Goal: Task Accomplishment & Management: Manage account settings

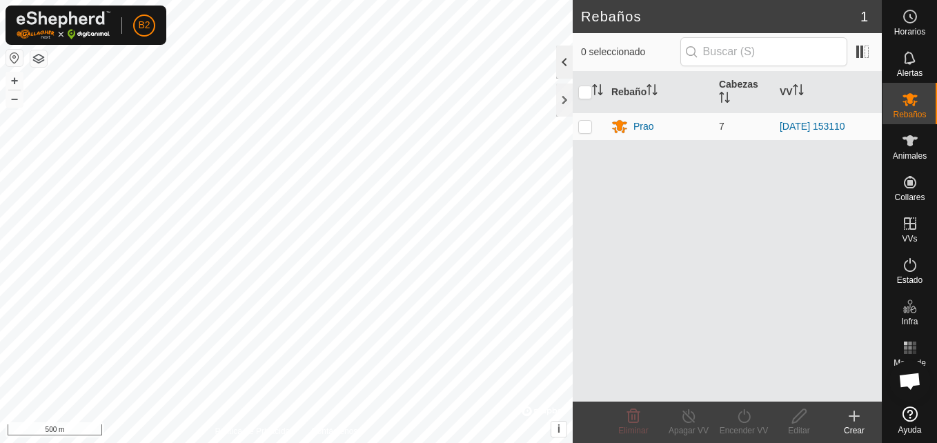
click at [560, 62] on div at bounding box center [564, 62] width 17 height 33
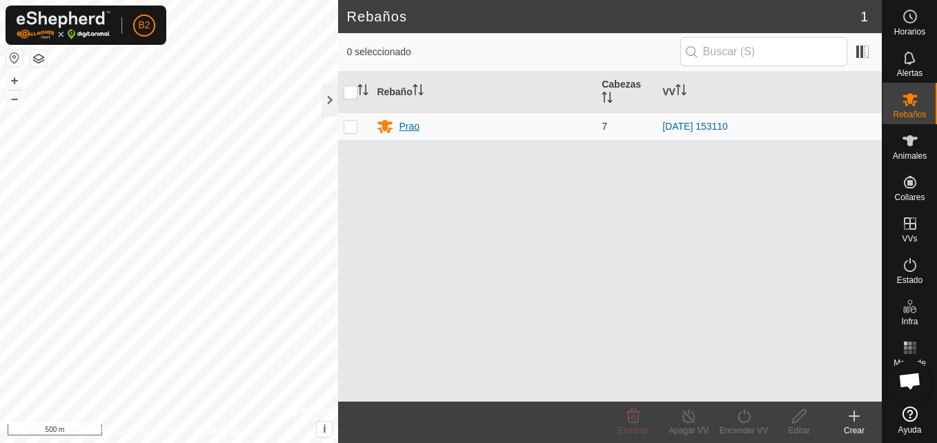
click at [413, 130] on div "Prao" at bounding box center [409, 126] width 21 height 14
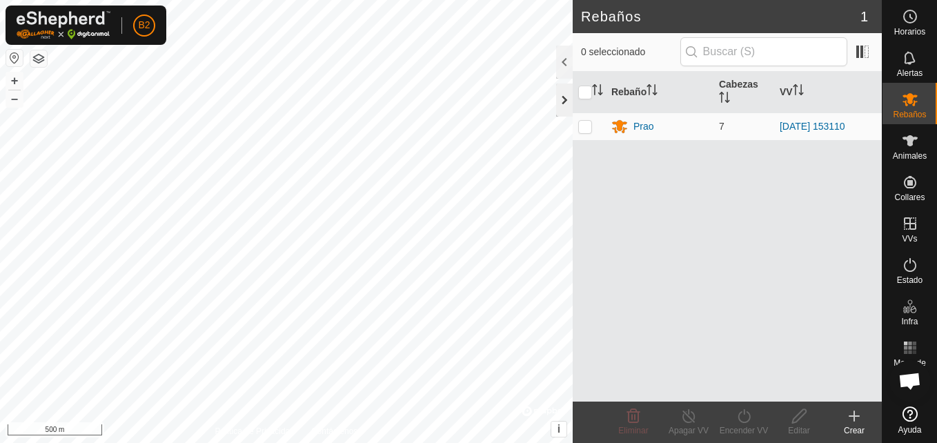
click at [565, 103] on div at bounding box center [564, 99] width 17 height 33
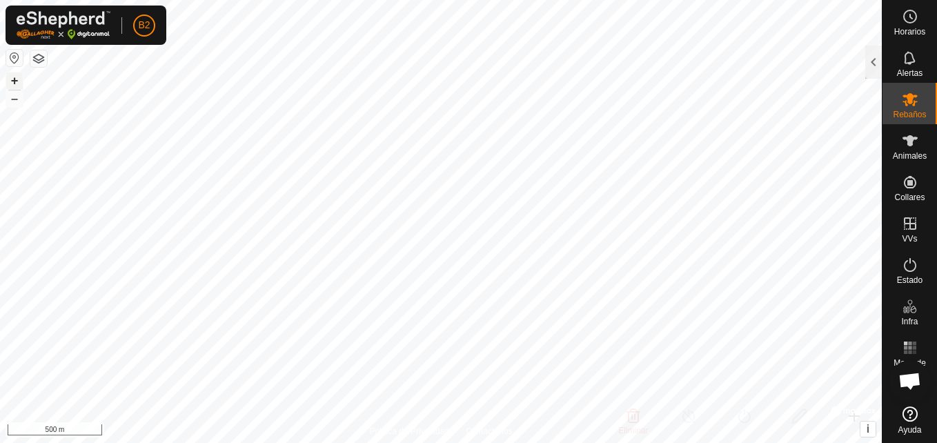
click at [15, 82] on button "+" at bounding box center [14, 80] width 17 height 17
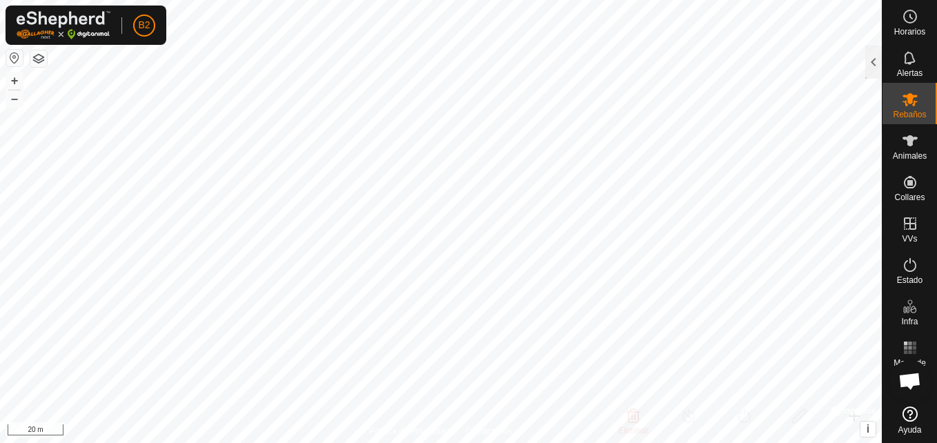
click at [934, 0] on html "B2 Horarios Alertas Rebaños Animales Collares VVs Estado Infra Mapa de Calor Ay…" at bounding box center [468, 221] width 937 height 443
click at [14, 106] on button "–" at bounding box center [14, 98] width 17 height 17
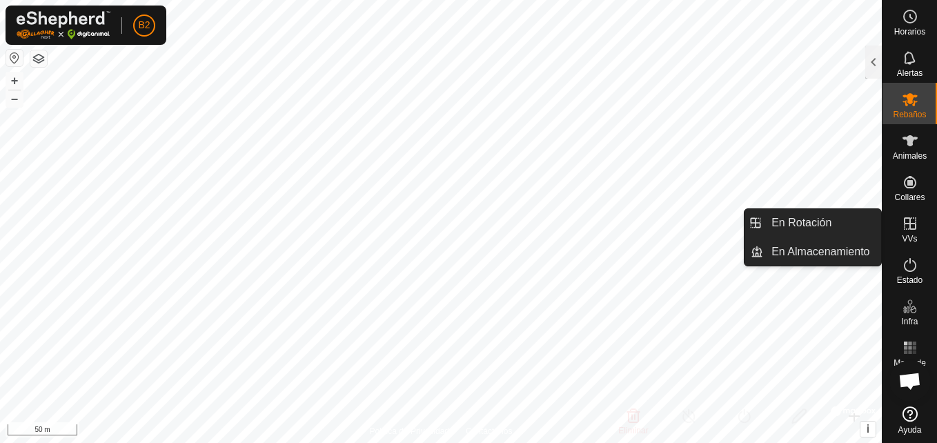
click at [918, 223] on es-virtualpaddocks-svg-icon at bounding box center [910, 223] width 25 height 22
click at [829, 219] on link "En Rotación" at bounding box center [822, 223] width 118 height 28
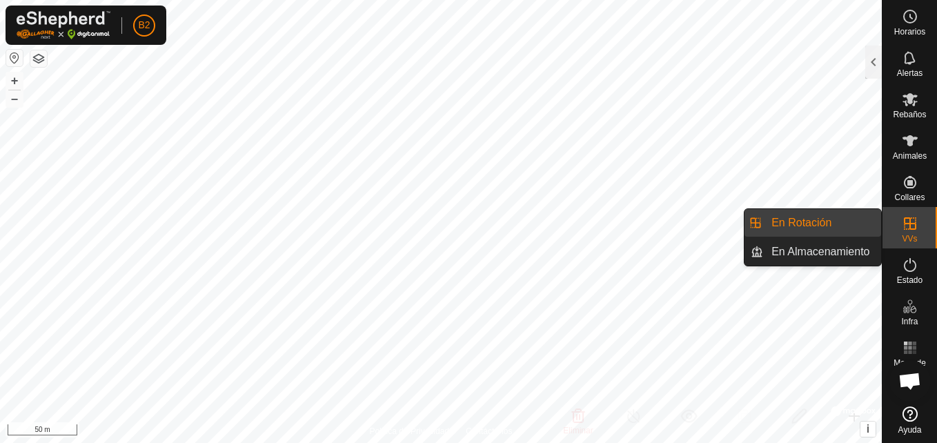
click at [829, 219] on link "En Rotación" at bounding box center [822, 223] width 118 height 28
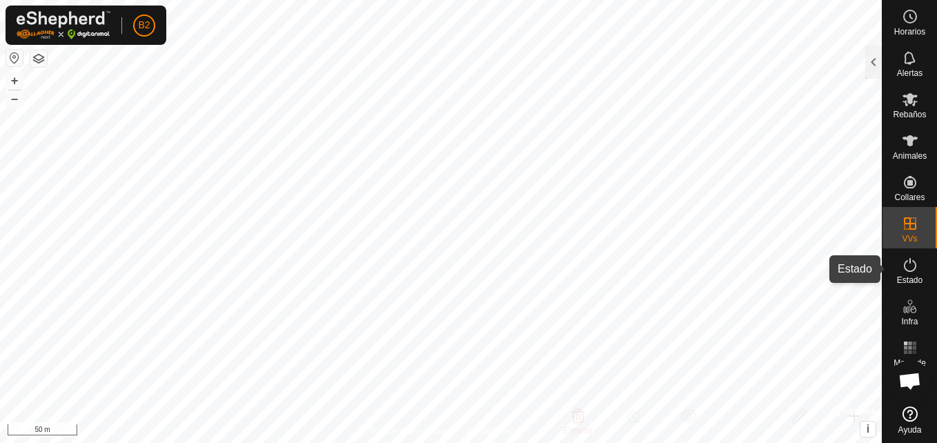
click at [909, 266] on icon at bounding box center [910, 265] width 17 height 17
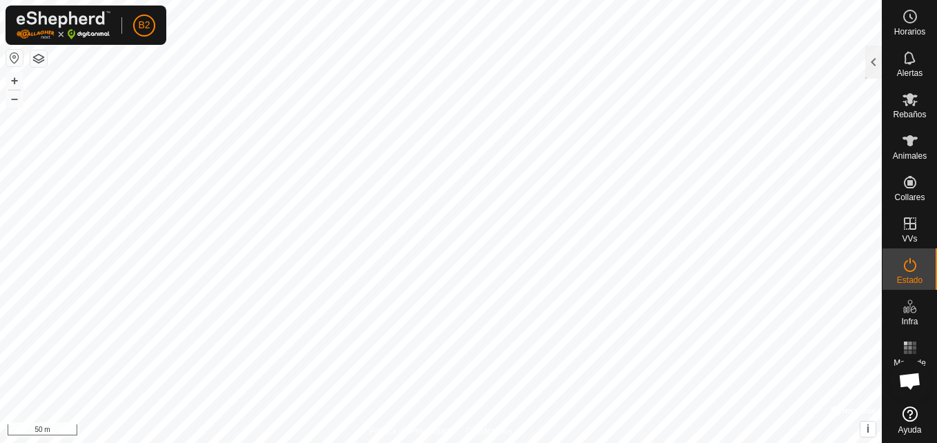
click at [909, 266] on icon at bounding box center [910, 265] width 17 height 17
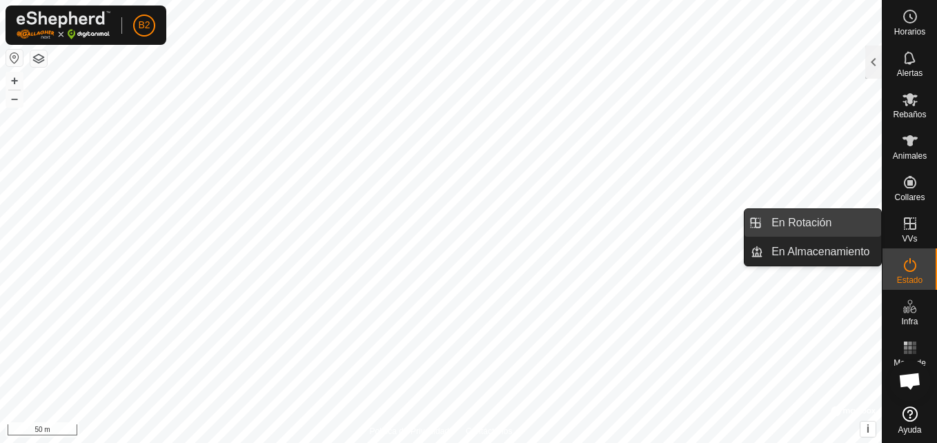
click at [837, 226] on link "En Rotación" at bounding box center [822, 223] width 118 height 28
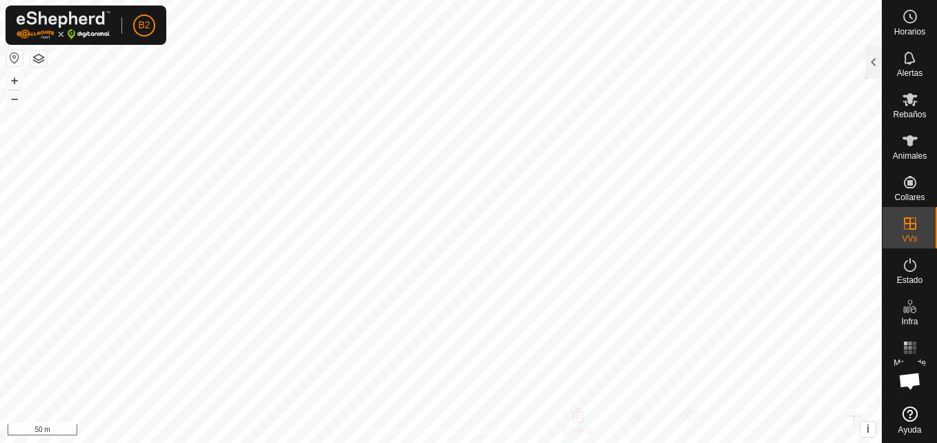
checkbox input "true"
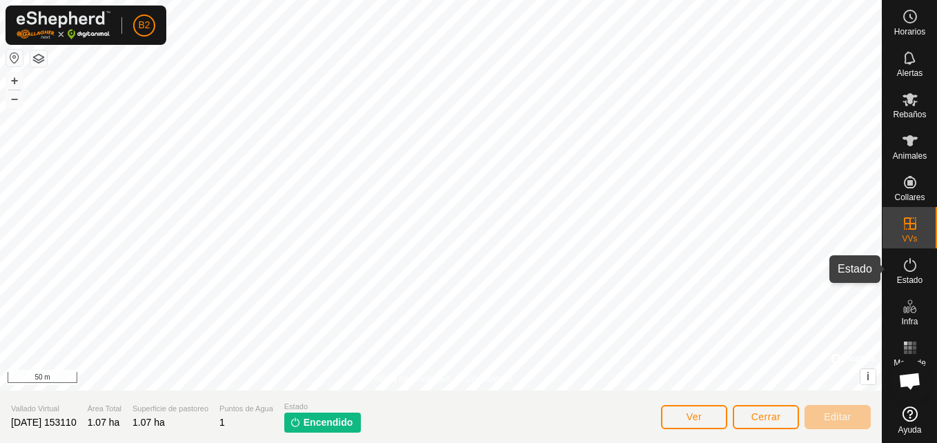
click at [912, 274] on es-activation-svg-icon at bounding box center [910, 265] width 25 height 22
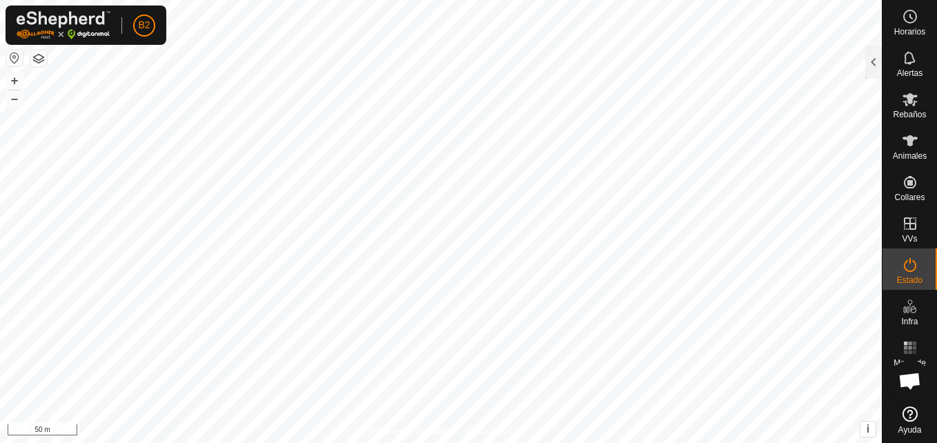
click at [912, 274] on es-activation-svg-icon at bounding box center [910, 265] width 25 height 22
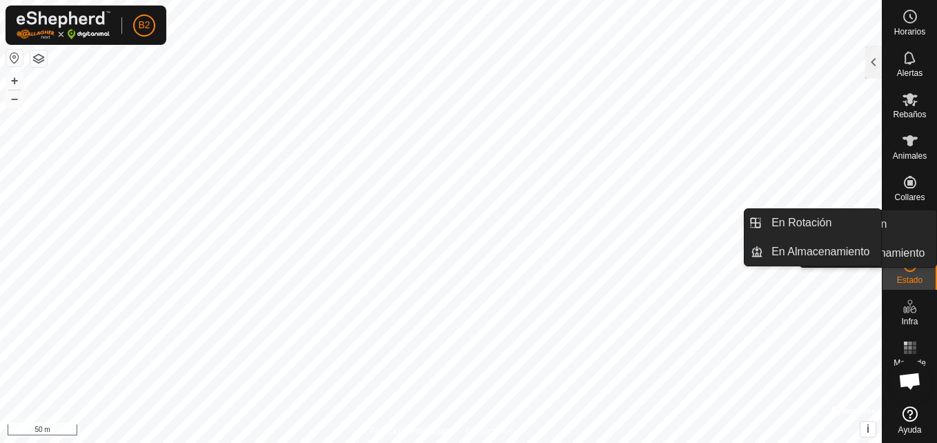
click at [896, 230] on es-menu-bar "Horarios Alertas Rebaños Animales Collares VVs Estado Infra Mapa de Calor Ayuda…" at bounding box center [909, 221] width 55 height 443
click at [896, 230] on div "VVs" at bounding box center [909, 227] width 54 height 41
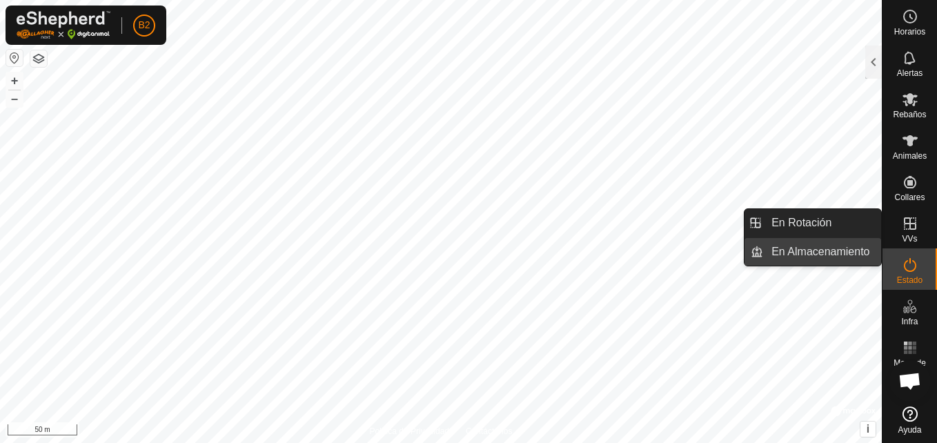
click at [833, 258] on link "En Almacenamiento" at bounding box center [822, 252] width 118 height 28
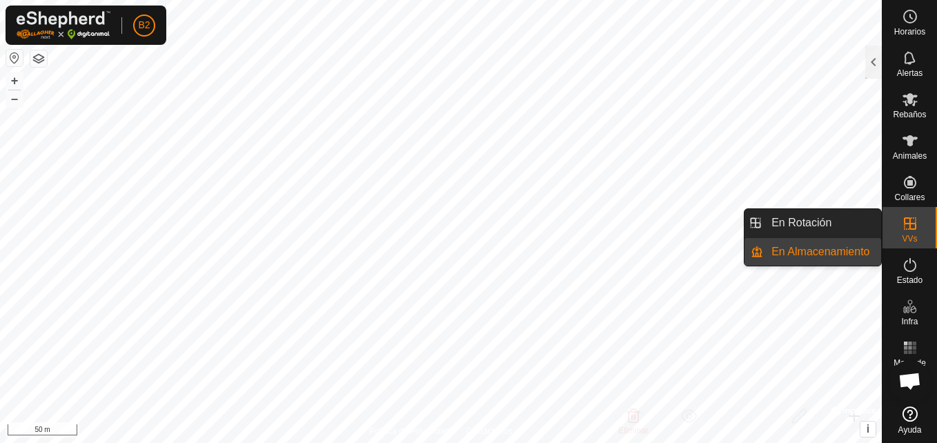
click at [912, 226] on icon at bounding box center [910, 223] width 17 height 17
click at [853, 223] on link "En Rotación" at bounding box center [822, 223] width 118 height 28
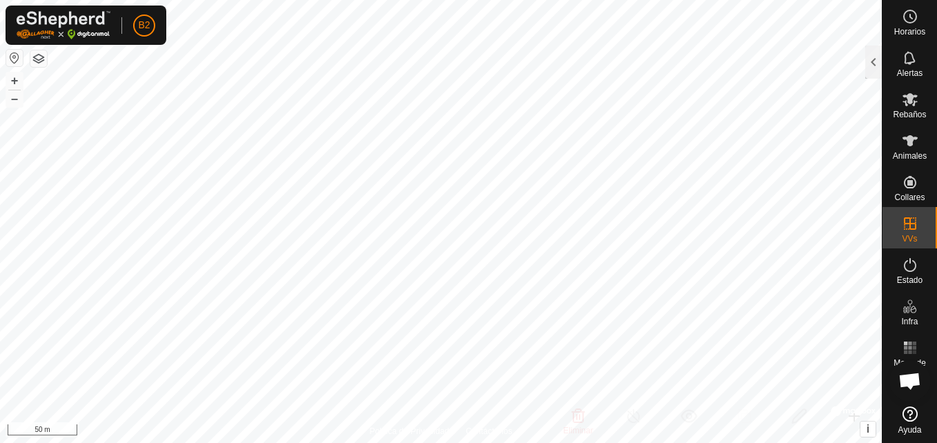
checkbox input "true"
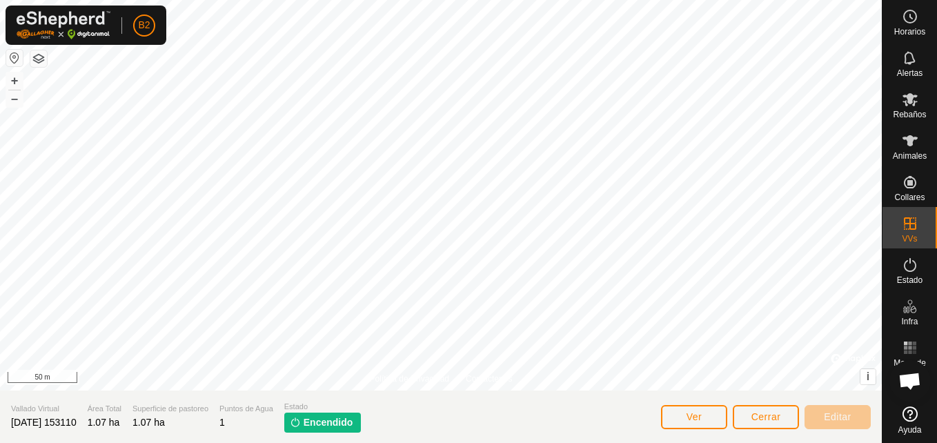
click at [301, 422] on img at bounding box center [295, 422] width 11 height 11
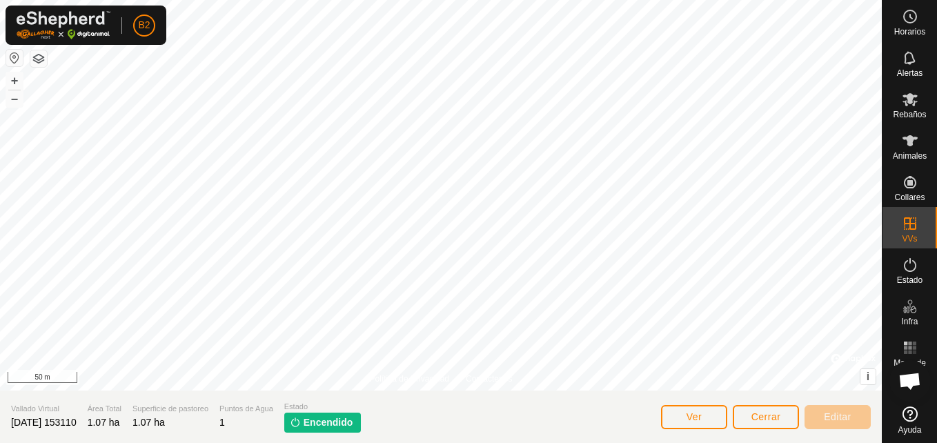
click at [301, 422] on img at bounding box center [295, 422] width 11 height 11
click at [903, 61] on icon at bounding box center [910, 58] width 17 height 17
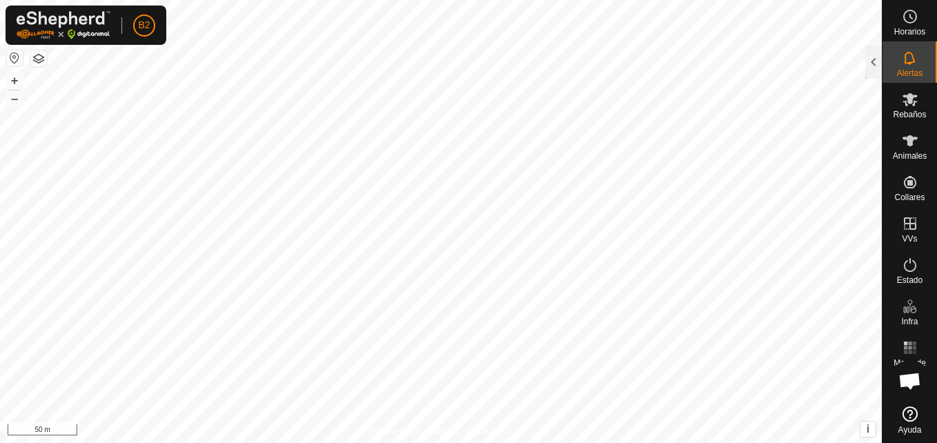
click at [903, 61] on icon at bounding box center [910, 58] width 17 height 17
click at [871, 63] on div at bounding box center [873, 62] width 17 height 33
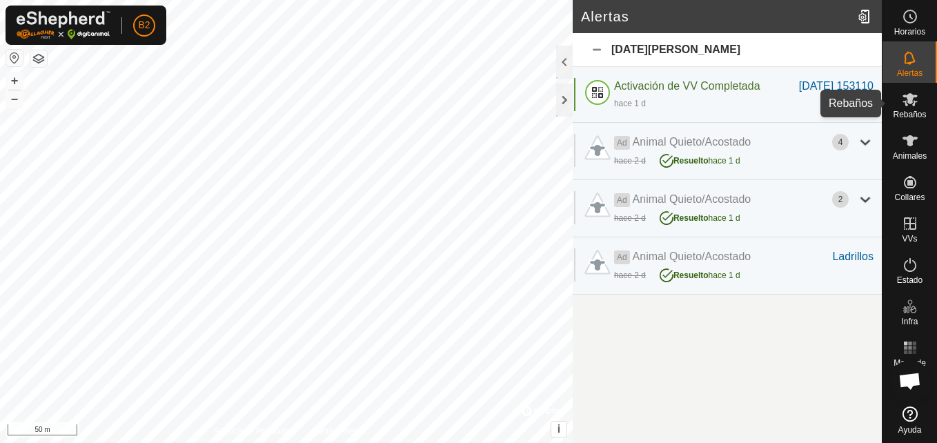
click at [922, 101] on es-mob-svg-icon at bounding box center [910, 99] width 25 height 22
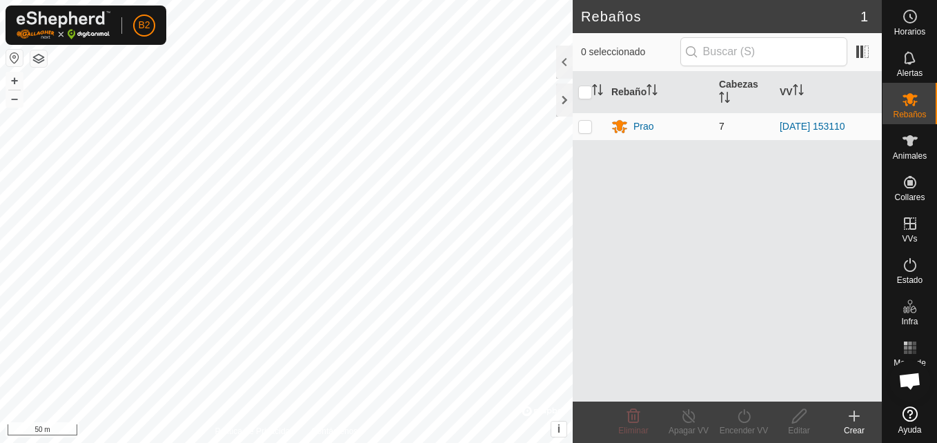
click at [586, 132] on td at bounding box center [589, 126] width 33 height 28
checkbox input "true"
click at [695, 422] on icon at bounding box center [688, 416] width 17 height 17
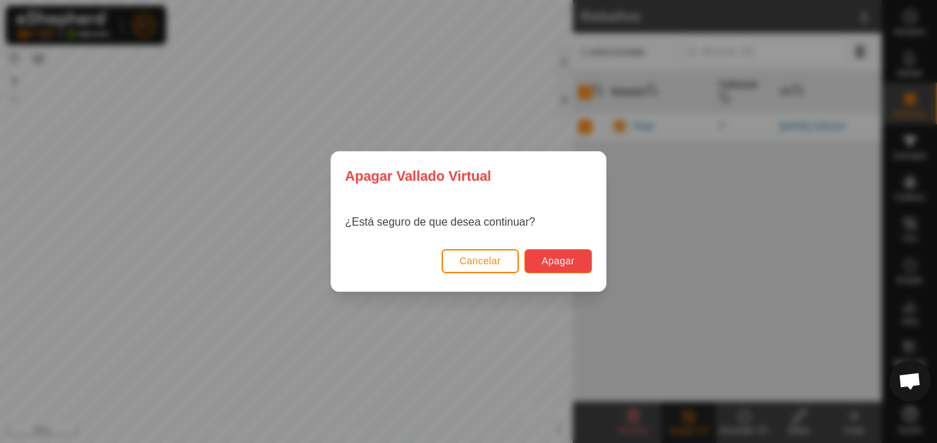
click at [545, 256] on span "Apagar" at bounding box center [558, 260] width 33 height 11
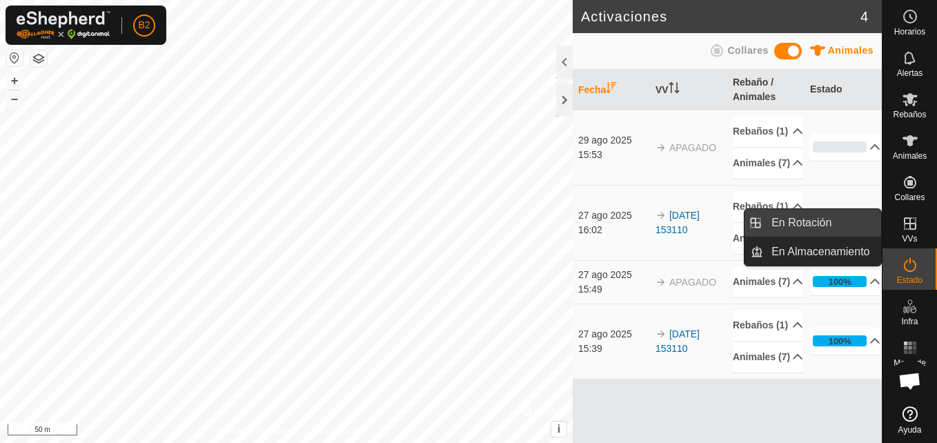
click at [856, 223] on link "En Rotación" at bounding box center [822, 223] width 118 height 28
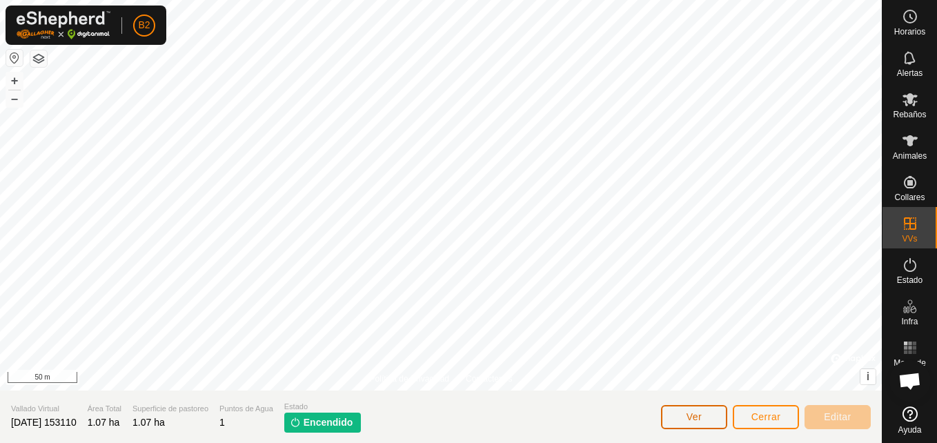
click at [695, 418] on span "Ver" at bounding box center [694, 416] width 16 height 11
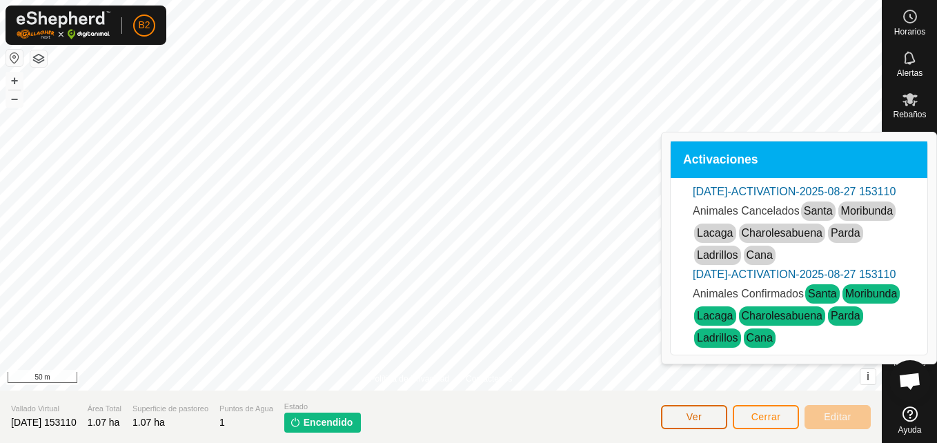
click at [695, 418] on span "Ver" at bounding box center [694, 416] width 16 height 11
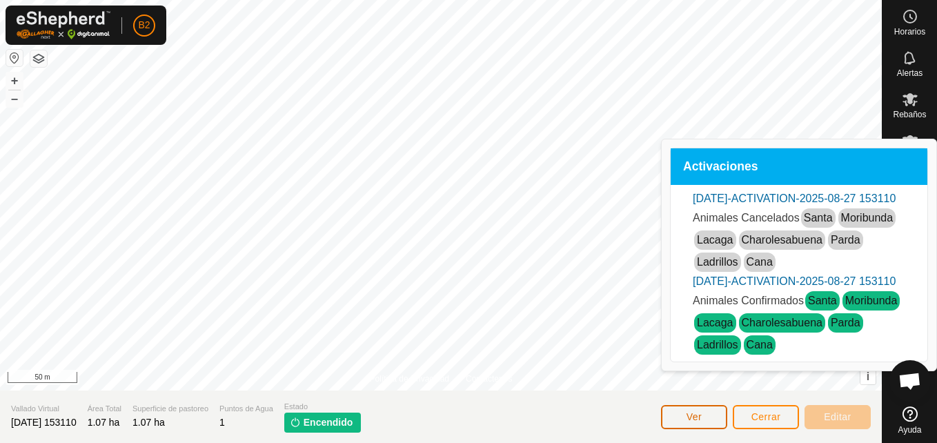
click at [695, 418] on span "Ver" at bounding box center [694, 416] width 16 height 11
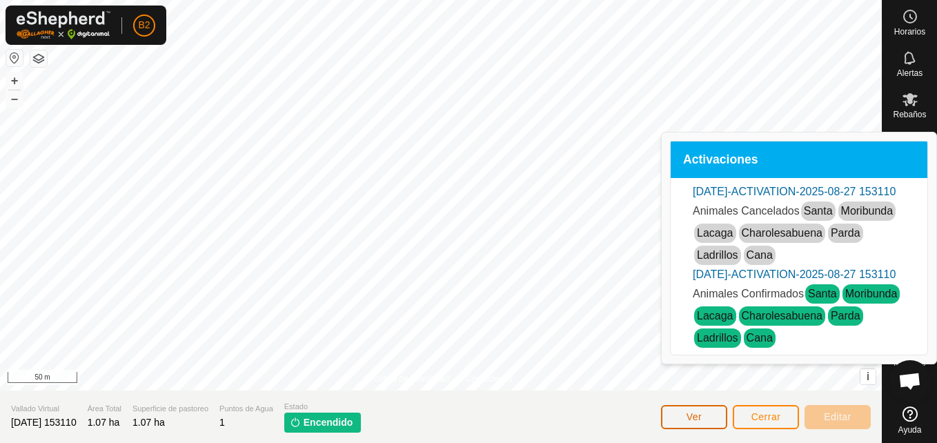
click at [695, 418] on span "Ver" at bounding box center [694, 416] width 16 height 11
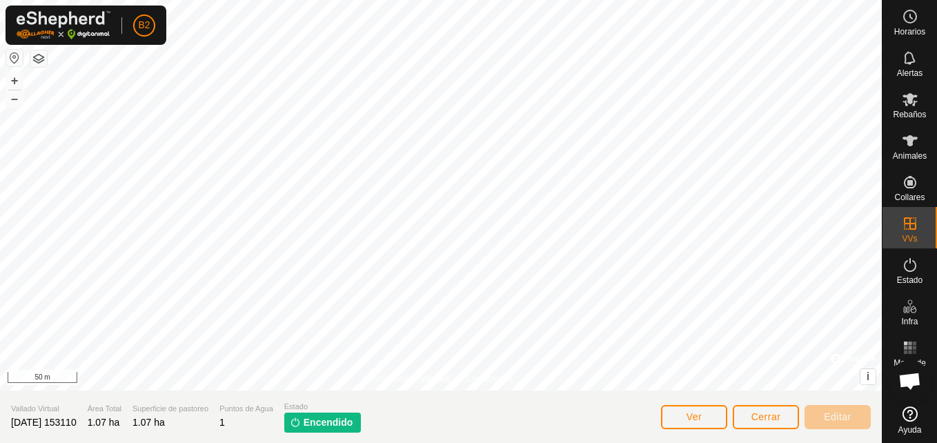
click at [353, 420] on span "Encendido" at bounding box center [329, 422] width 50 height 14
click at [692, 424] on button "Ver" at bounding box center [694, 417] width 66 height 24
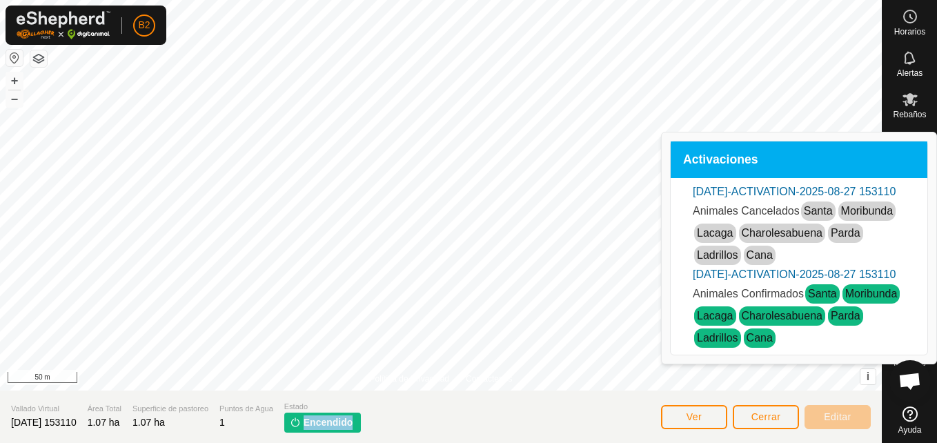
click at [804, 188] on link "[DATE]-ACTIVATION-2025-08-27 153110" at bounding box center [794, 192] width 203 height 12
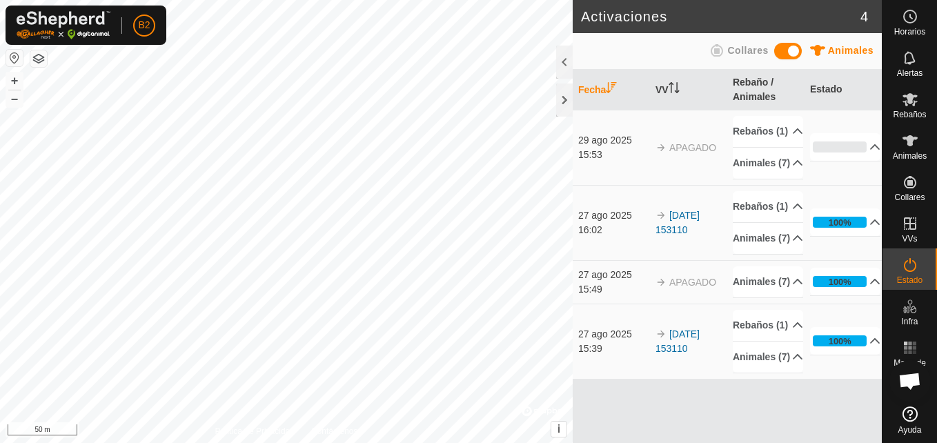
click at [784, 52] on span at bounding box center [788, 51] width 28 height 17
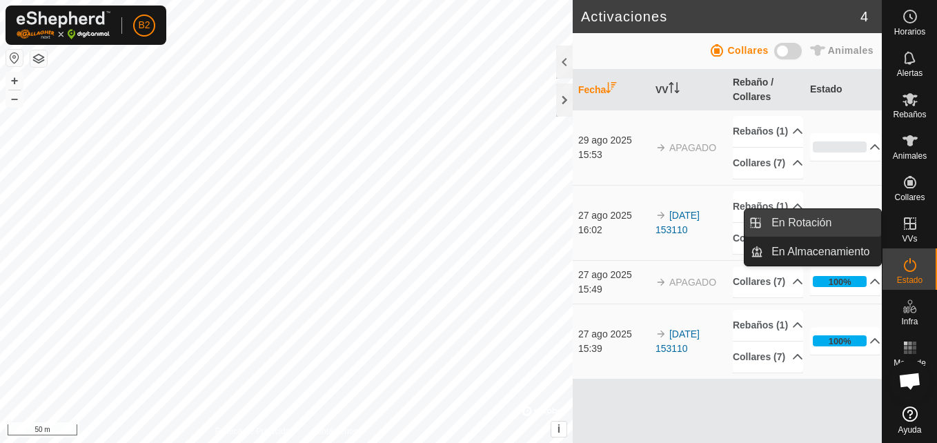
click at [840, 225] on link "En Rotación" at bounding box center [822, 223] width 118 height 28
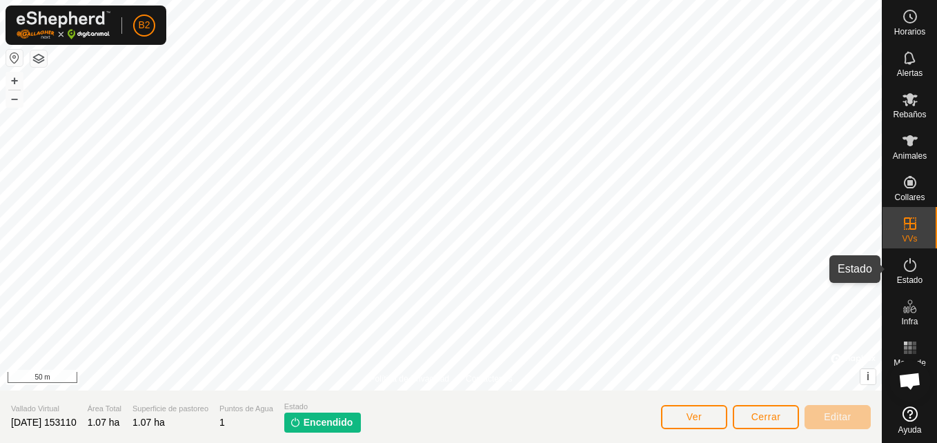
click at [909, 268] on icon at bounding box center [910, 265] width 17 height 17
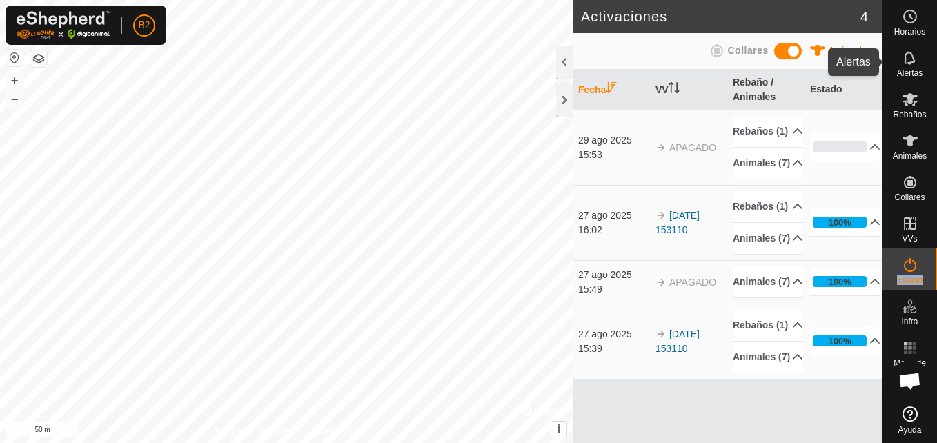
drag, startPoint x: 624, startPoint y: 84, endPoint x: 898, endPoint y: 76, distance: 274.0
click at [898, 76] on div "Horarios Alertas Rebaños Animales Collares VVs Estado Infra Mapa de Calor Ayuda…" at bounding box center [468, 221] width 937 height 443
click at [776, 50] on span at bounding box center [788, 51] width 28 height 17
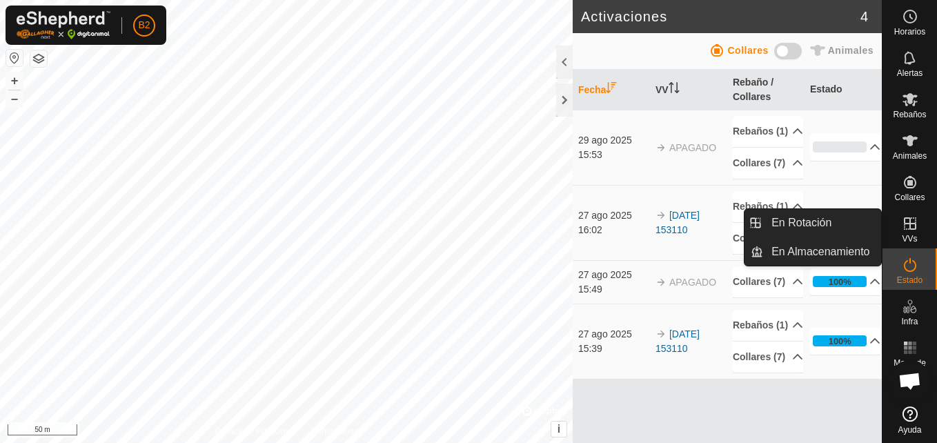
click at [919, 237] on div "VVs" at bounding box center [909, 227] width 54 height 41
click at [853, 221] on link "En Rotación" at bounding box center [822, 223] width 118 height 28
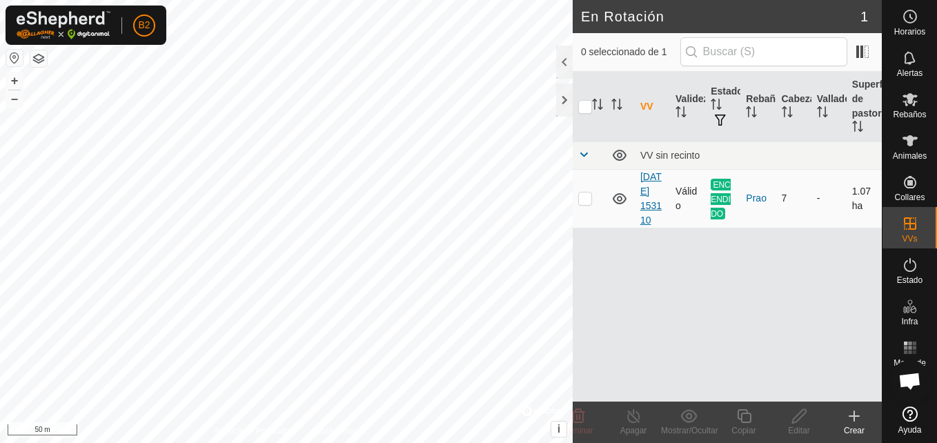
click at [646, 221] on link "[DATE] 153110" at bounding box center [650, 198] width 21 height 54
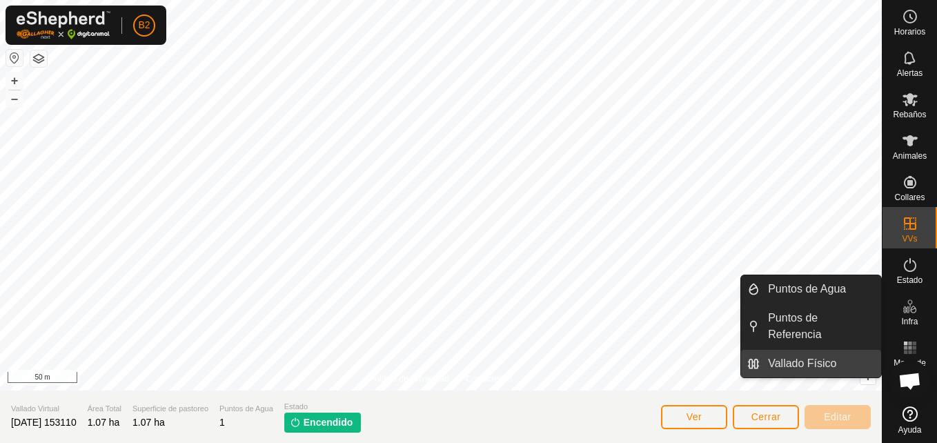
click at [822, 350] on link "Vallado Físico" at bounding box center [820, 364] width 121 height 28
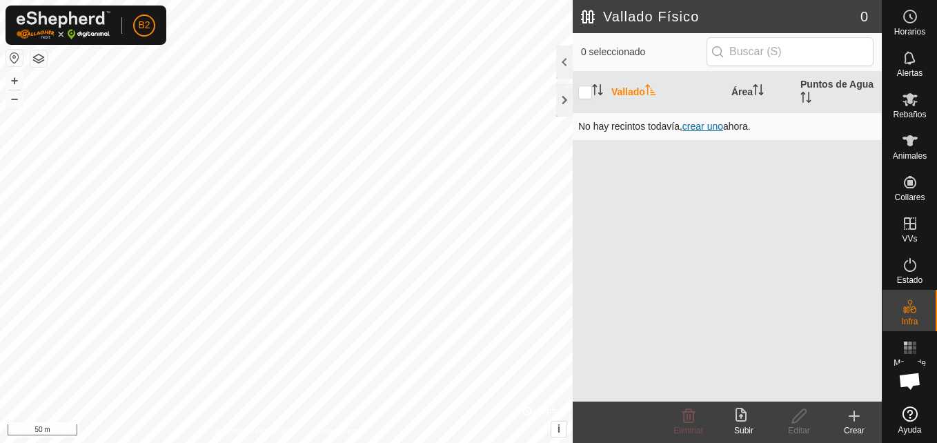
click at [711, 123] on span "crear uno" at bounding box center [702, 126] width 41 height 11
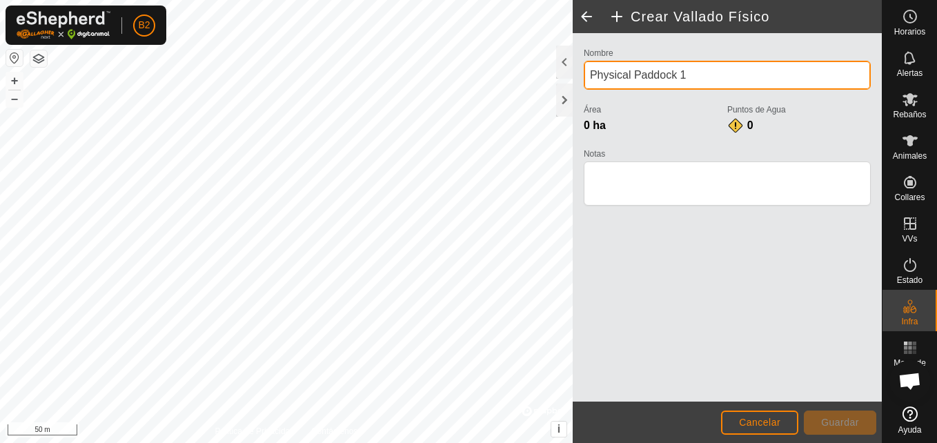
click at [692, 79] on input "Physical Paddock 1" at bounding box center [727, 75] width 287 height 29
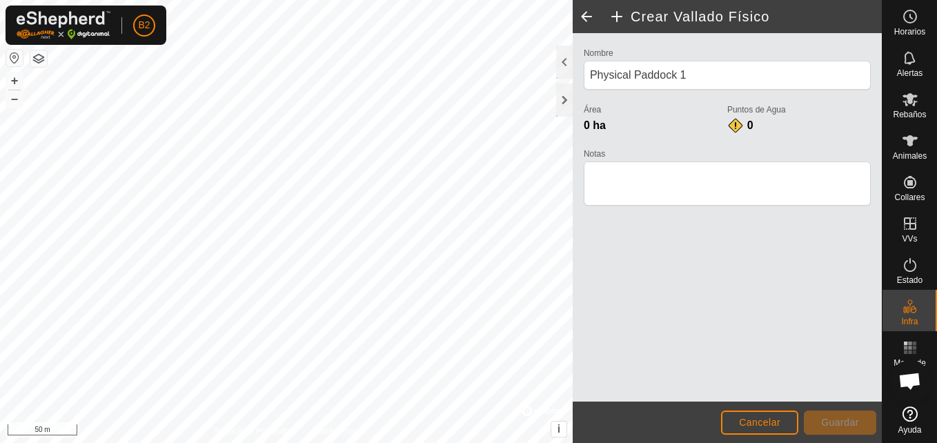
click at [588, 18] on span at bounding box center [587, 16] width 28 height 33
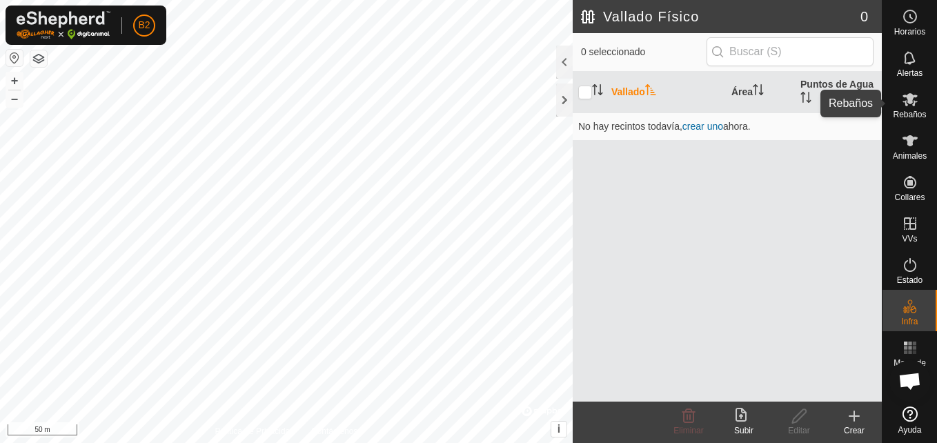
click at [926, 99] on div "Rebaños" at bounding box center [909, 103] width 54 height 41
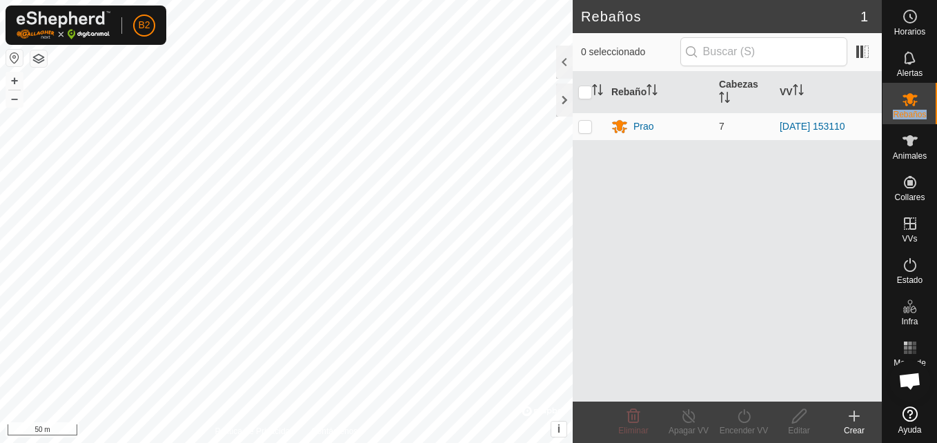
click at [926, 99] on div "Rebaños" at bounding box center [909, 103] width 54 height 41
click at [912, 61] on icon at bounding box center [910, 58] width 17 height 17
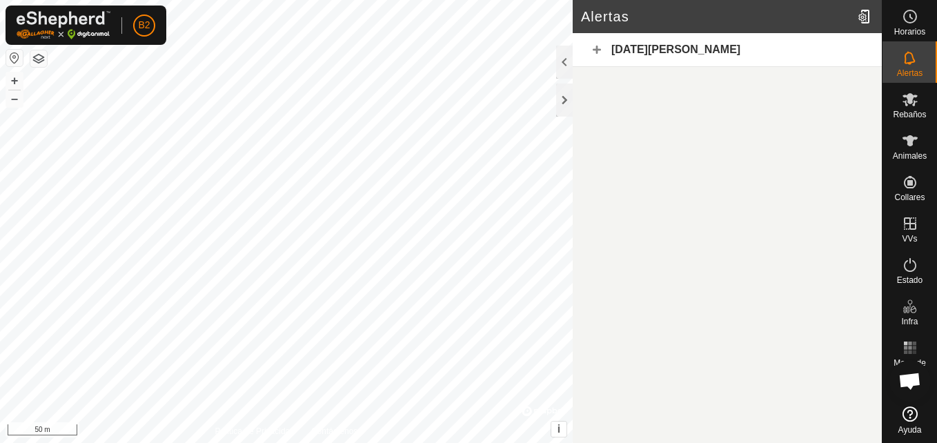
click at [597, 52] on div "27 de agosto de 2025" at bounding box center [727, 50] width 309 height 34
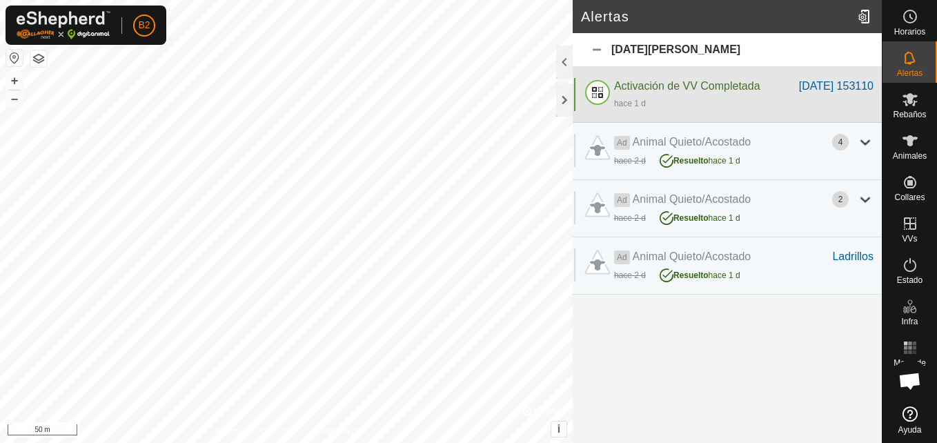
click at [677, 90] on span "Activación de VV Completada" at bounding box center [687, 86] width 146 height 12
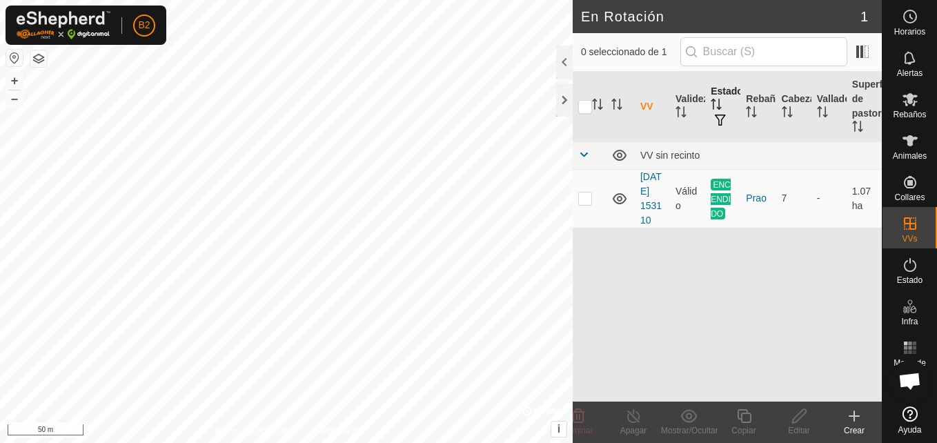
click at [720, 117] on span "button" at bounding box center [720, 120] width 11 height 11
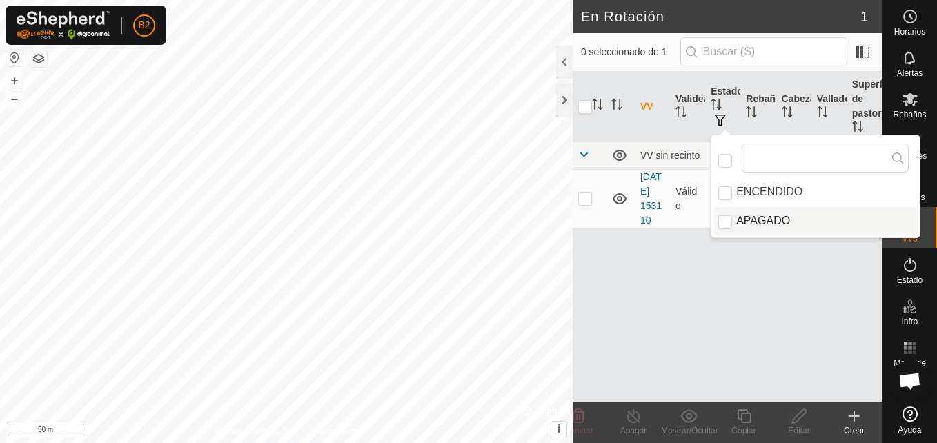
click at [750, 222] on li "APAGADO" at bounding box center [815, 221] width 203 height 28
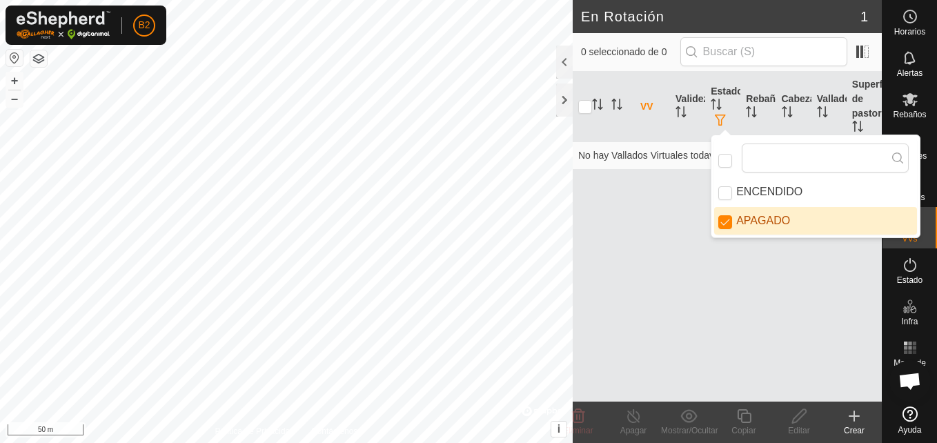
checkbox input "true"
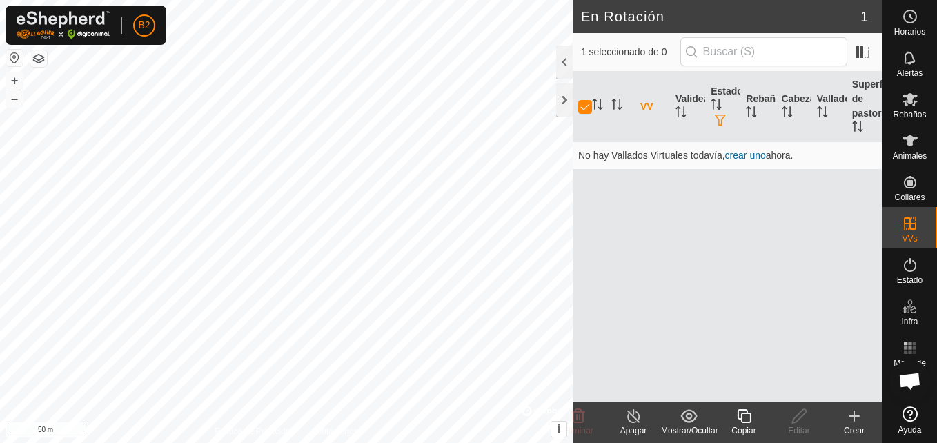
checkbox input "false"
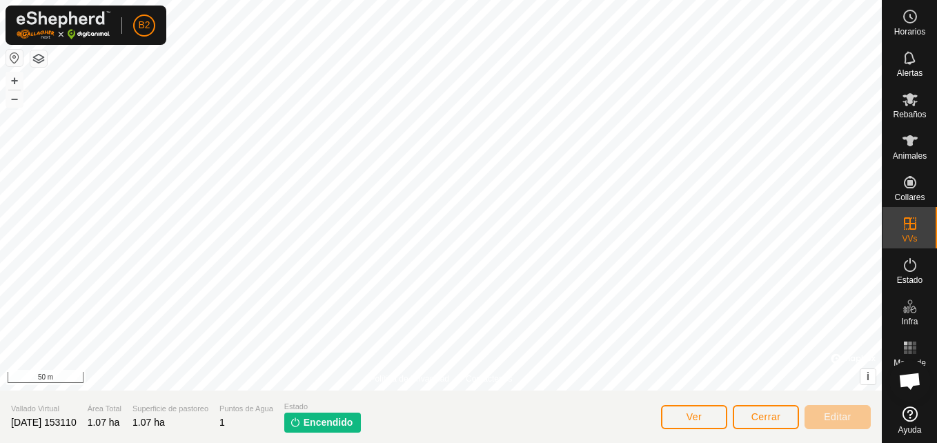
click at [324, 423] on span "Encendido" at bounding box center [329, 422] width 50 height 14
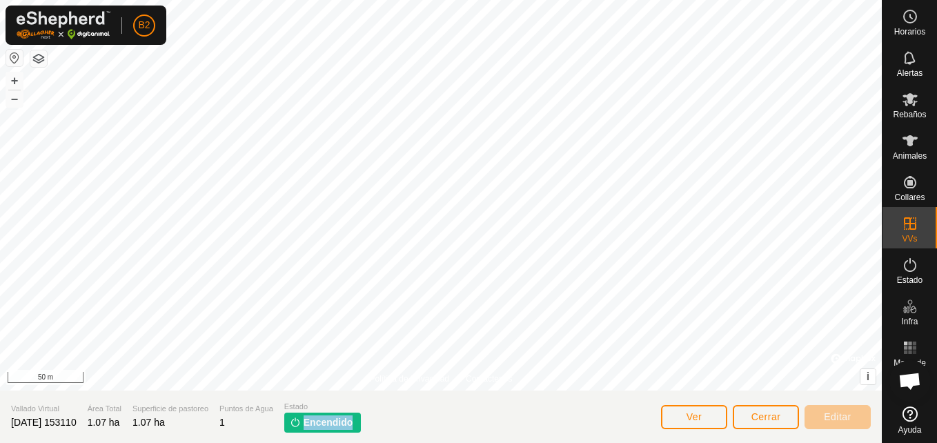
click at [324, 423] on span "Encendido" at bounding box center [329, 422] width 50 height 14
click at [921, 269] on es-activation-svg-icon at bounding box center [910, 265] width 25 height 22
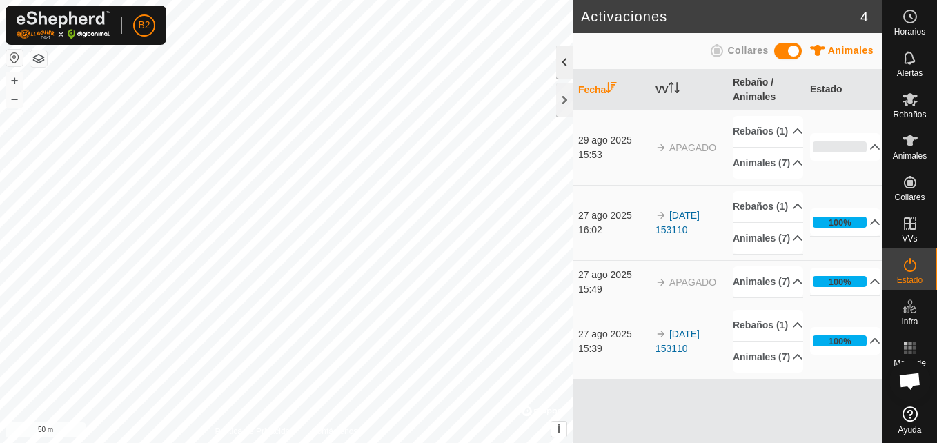
click at [567, 59] on div at bounding box center [564, 62] width 17 height 33
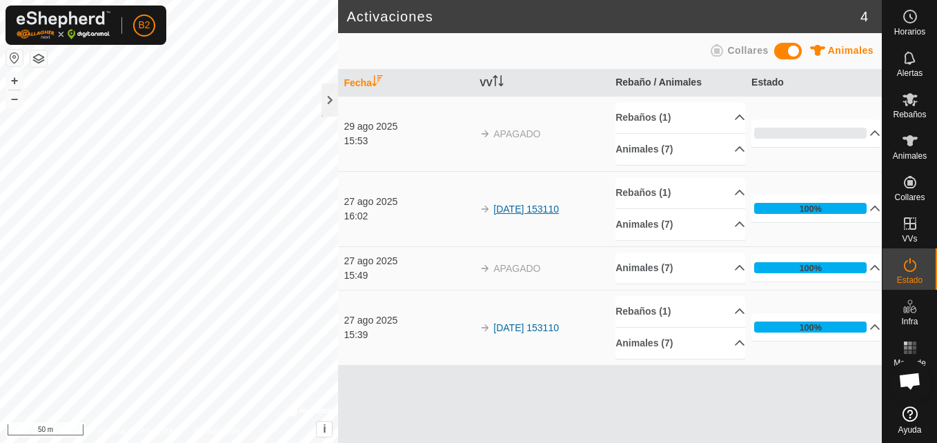
click at [521, 209] on link "[DATE] 153110" at bounding box center [526, 209] width 66 height 11
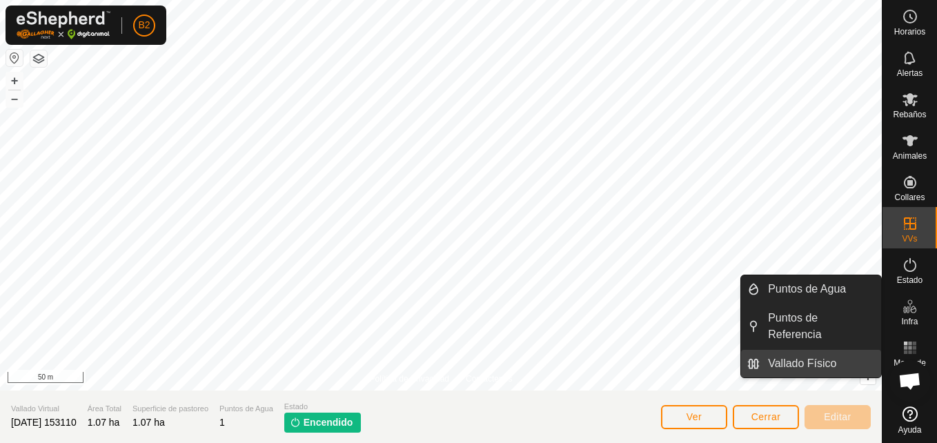
click at [820, 350] on link "Vallado Físico" at bounding box center [820, 364] width 121 height 28
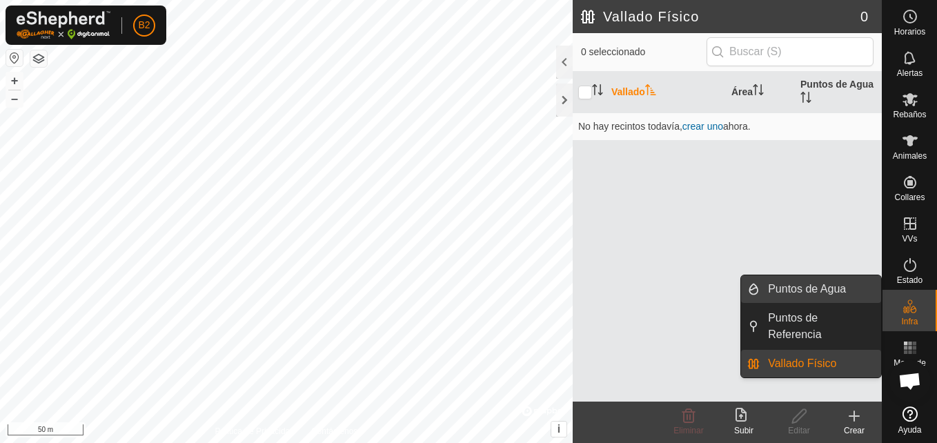
click at [804, 284] on link "Puntos de Agua" at bounding box center [820, 289] width 121 height 28
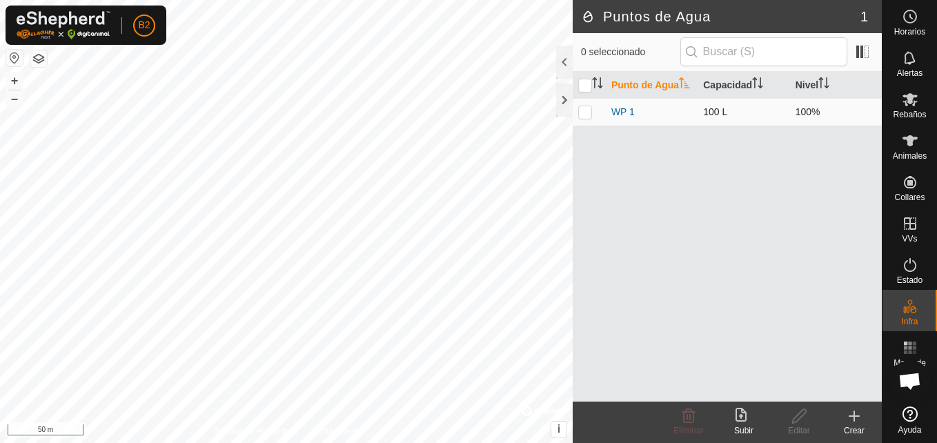
click at [587, 114] on p-checkbox at bounding box center [585, 111] width 14 height 11
checkbox input "true"
click at [587, 114] on p-checkbox at bounding box center [585, 111] width 14 height 11
checkbox input "false"
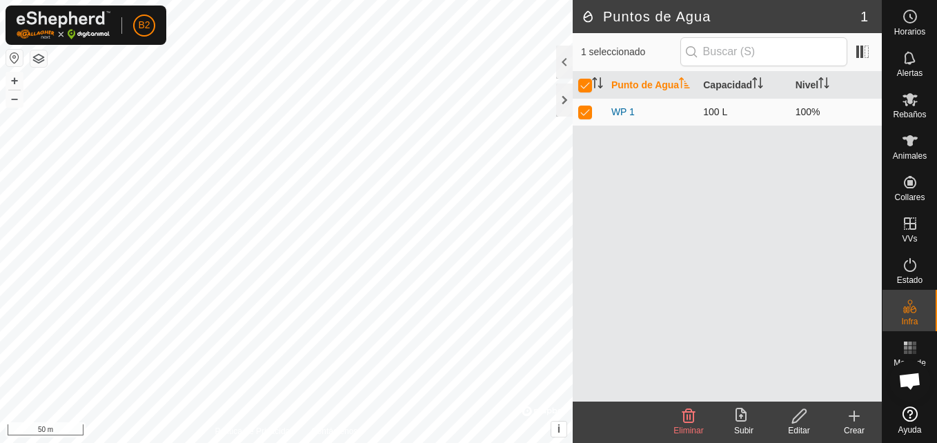
checkbox input "false"
click at [566, 66] on div at bounding box center [564, 62] width 17 height 33
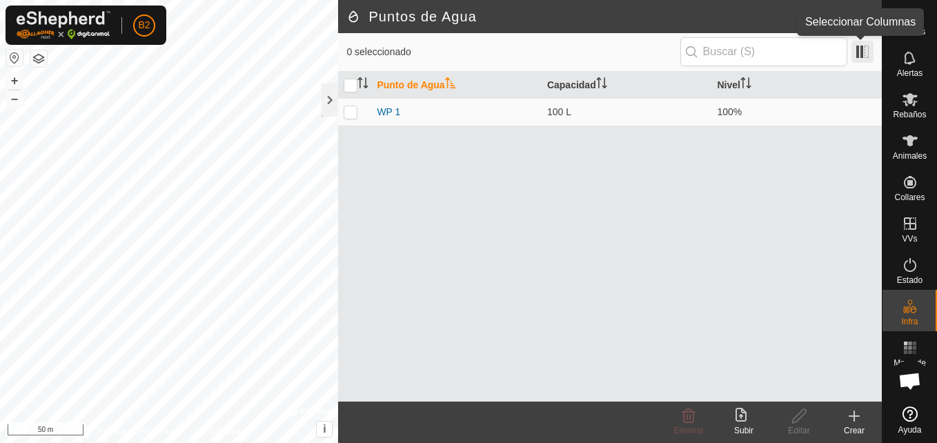
click at [869, 54] on span at bounding box center [862, 52] width 22 height 22
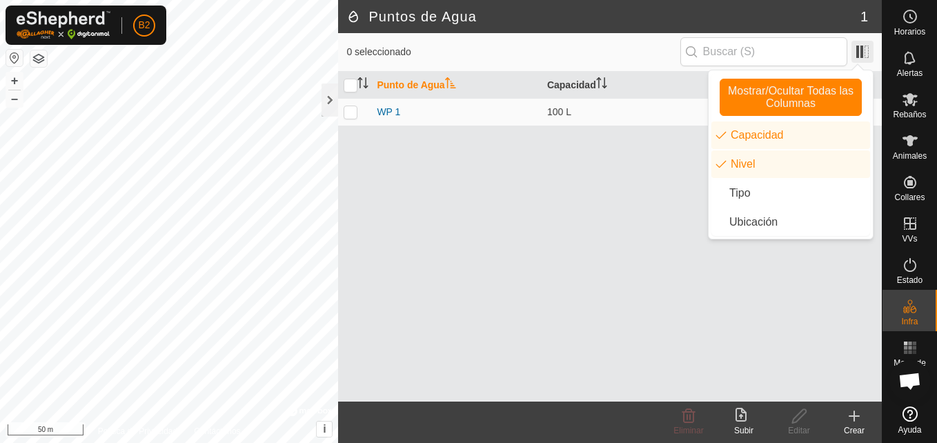
click at [869, 54] on span at bounding box center [862, 52] width 22 height 22
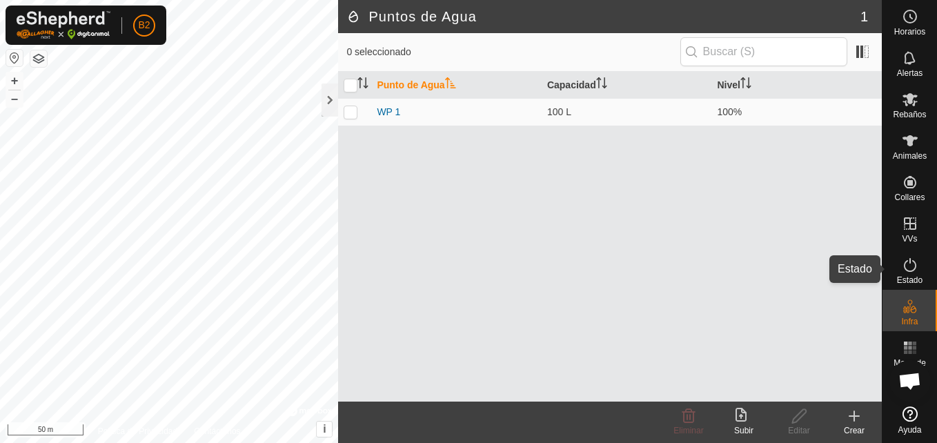
click at [915, 266] on icon at bounding box center [910, 265] width 12 height 14
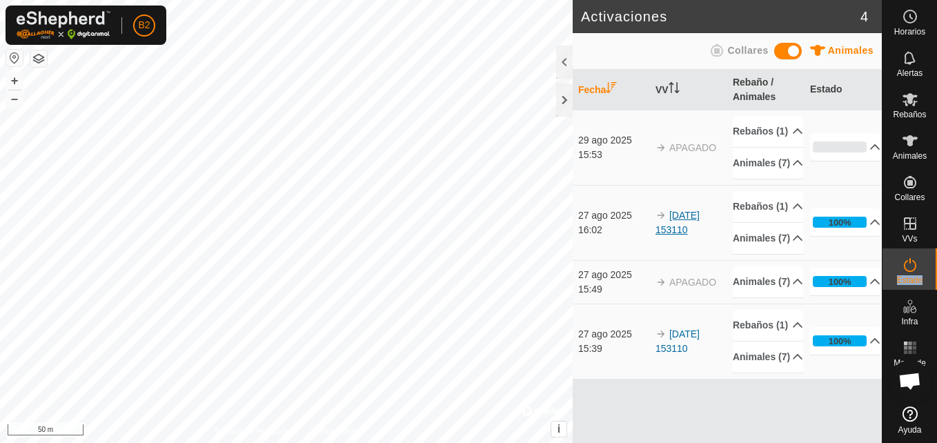
click at [667, 235] on link "[DATE] 153110" at bounding box center [677, 223] width 44 height 26
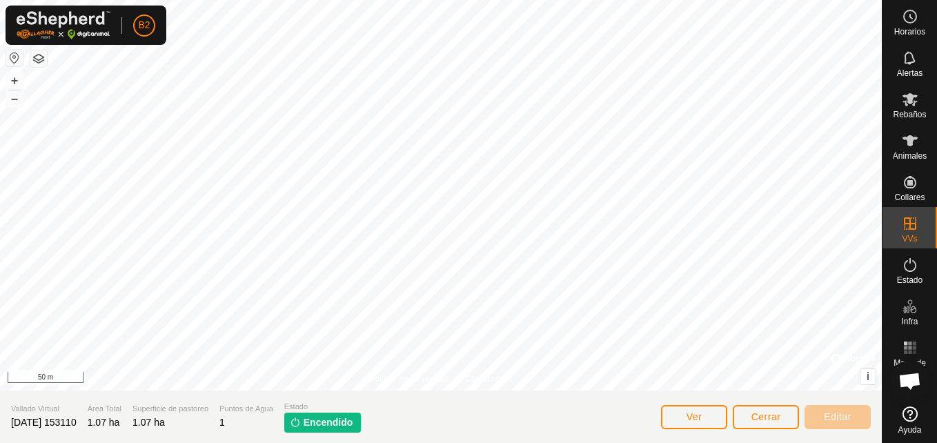
click at [353, 422] on span "Encendido" at bounding box center [329, 422] width 50 height 14
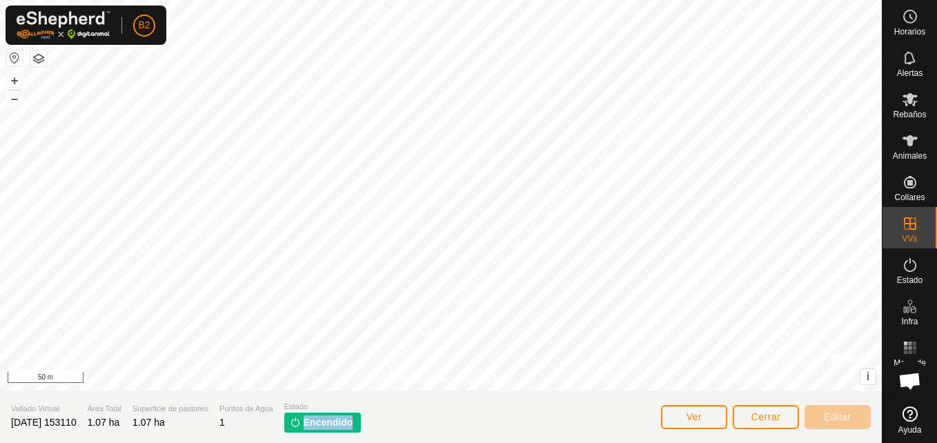
drag, startPoint x: 366, startPoint y: 422, endPoint x: 351, endPoint y: 422, distance: 15.2
click at [351, 422] on span "Encendido" at bounding box center [329, 422] width 50 height 14
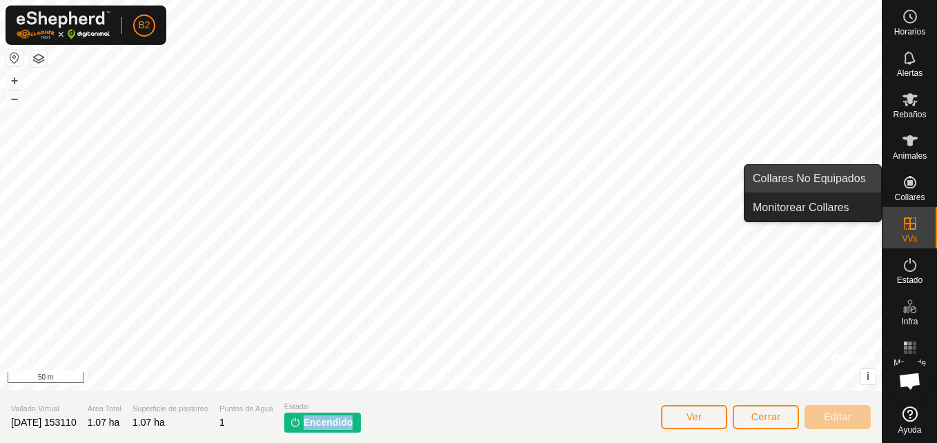
click at [846, 181] on link "Collares No Equipados" at bounding box center [812, 179] width 137 height 28
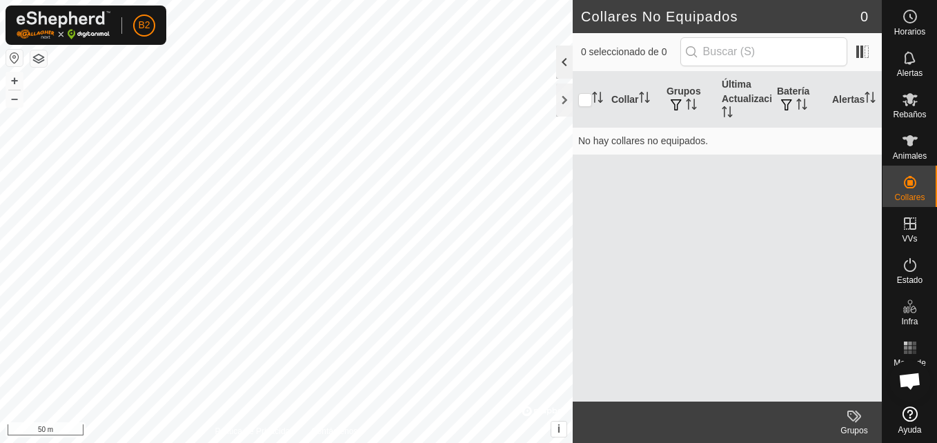
click at [565, 68] on div at bounding box center [564, 62] width 17 height 33
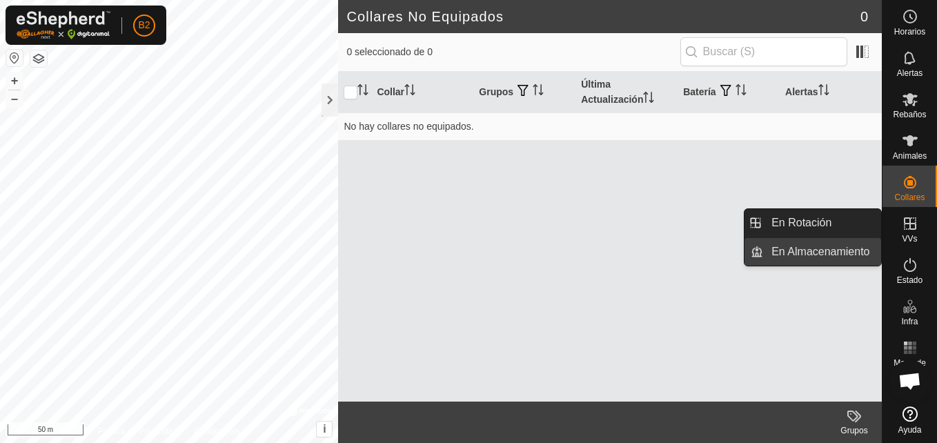
click at [849, 251] on link "En Almacenamiento" at bounding box center [822, 252] width 118 height 28
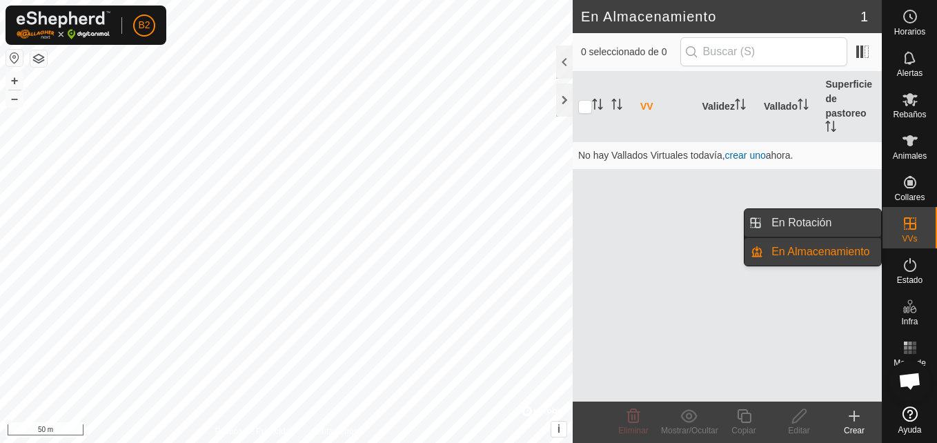
click at [835, 226] on link "En Rotación" at bounding box center [822, 223] width 118 height 28
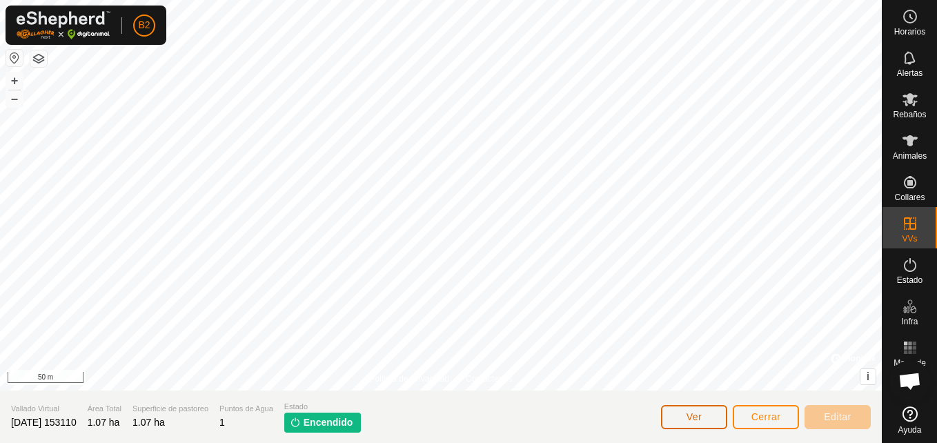
click at [706, 418] on button "Ver" at bounding box center [694, 417] width 66 height 24
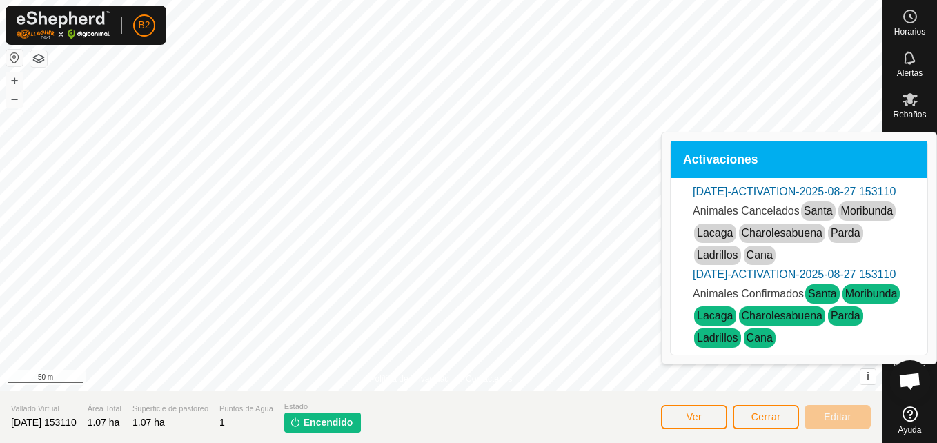
click at [806, 280] on link "[DATE]-ACTIVATION-2025-08-27 153110" at bounding box center [794, 274] width 203 height 12
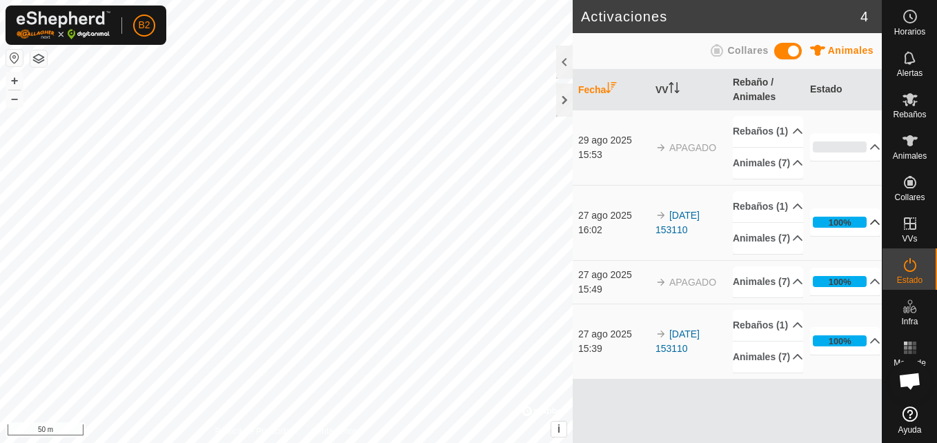
click at [835, 236] on p-accordion-header "100%" at bounding box center [845, 222] width 70 height 28
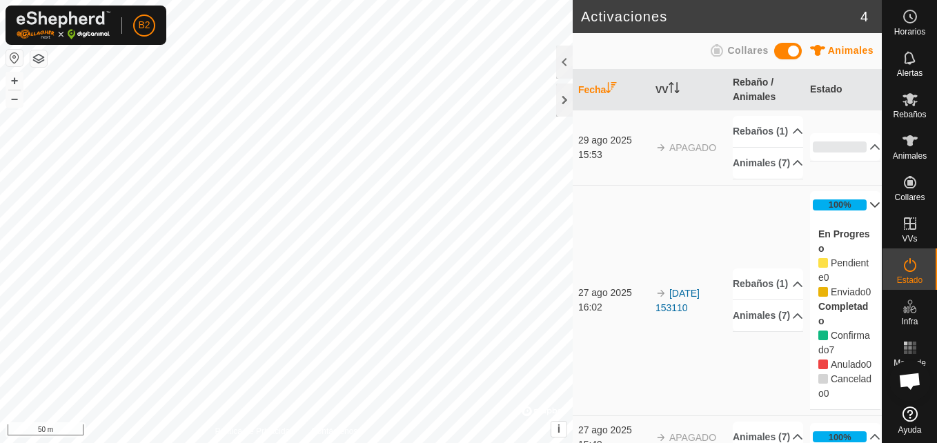
click at [859, 219] on p-accordion-header "100%" at bounding box center [845, 205] width 70 height 28
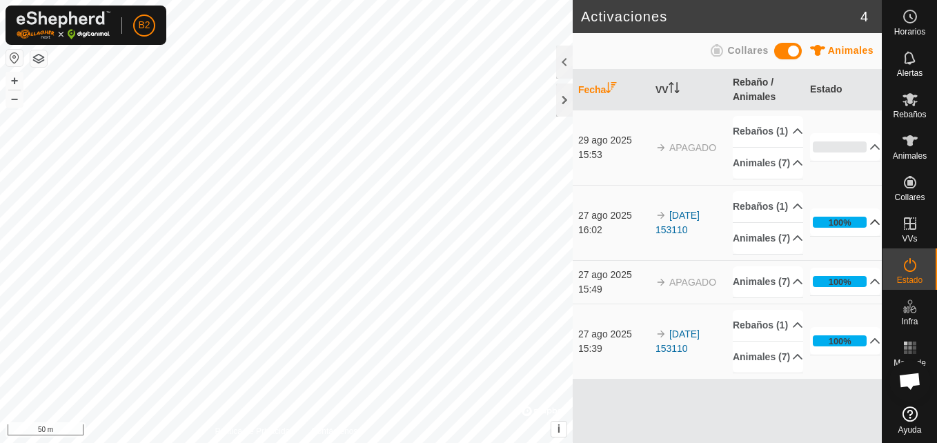
click at [782, 50] on span at bounding box center [788, 51] width 28 height 17
click at [864, 18] on span "4" at bounding box center [864, 16] width 8 height 21
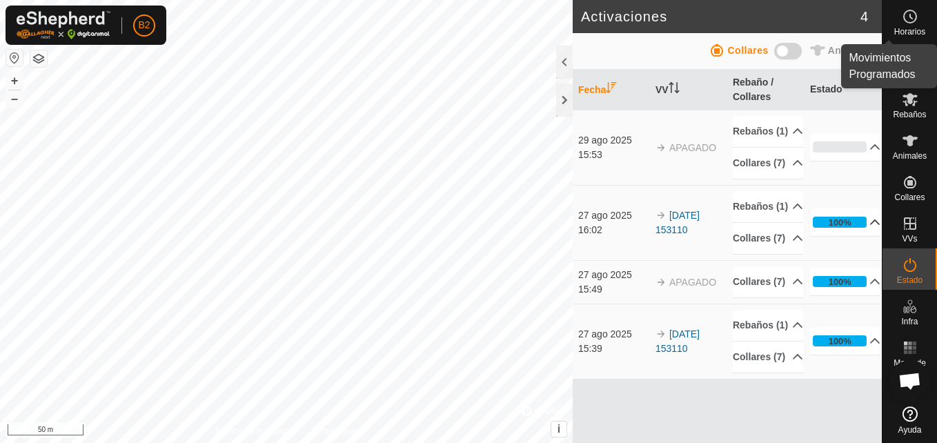
click at [909, 22] on circle at bounding box center [910, 16] width 12 height 12
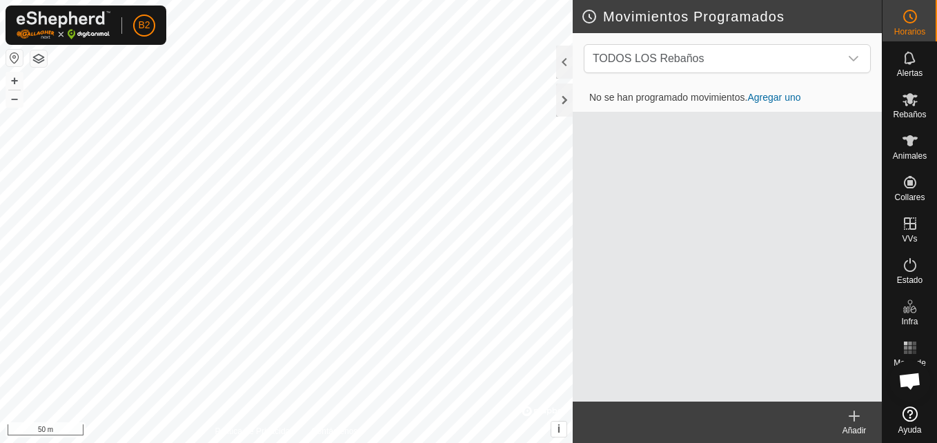
click at [909, 23] on circle at bounding box center [910, 16] width 12 height 12
click at [913, 69] on span "Alertas" at bounding box center [910, 73] width 26 height 8
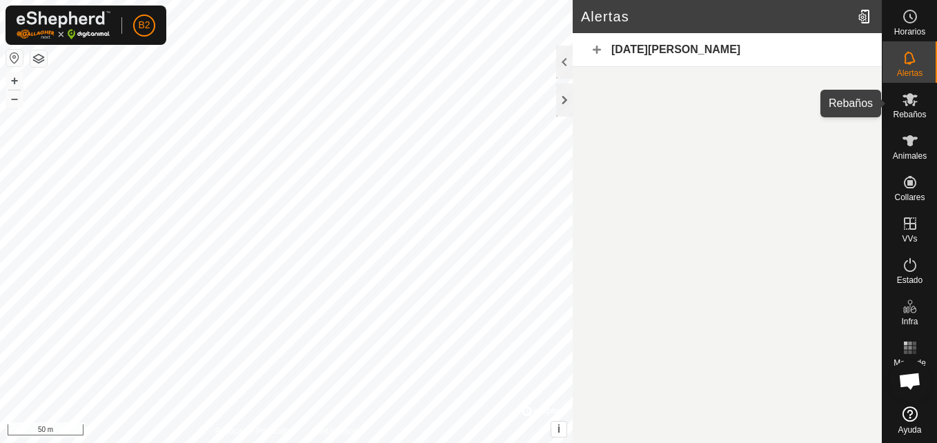
click at [914, 106] on icon at bounding box center [909, 99] width 15 height 13
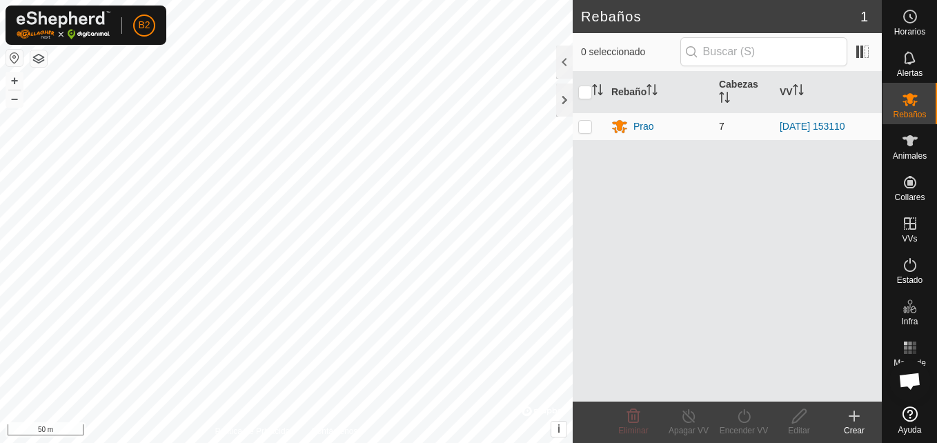
click at [585, 130] on p-checkbox at bounding box center [585, 126] width 14 height 11
checkbox input "true"
click at [845, 129] on link "[DATE] 153110" at bounding box center [813, 126] width 66 height 11
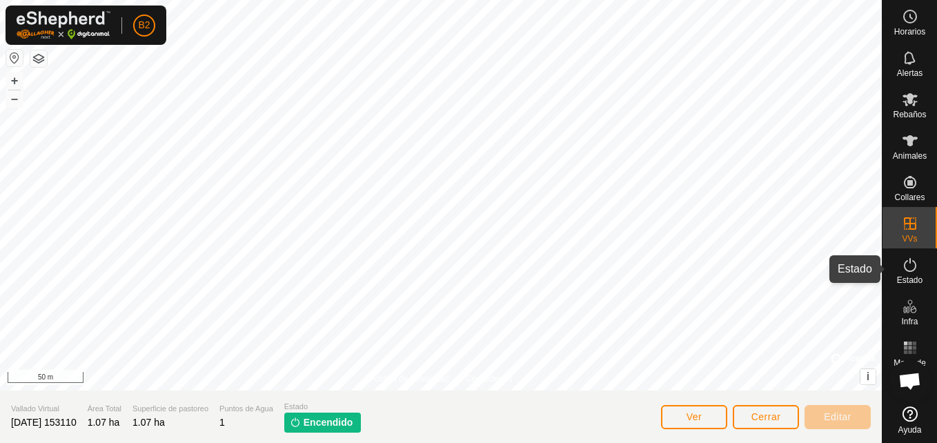
click at [904, 268] on icon at bounding box center [910, 265] width 17 height 17
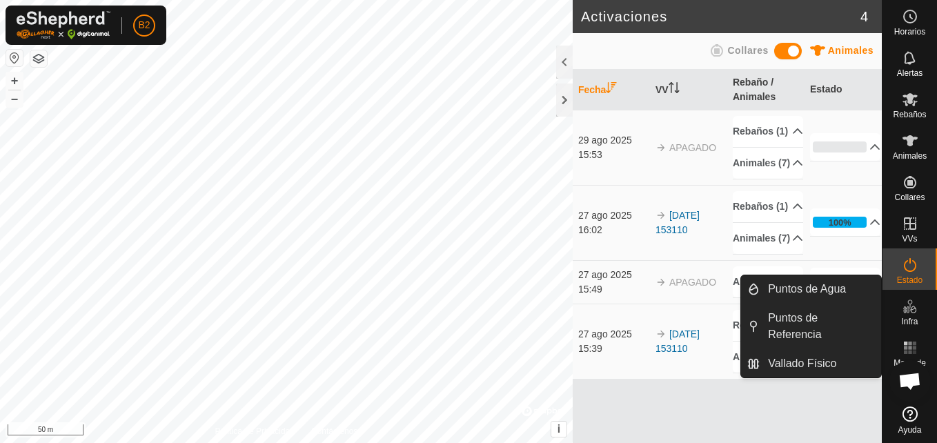
click at [913, 313] on icon at bounding box center [910, 306] width 17 height 17
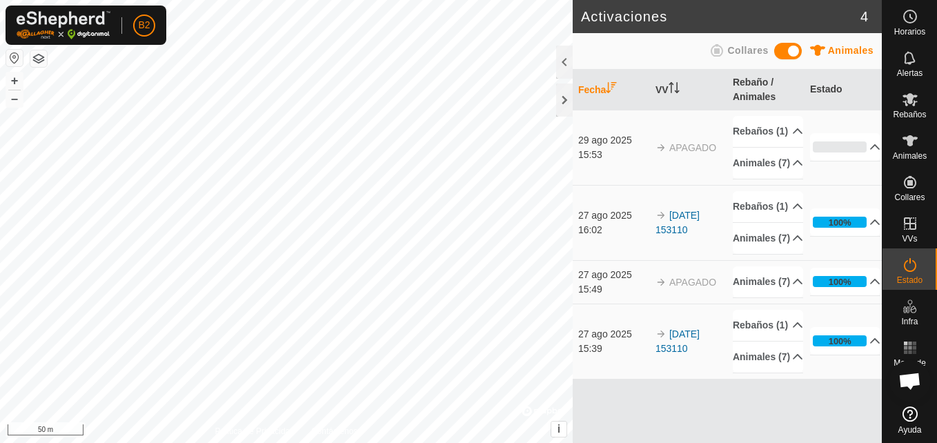
click at [910, 379] on span "Chat abierto" at bounding box center [909, 382] width 23 height 19
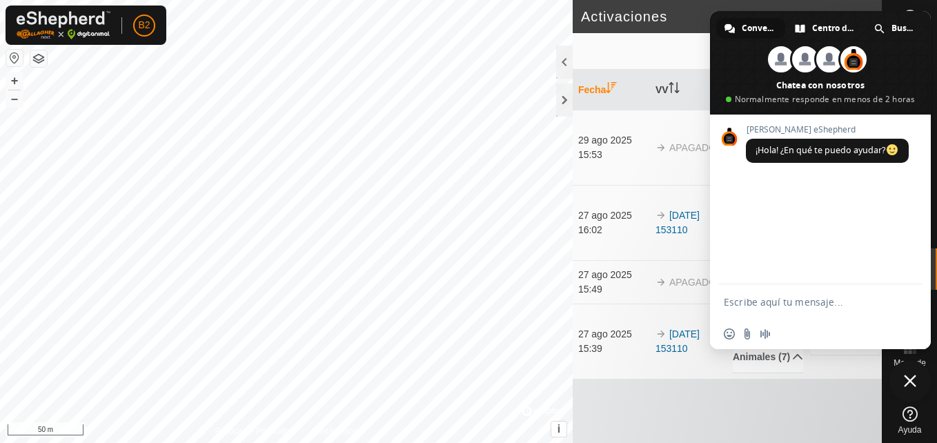
click at [808, 308] on textarea "Escribe aquí tu mensaje..." at bounding box center [807, 301] width 166 height 34
type textarea "editar un vallado virtual"
click at [906, 299] on span "Enviar" at bounding box center [907, 302] width 10 height 10
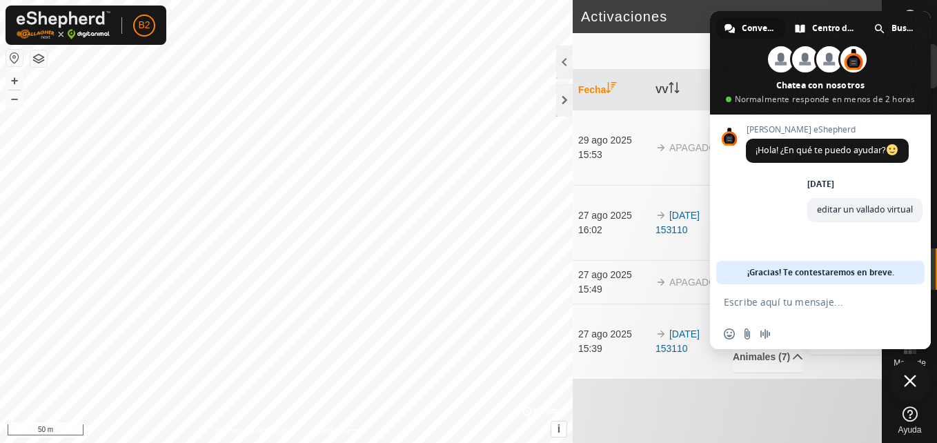
click at [907, 10] on circle at bounding box center [910, 16] width 12 height 12
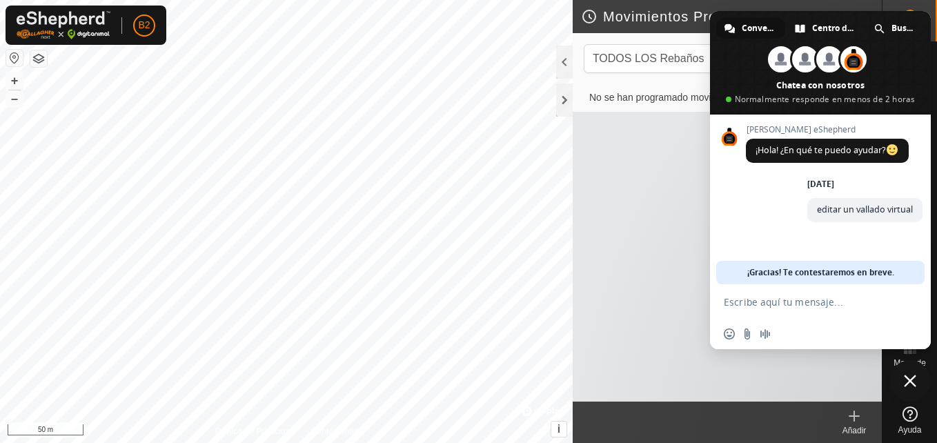
scroll to position [17, 0]
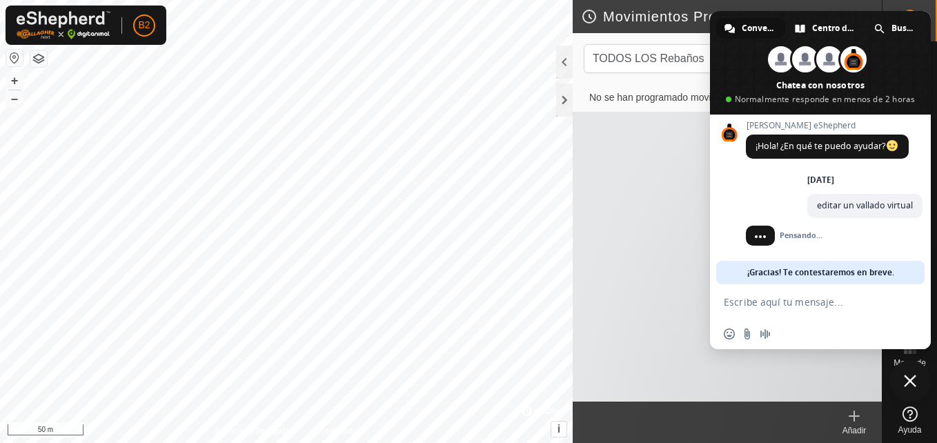
click at [907, 10] on circle at bounding box center [910, 16] width 12 height 12
click at [910, 12] on span at bounding box center [820, 62] width 221 height 103
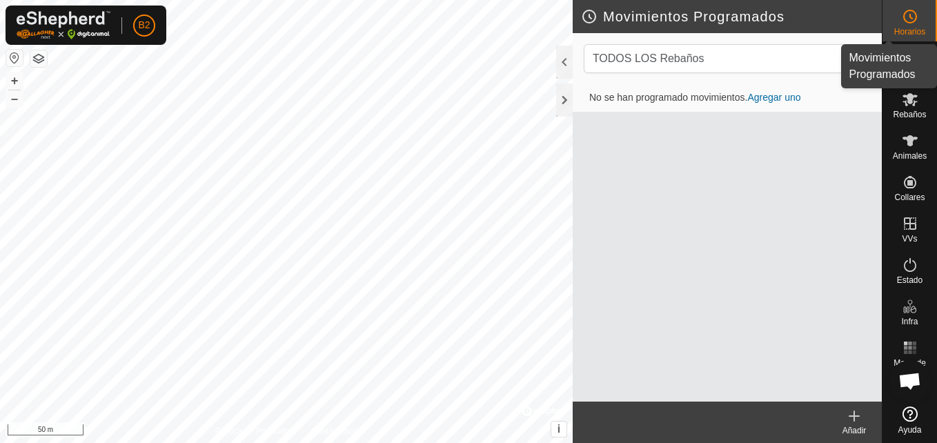
scroll to position [0, 0]
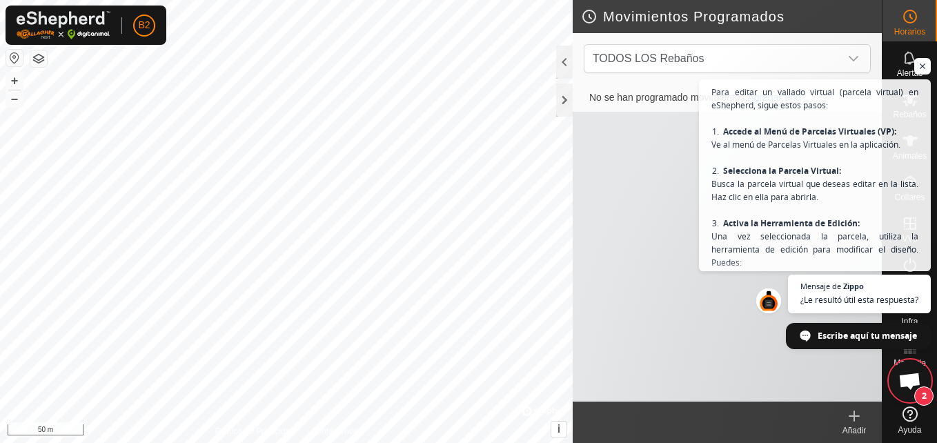
click at [633, 315] on div "No se han programado movimientos. Agregar uno" at bounding box center [727, 242] width 309 height 317
click at [913, 387] on span "Chat abierto" at bounding box center [909, 382] width 23 height 19
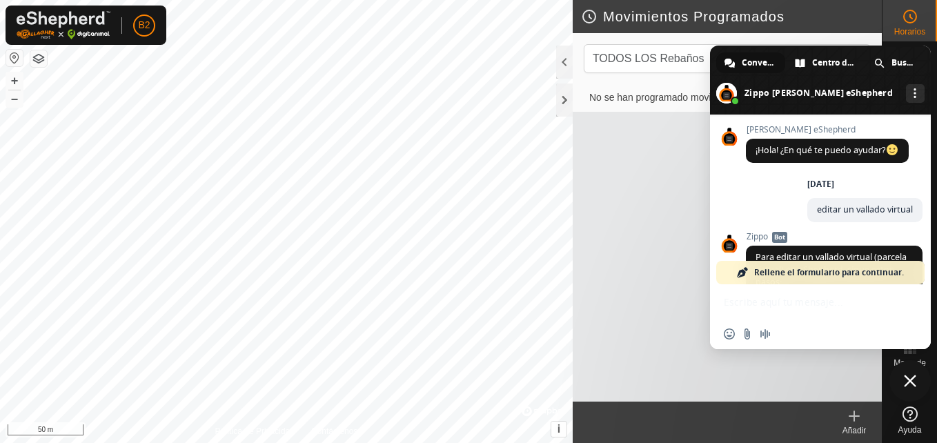
scroll to position [817, 0]
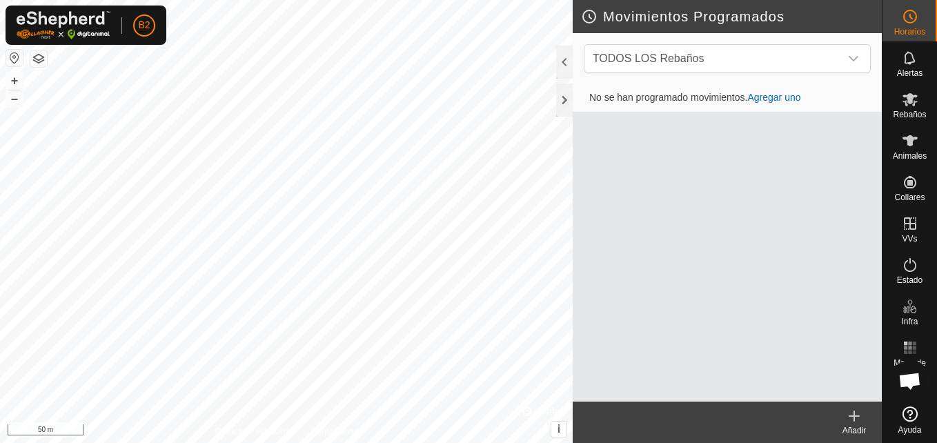
click at [908, 378] on span "Chat abierto" at bounding box center [909, 382] width 23 height 19
click at [909, 384] on span "Chat abierto" at bounding box center [909, 382] width 23 height 19
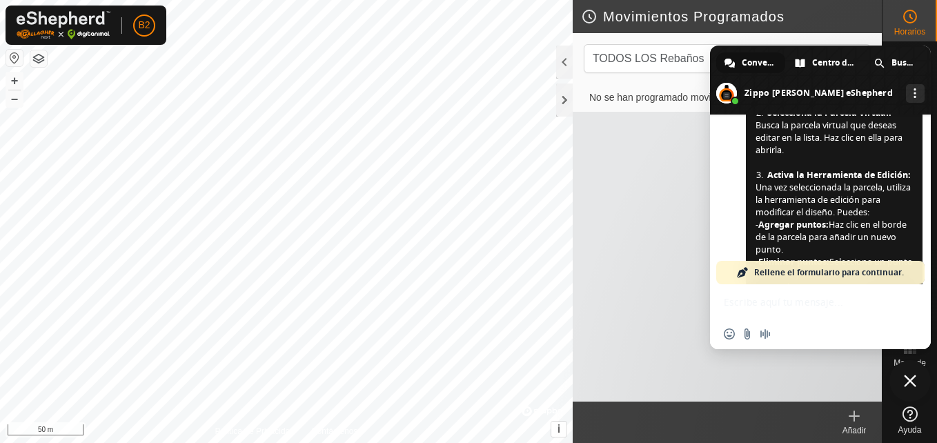
scroll to position [261, 0]
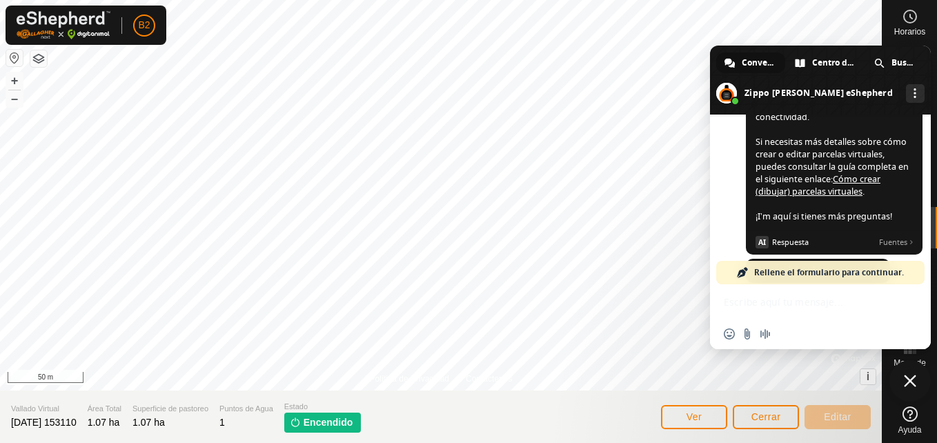
scroll to position [684, 0]
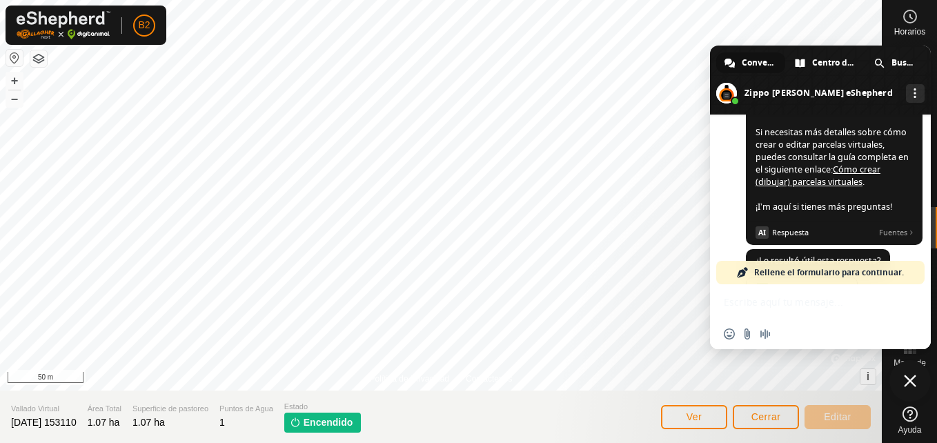
click at [858, 188] on link "Cómo crear (dibujar) parcelas virtuales" at bounding box center [817, 175] width 125 height 24
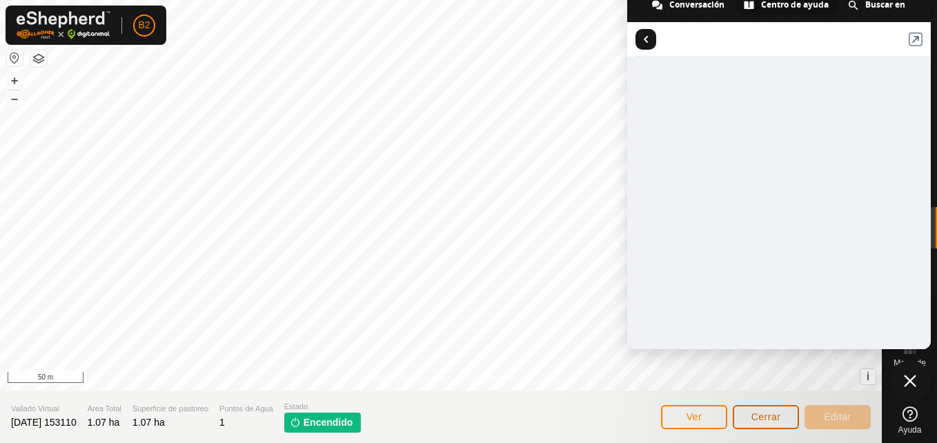
click at [747, 417] on button "Cerrar" at bounding box center [766, 417] width 66 height 24
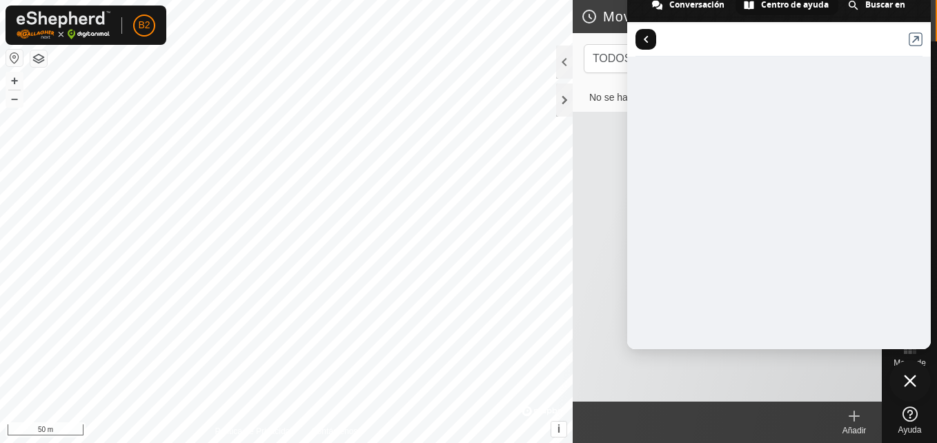
click at [644, 39] on span at bounding box center [646, 39] width 5 height 7
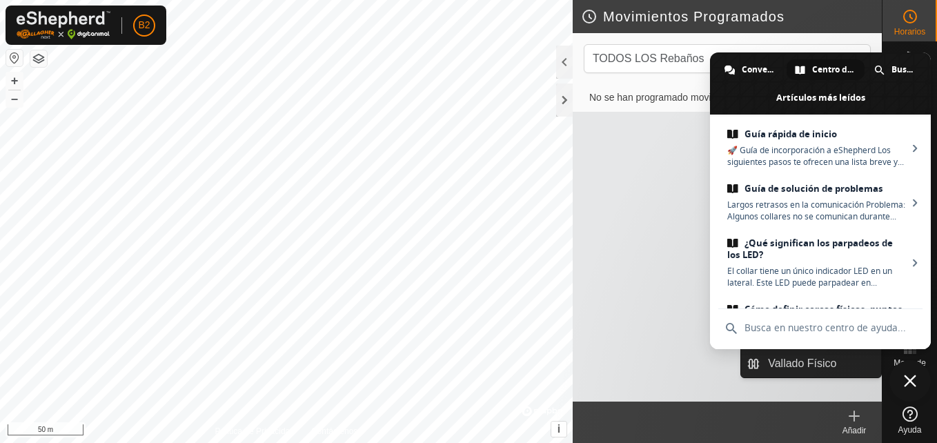
click at [912, 380] on span "Cerrar el chat" at bounding box center [910, 381] width 12 height 12
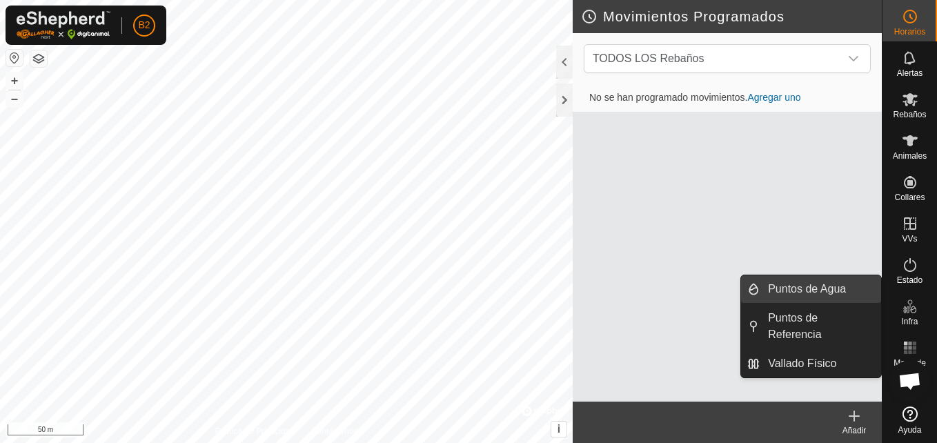
click at [820, 288] on link "Puntos de Agua" at bounding box center [820, 289] width 121 height 28
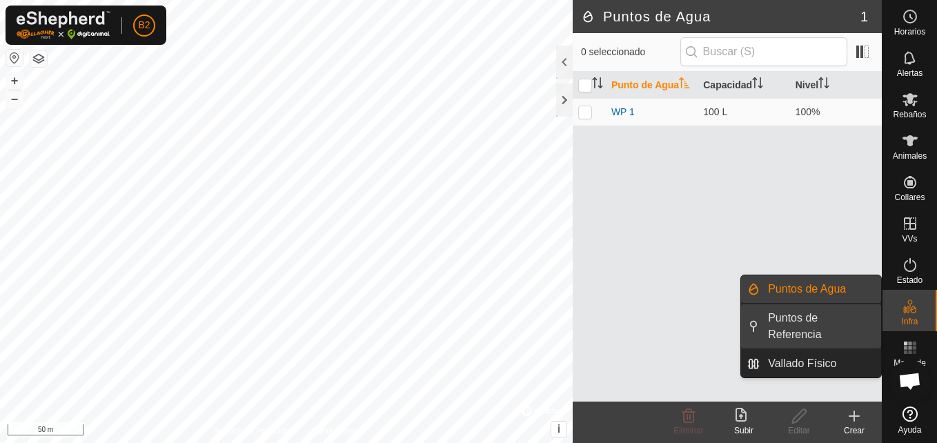
click at [820, 319] on link "Puntos de Referencia" at bounding box center [820, 326] width 121 height 44
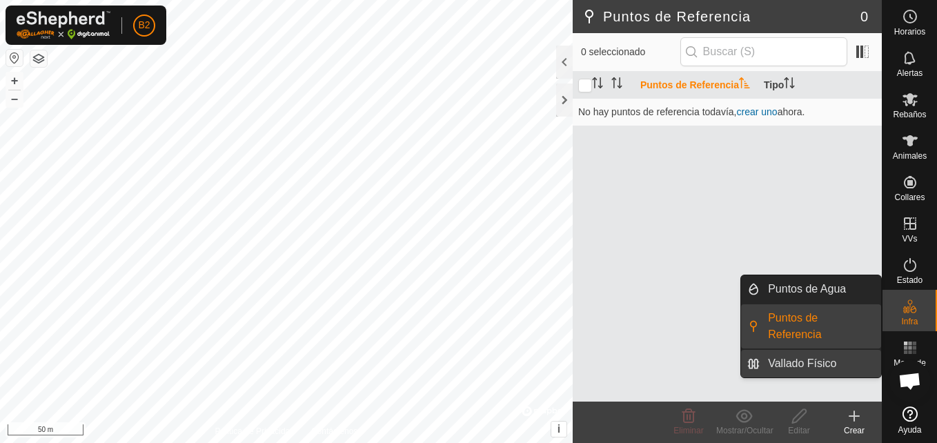
click at [831, 350] on link "Vallado Físico" at bounding box center [820, 364] width 121 height 28
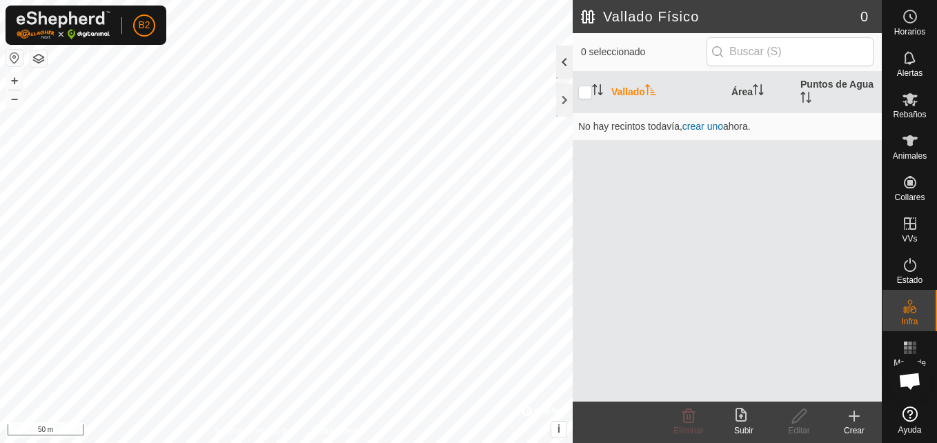
click at [565, 59] on div at bounding box center [564, 62] width 17 height 33
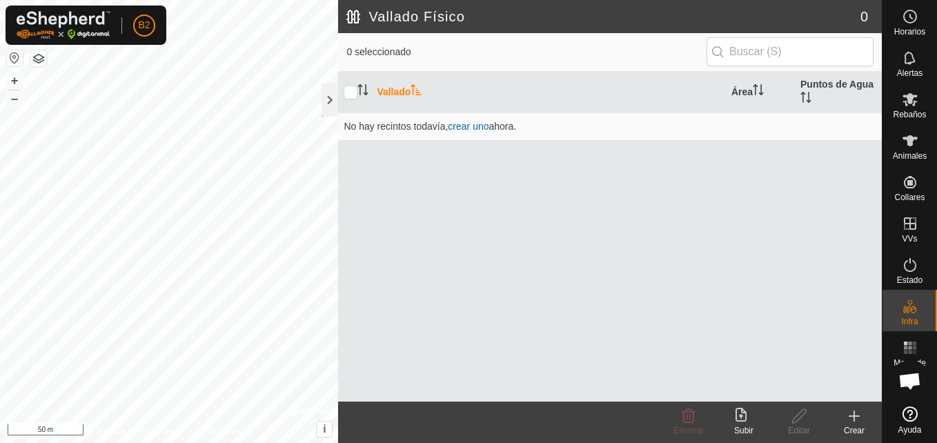
click at [418, 94] on icon "Activar para ordenar" at bounding box center [415, 89] width 11 height 11
click at [469, 129] on span "crear uno" at bounding box center [468, 126] width 41 height 11
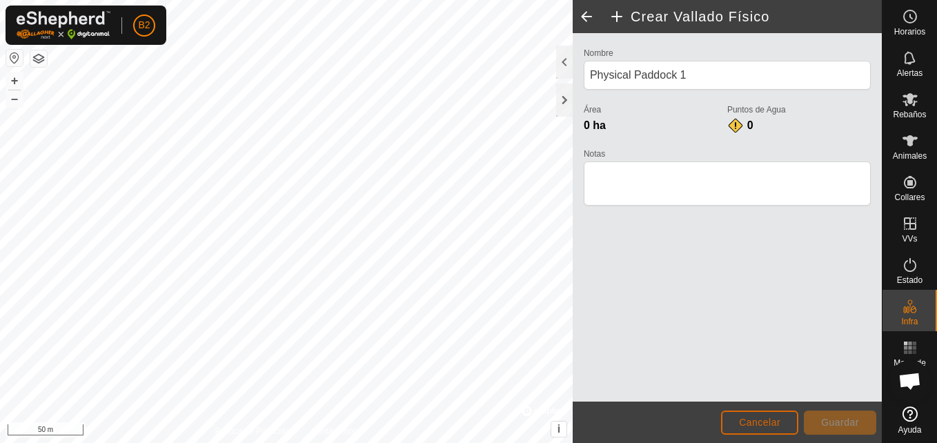
click at [775, 424] on span "Cancelar" at bounding box center [759, 422] width 41 height 11
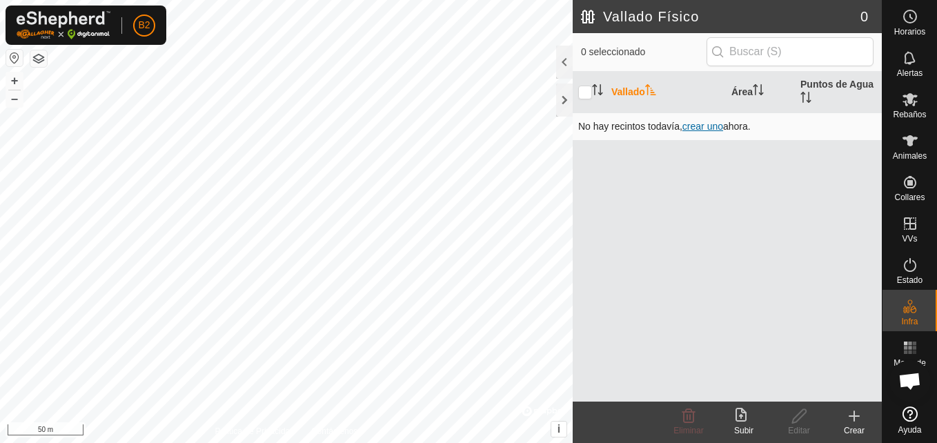
click at [703, 121] on span "crear uno" at bounding box center [702, 126] width 41 height 11
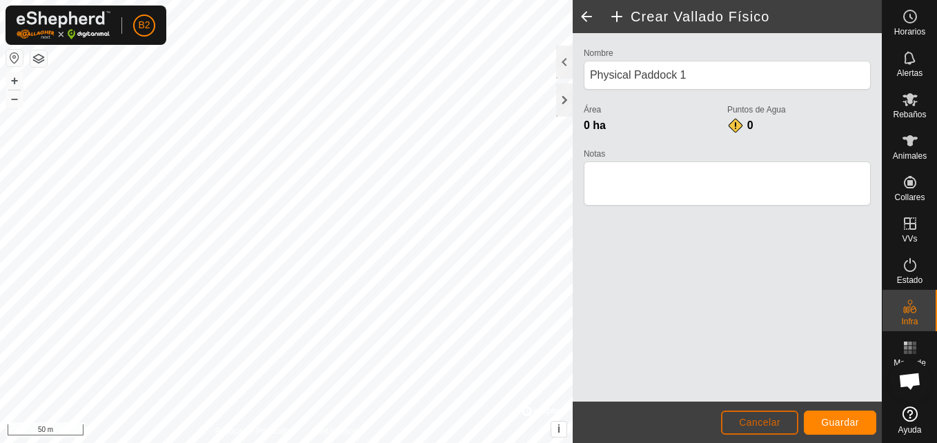
click at [739, 417] on button "Cancelar" at bounding box center [759, 422] width 77 height 24
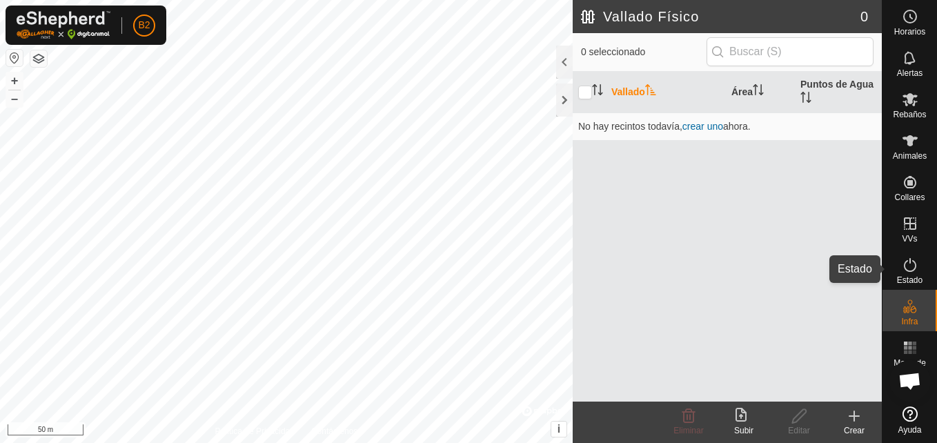
click at [911, 268] on icon at bounding box center [910, 265] width 17 height 17
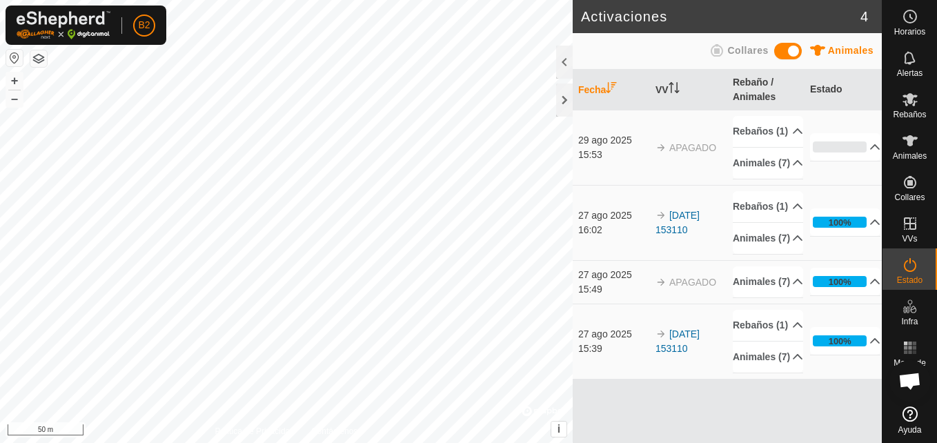
click at [789, 54] on span at bounding box center [788, 51] width 28 height 17
click at [825, 226] on p-accordion-header "100%" at bounding box center [845, 222] width 70 height 28
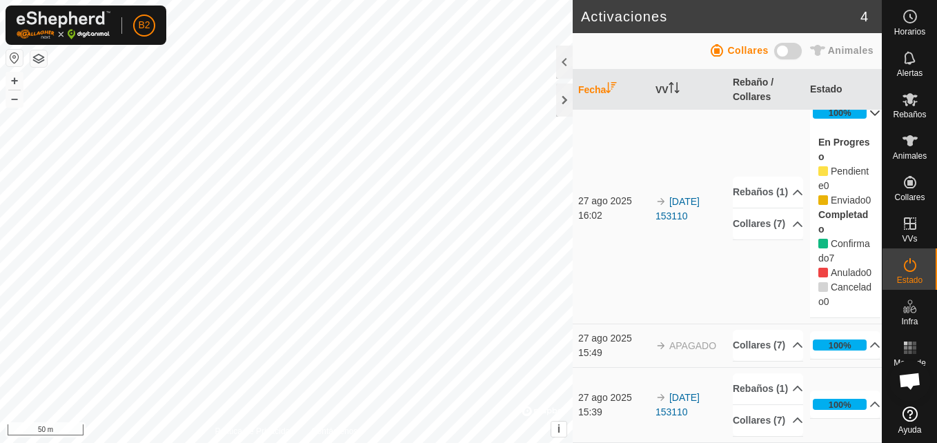
scroll to position [193, 0]
click at [815, 331] on p-accordion-header "100%" at bounding box center [845, 345] width 70 height 28
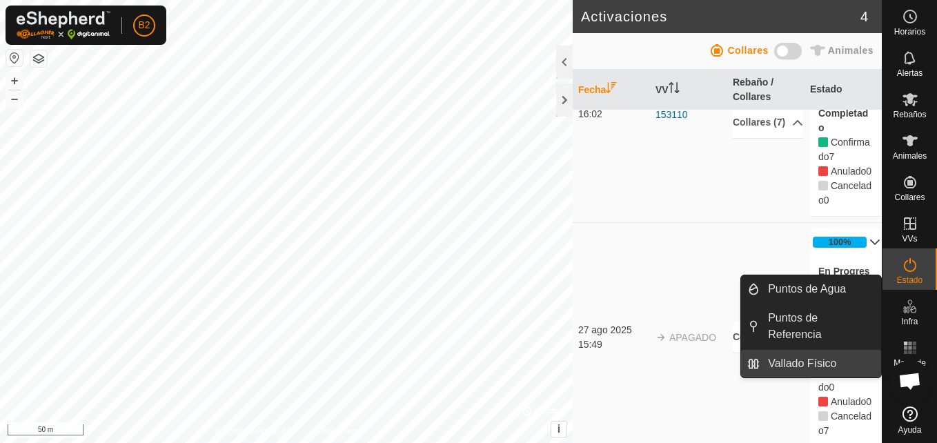
click at [832, 353] on link "Vallado Físico" at bounding box center [820, 364] width 121 height 28
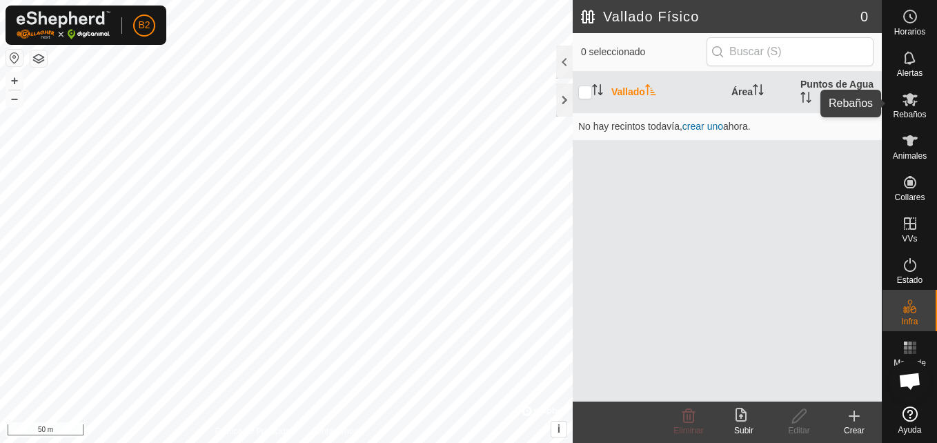
click at [912, 102] on icon at bounding box center [909, 99] width 15 height 13
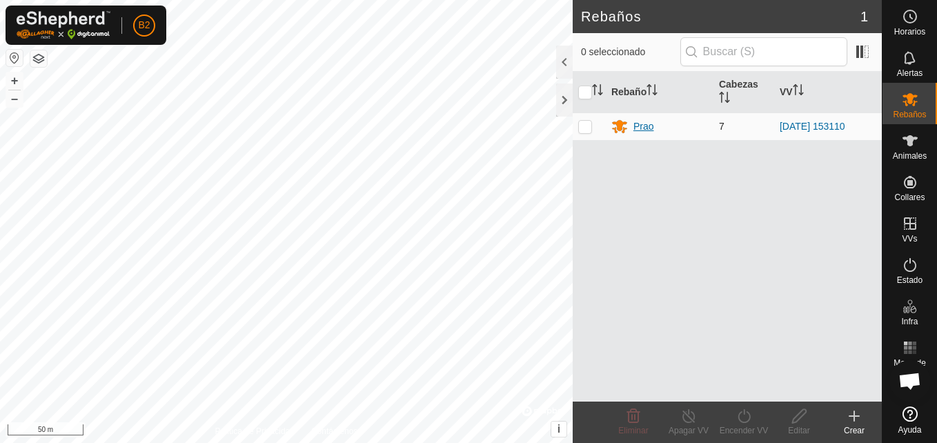
click at [635, 131] on div "Prao" at bounding box center [643, 126] width 21 height 14
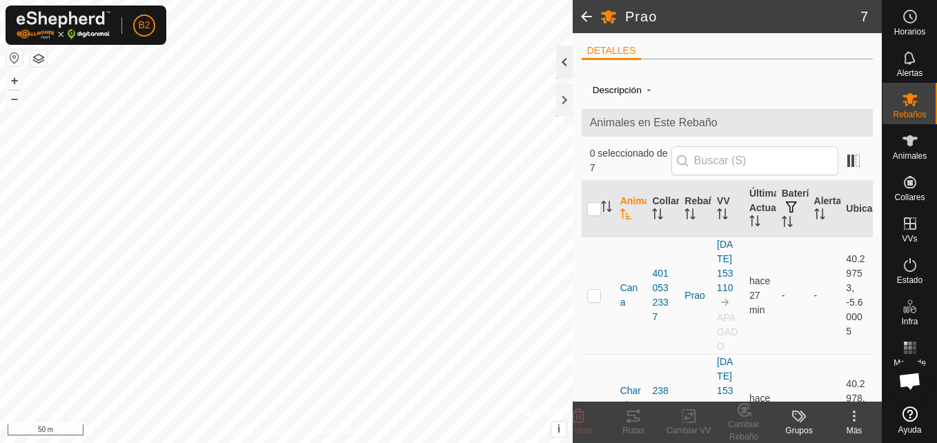
click at [567, 65] on div at bounding box center [564, 62] width 17 height 33
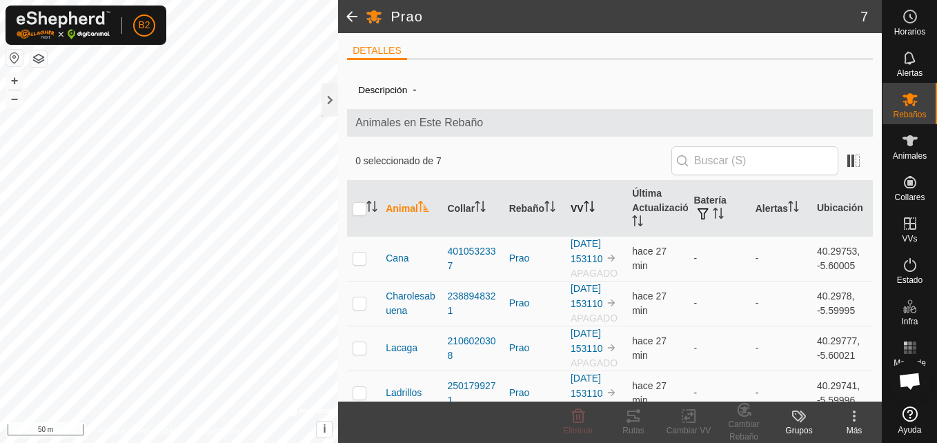
click at [586, 206] on icon "Activar para ordenar" at bounding box center [589, 206] width 11 height 11
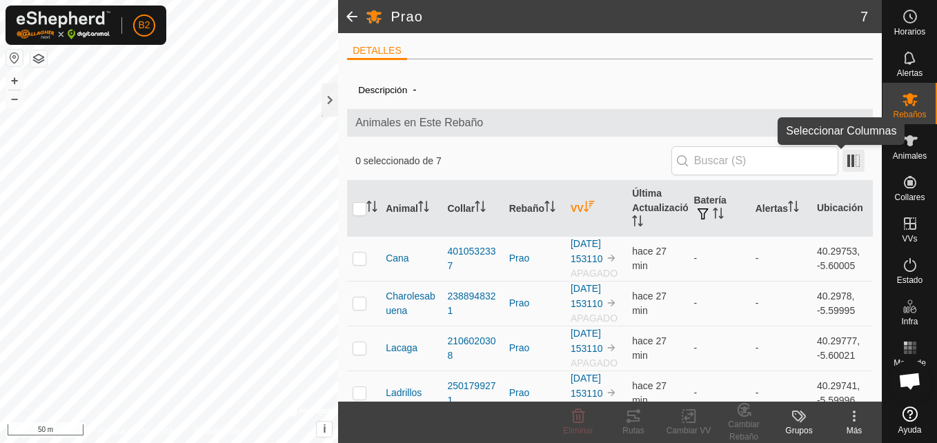
click at [842, 168] on span at bounding box center [853, 161] width 22 height 22
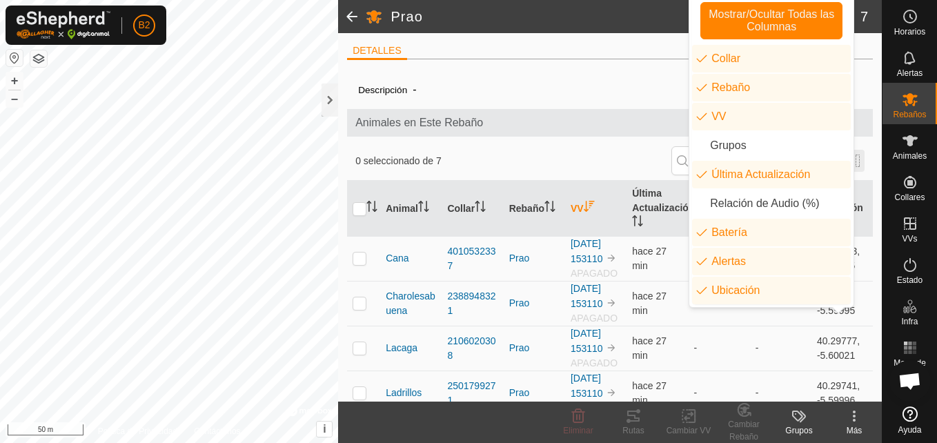
click at [842, 168] on li "Última Actualización" at bounding box center [771, 175] width 159 height 28
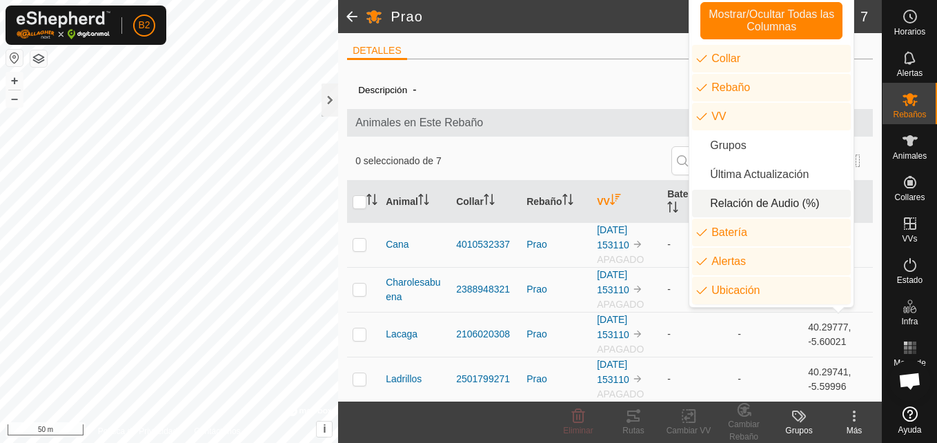
click at [789, 201] on li "Relación de Audio (%)" at bounding box center [771, 204] width 159 height 28
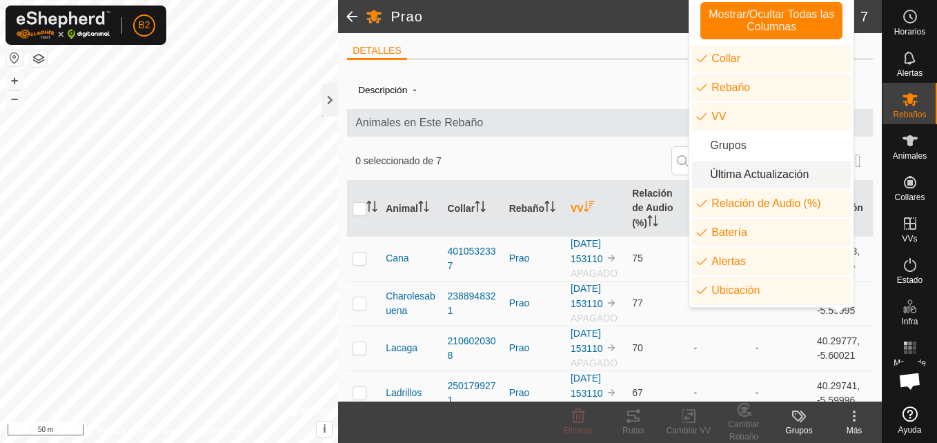
click at [783, 175] on li "Última Actualización" at bounding box center [771, 175] width 159 height 28
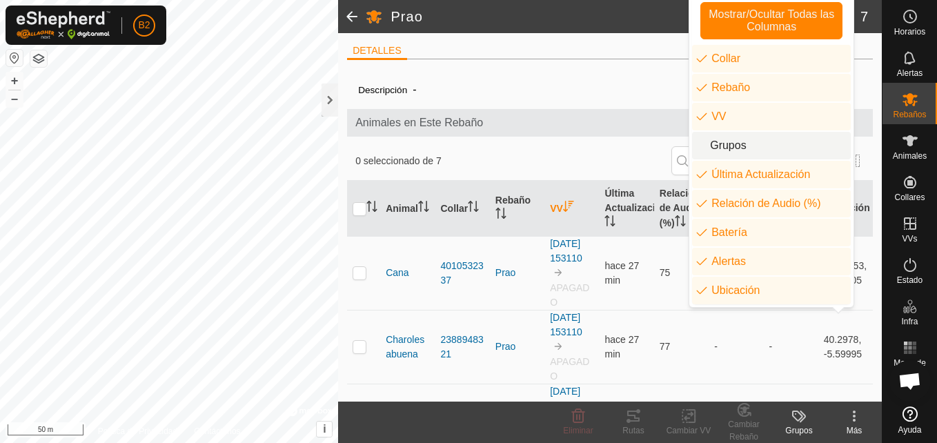
click at [775, 150] on li "Grupos" at bounding box center [771, 146] width 159 height 28
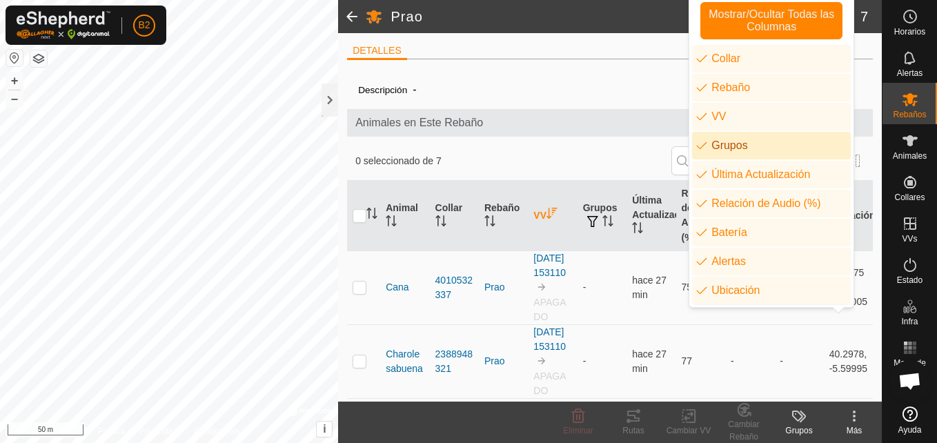
click at [867, 156] on div "DETALLES Descripción - Animales en Este Rebaño 0 seleccionado de 7 Animal Colla…" at bounding box center [610, 217] width 544 height 368
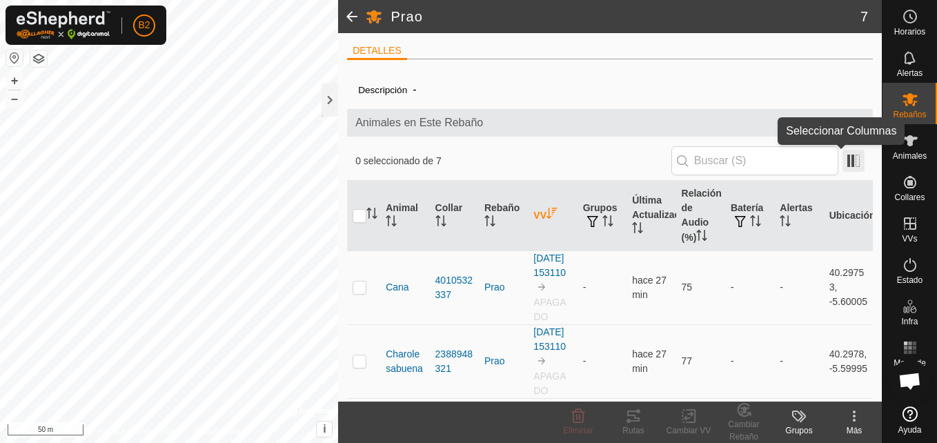
click at [843, 160] on span at bounding box center [853, 161] width 22 height 22
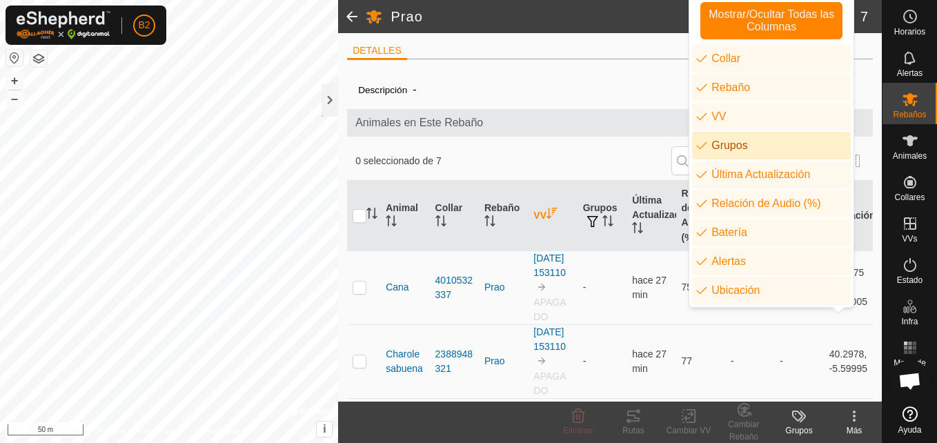
click at [860, 63] on div "DETALLES" at bounding box center [610, 56] width 526 height 28
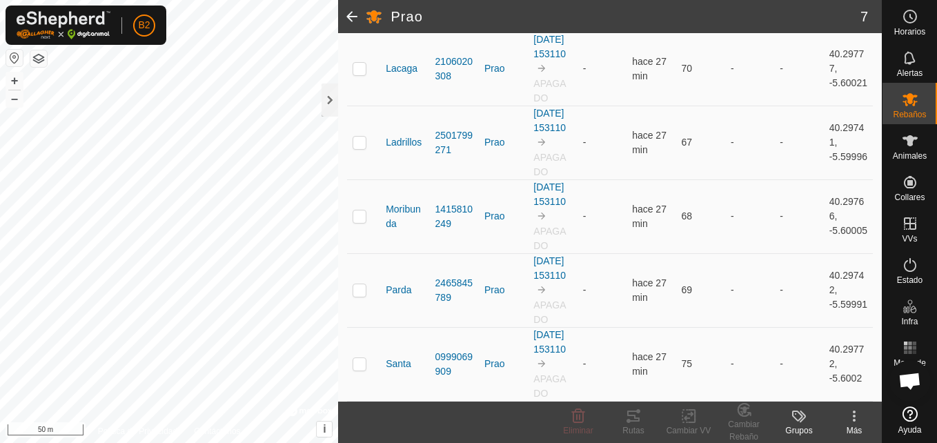
scroll to position [468, 0]
click at [911, 143] on icon at bounding box center [909, 140] width 15 height 11
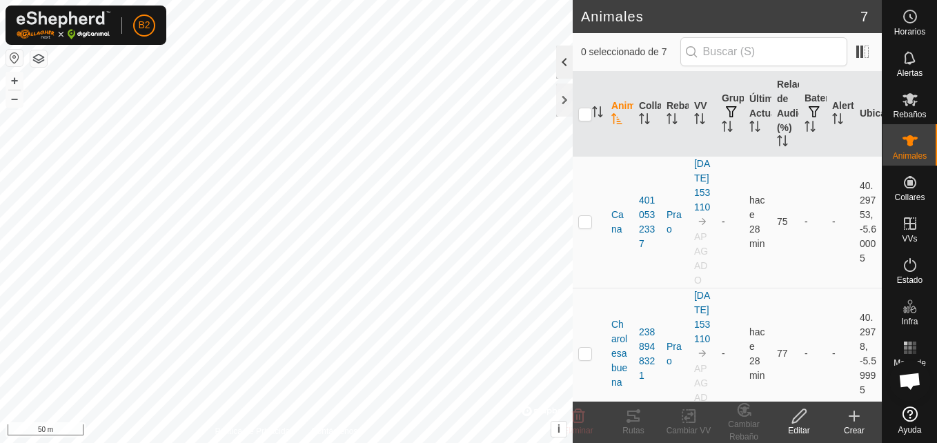
click at [562, 63] on div at bounding box center [564, 62] width 17 height 33
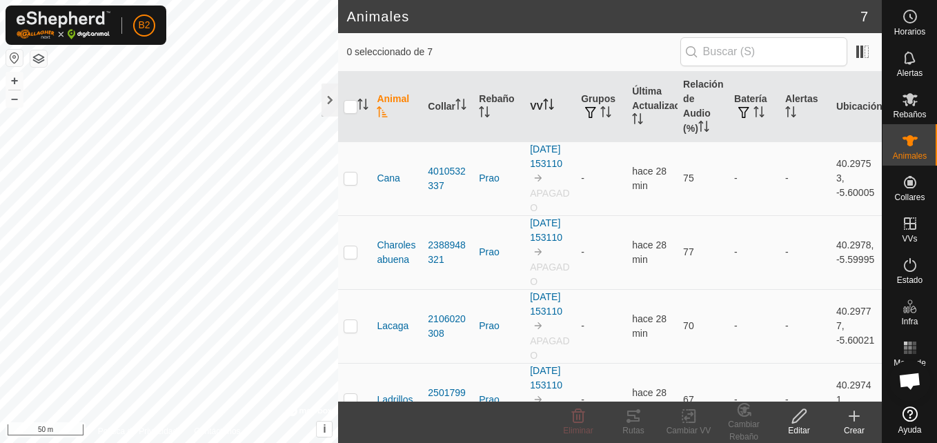
click at [538, 100] on th "VV" at bounding box center [549, 107] width 51 height 70
click at [729, 108] on th "Batería" at bounding box center [754, 107] width 51 height 70
click at [857, 59] on span at bounding box center [862, 52] width 22 height 22
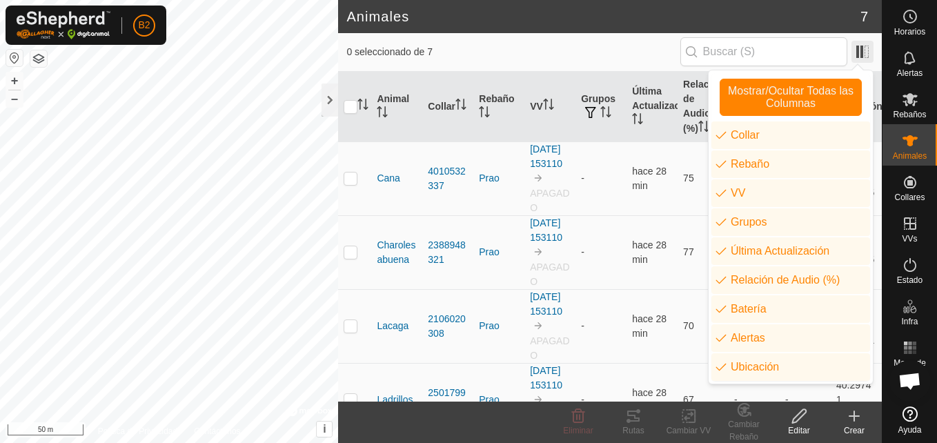
click at [857, 59] on span at bounding box center [862, 52] width 22 height 22
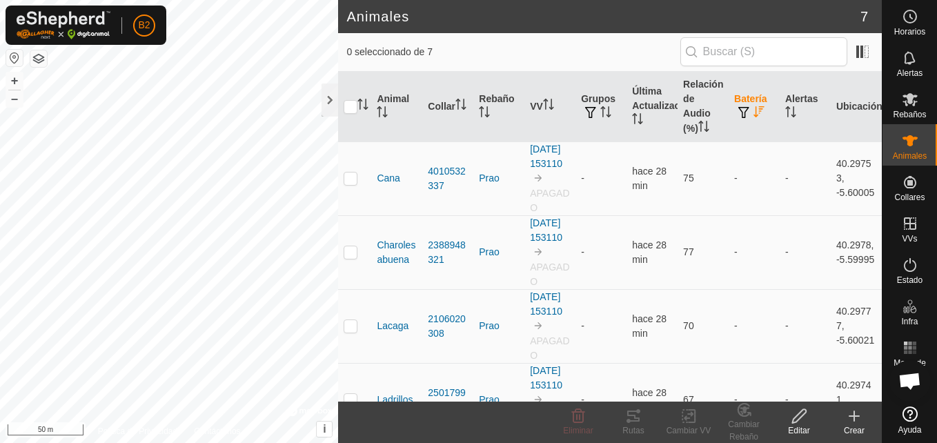
scroll to position [288, 0]
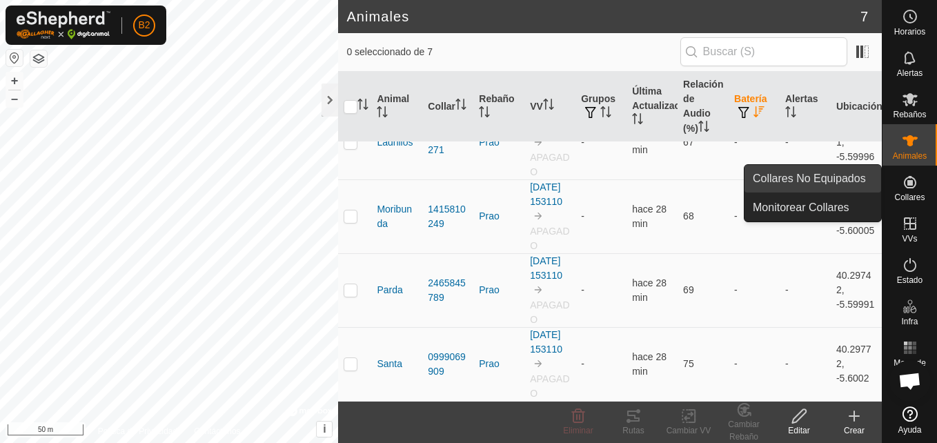
click at [823, 178] on link "Collares No Equipados" at bounding box center [812, 179] width 137 height 28
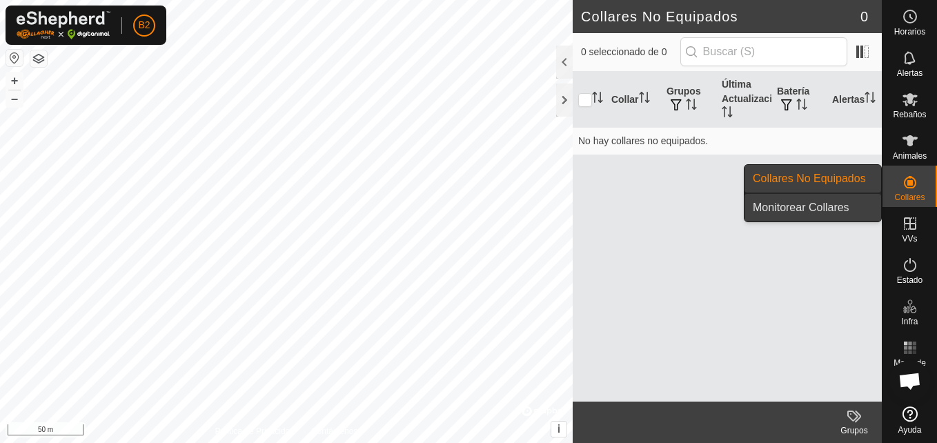
click at [823, 202] on link "Monitorear Collares" at bounding box center [812, 208] width 137 height 28
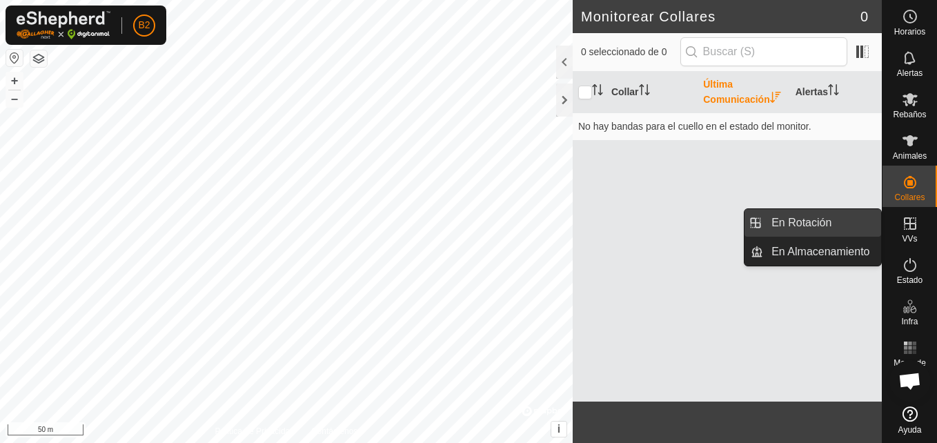
click at [840, 226] on link "En Rotación" at bounding box center [822, 223] width 118 height 28
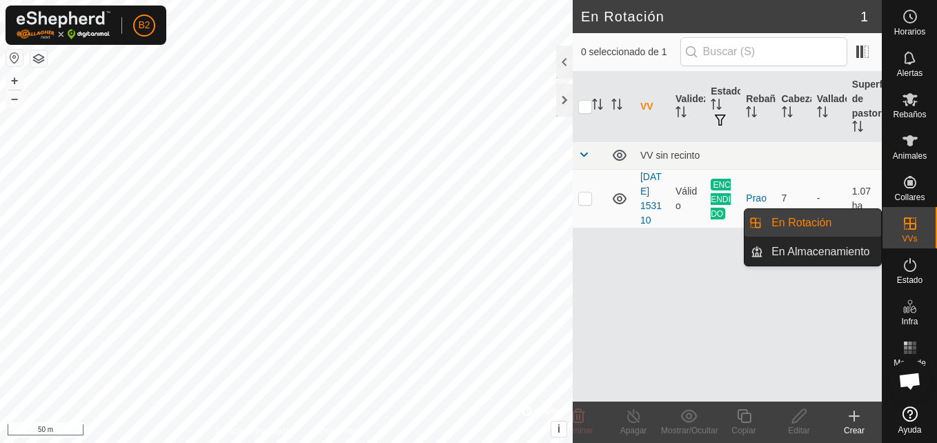
click at [840, 226] on link "En Rotación" at bounding box center [822, 223] width 118 height 28
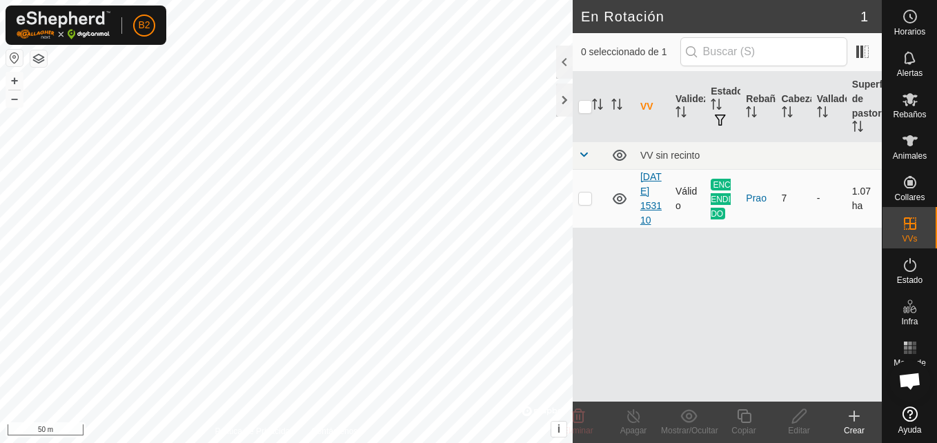
click at [659, 219] on link "[DATE] 153110" at bounding box center [650, 198] width 21 height 54
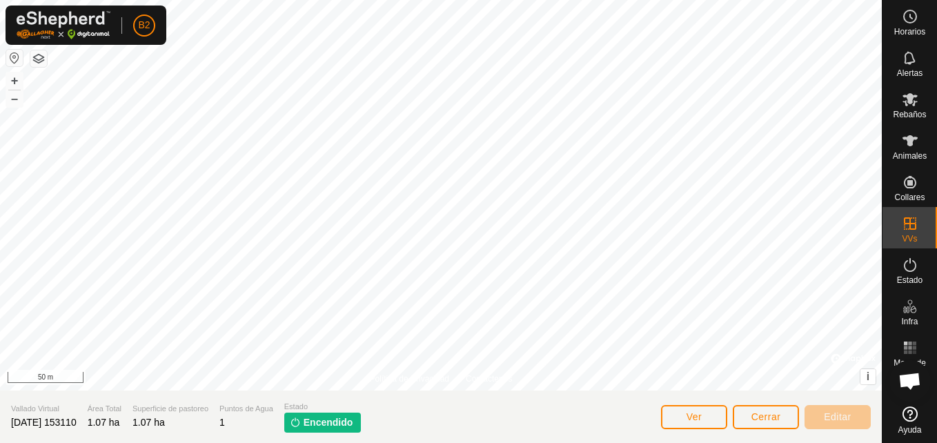
click at [353, 426] on span "Encendido" at bounding box center [329, 422] width 50 height 14
click at [708, 416] on button "Ver" at bounding box center [694, 417] width 66 height 24
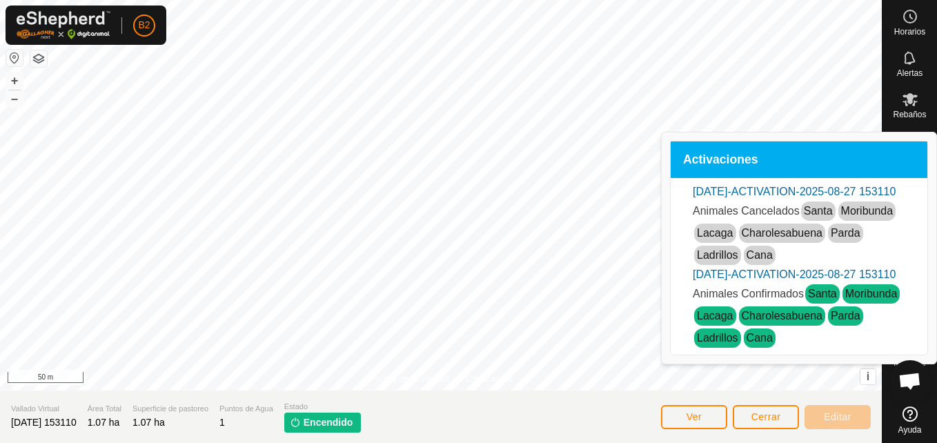
click at [864, 349] on div "Animales Confirmados Santa Moribunda Lacaga Charolesabuena Parda Ladrillos Cana" at bounding box center [799, 316] width 212 height 66
drag, startPoint x: 864, startPoint y: 378, endPoint x: 822, endPoint y: 250, distance: 135.0
click at [823, 252] on ul "Aug-27-1539-ACTIVATION-2025-08-27 153110 Animales Cancelados Santa Moribunda La…" at bounding box center [799, 267] width 246 height 166
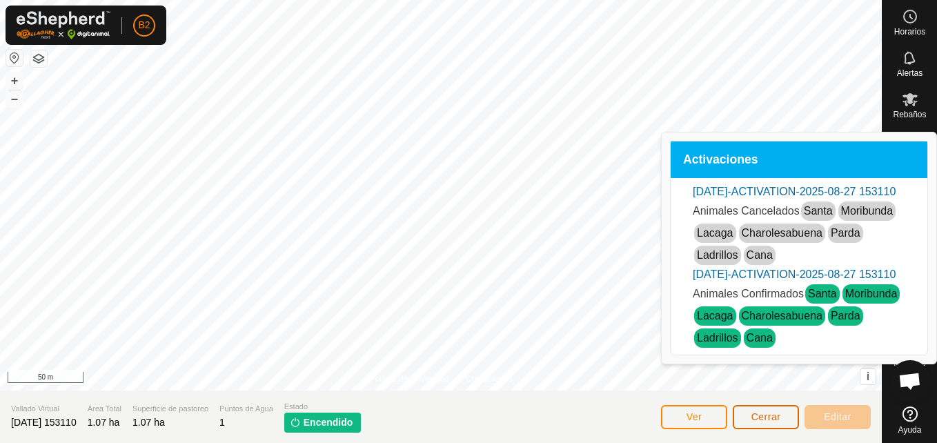
click at [755, 420] on span "Cerrar" at bounding box center [766, 416] width 30 height 11
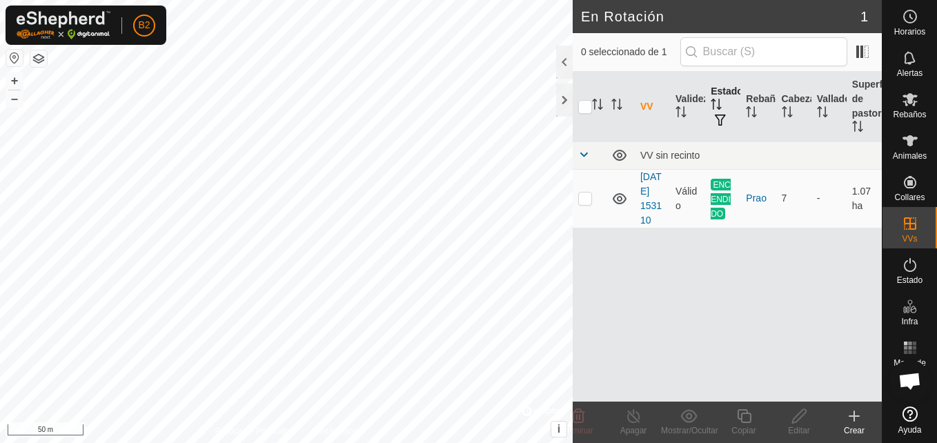
click at [715, 103] on icon "Activar para ordenar" at bounding box center [716, 104] width 11 height 11
click at [718, 120] on span "button" at bounding box center [720, 120] width 11 height 11
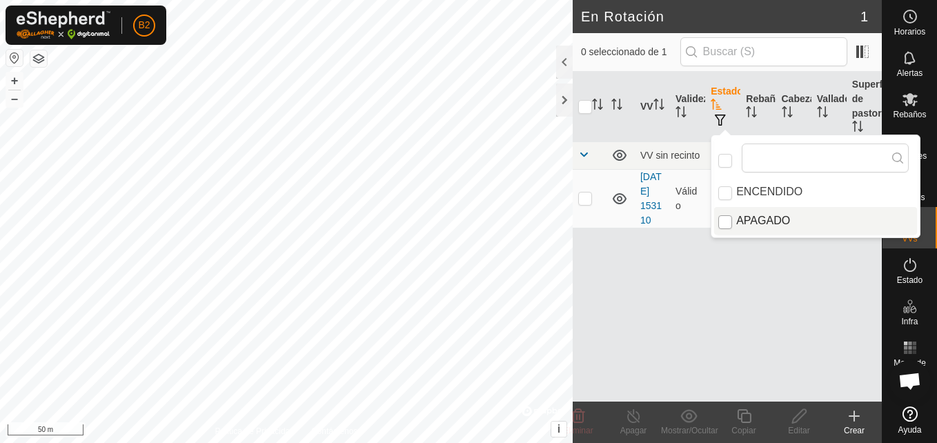
drag, startPoint x: 718, startPoint y: 120, endPoint x: 729, endPoint y: 224, distance: 104.1
click at [729, 224] on body "B2 Horarios Alertas Rebaños Animales Collares VVs Estado Infra Mapa de Calor Ay…" at bounding box center [468, 221] width 937 height 443
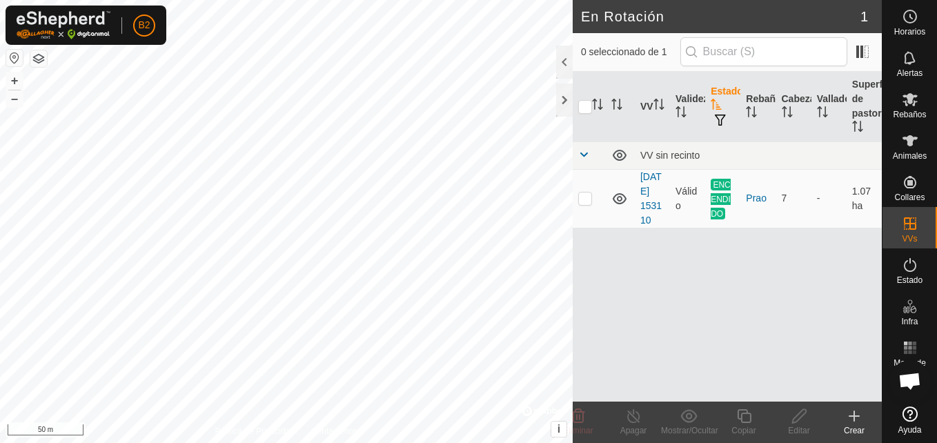
click at [729, 224] on td "ENCENDIDO" at bounding box center [722, 198] width 35 height 59
click at [858, 52] on span at bounding box center [862, 52] width 22 height 22
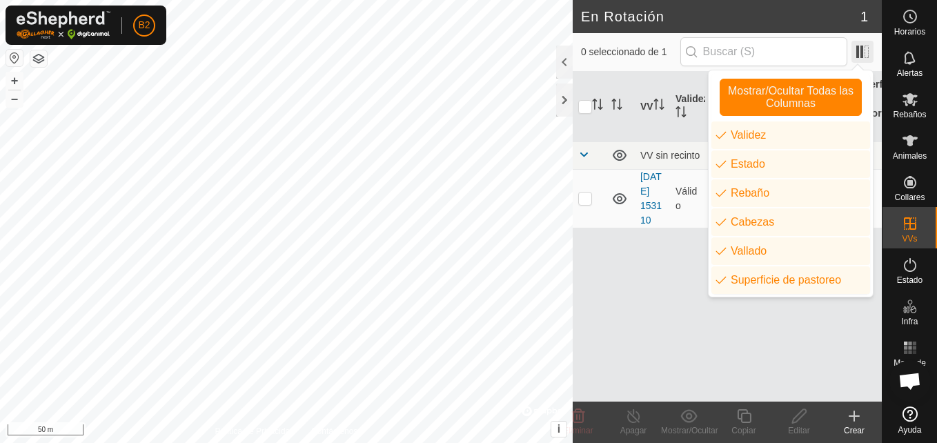
click at [858, 52] on span at bounding box center [862, 52] width 22 height 22
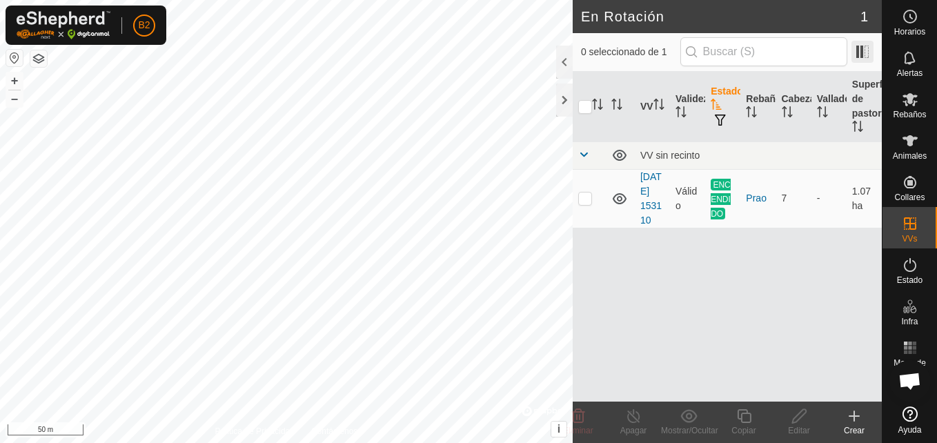
click at [858, 52] on span at bounding box center [862, 52] width 22 height 22
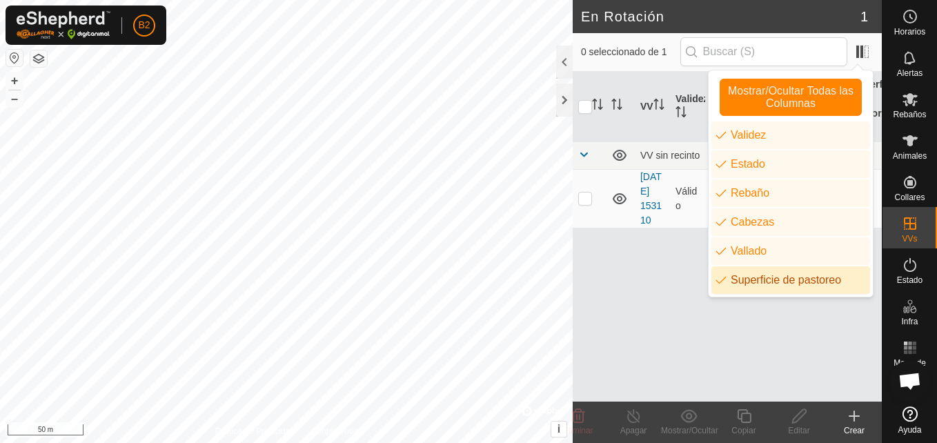
click at [704, 281] on div "VV Validez Estado Rebaño Cabezas Vallado Superficie de pastoreo VV sin recinto …" at bounding box center [727, 237] width 309 height 330
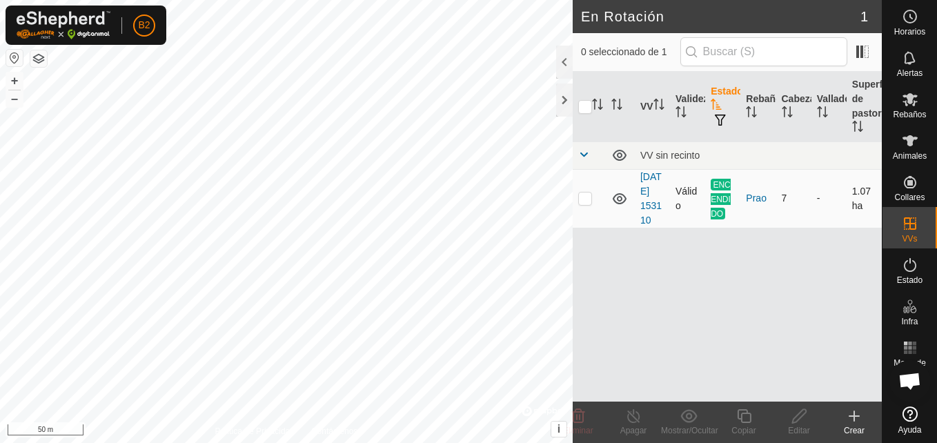
click at [722, 204] on span "ENCENDIDO" at bounding box center [721, 199] width 20 height 41
drag, startPoint x: 722, startPoint y: 204, endPoint x: 648, endPoint y: 229, distance: 77.2
click at [648, 226] on link "[DATE] 153110" at bounding box center [650, 198] width 21 height 54
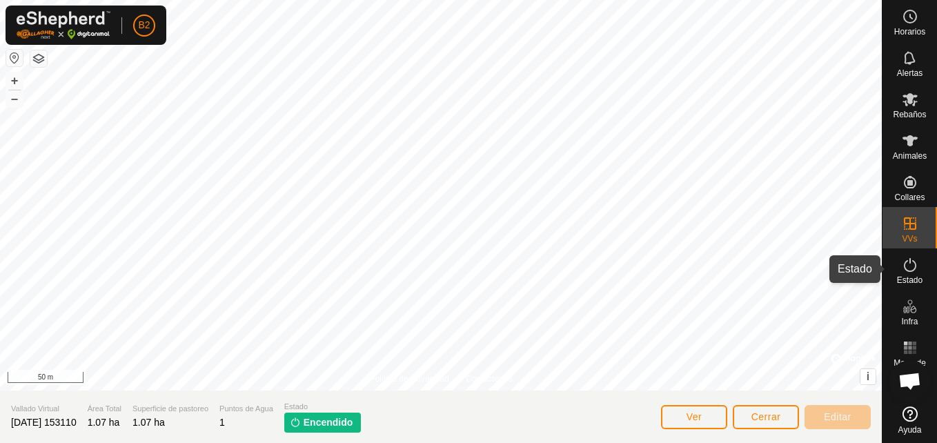
click at [918, 267] on icon at bounding box center [910, 265] width 17 height 17
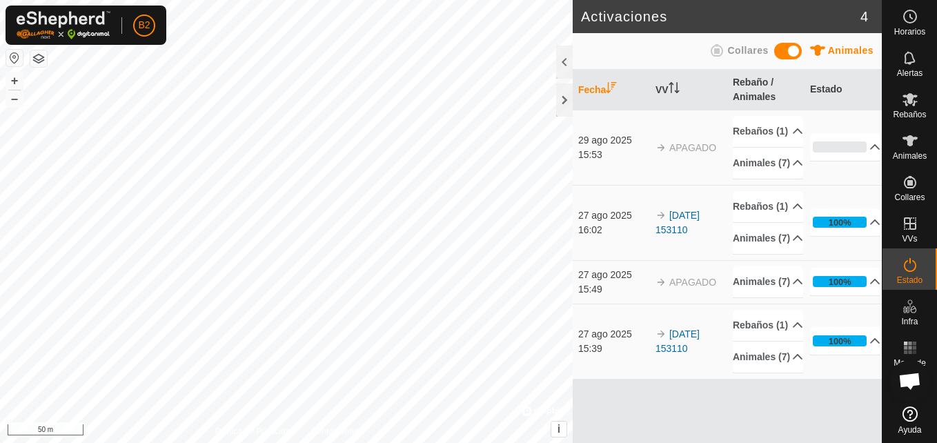
click at [918, 267] on icon at bounding box center [910, 265] width 17 height 17
click at [775, 48] on div "Animales Collares" at bounding box center [727, 50] width 293 height 27
click at [782, 51] on span at bounding box center [788, 51] width 28 height 17
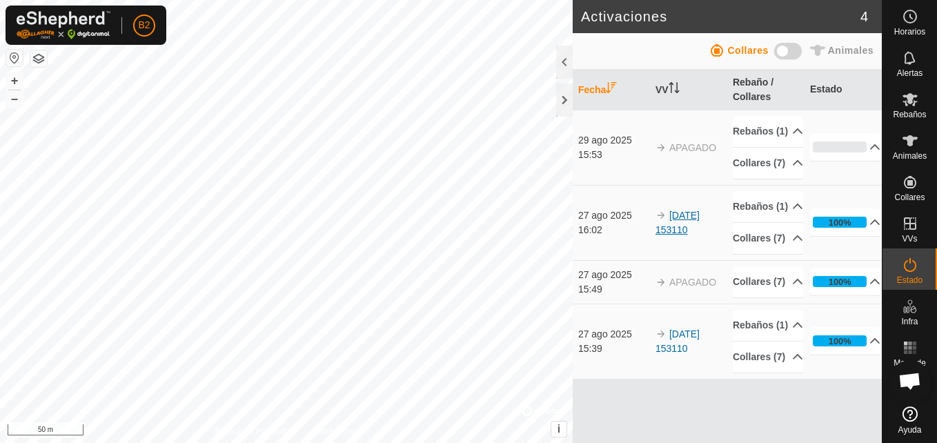
click at [694, 235] on link "[DATE] 153110" at bounding box center [677, 223] width 44 height 26
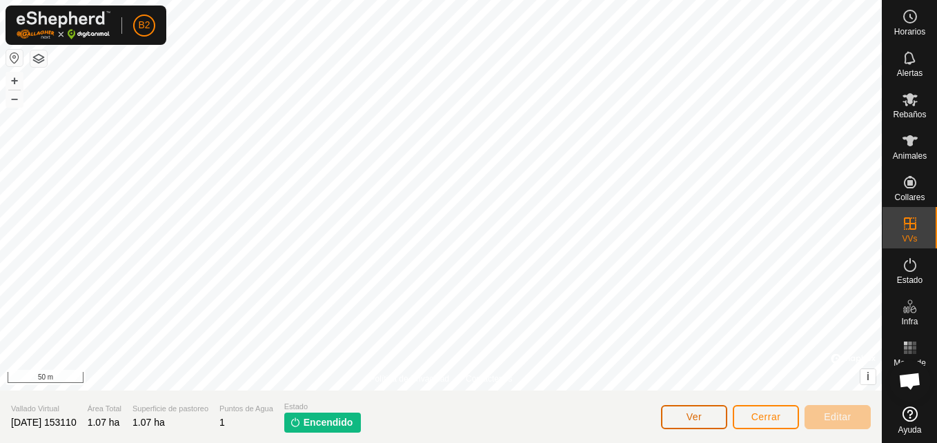
click at [701, 414] on span "Ver" at bounding box center [694, 416] width 16 height 11
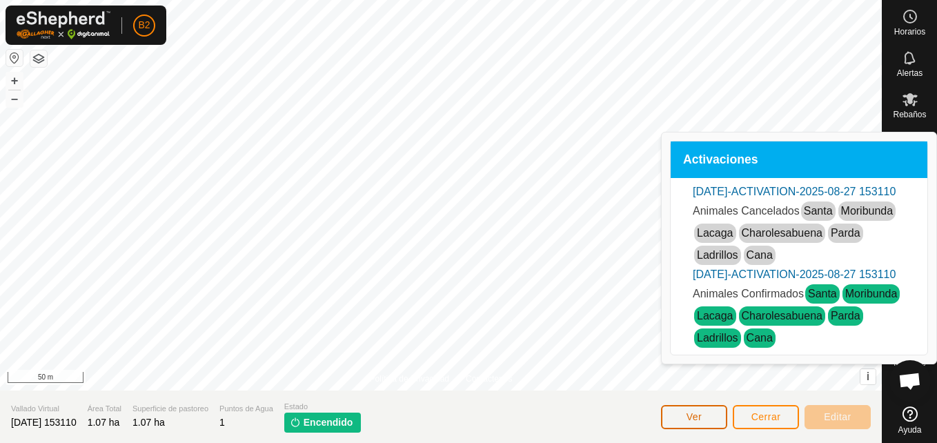
click at [701, 415] on span "Ver" at bounding box center [694, 416] width 16 height 11
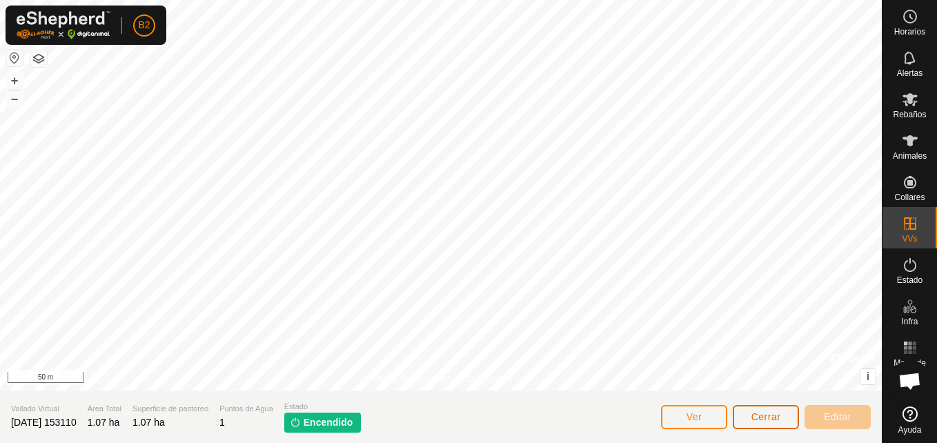
click at [757, 409] on button "Cerrar" at bounding box center [766, 417] width 66 height 24
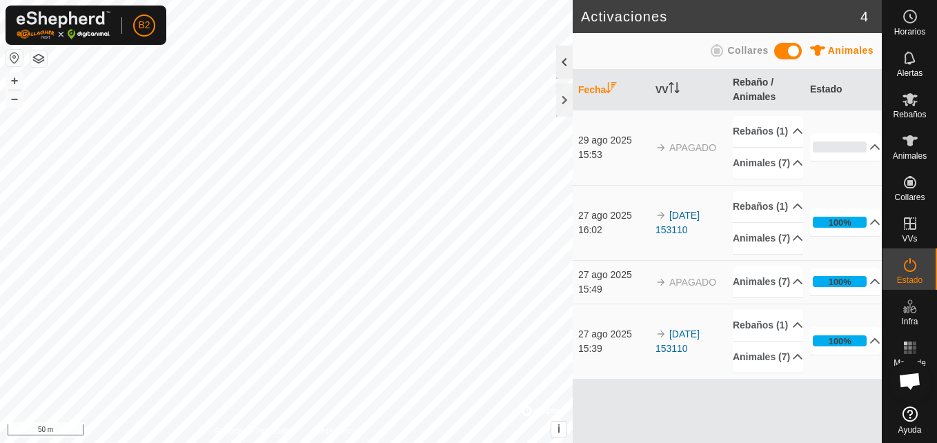
click at [562, 67] on div at bounding box center [564, 62] width 17 height 33
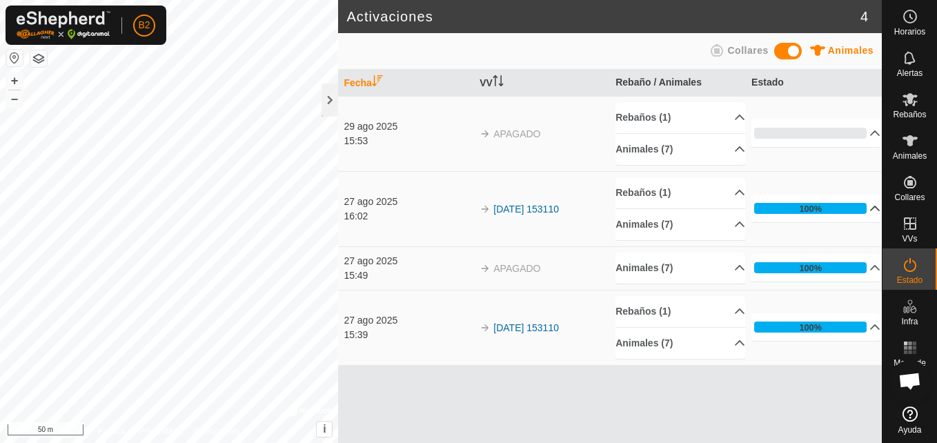
click at [804, 212] on p-accordion-header "100%" at bounding box center [815, 209] width 129 height 28
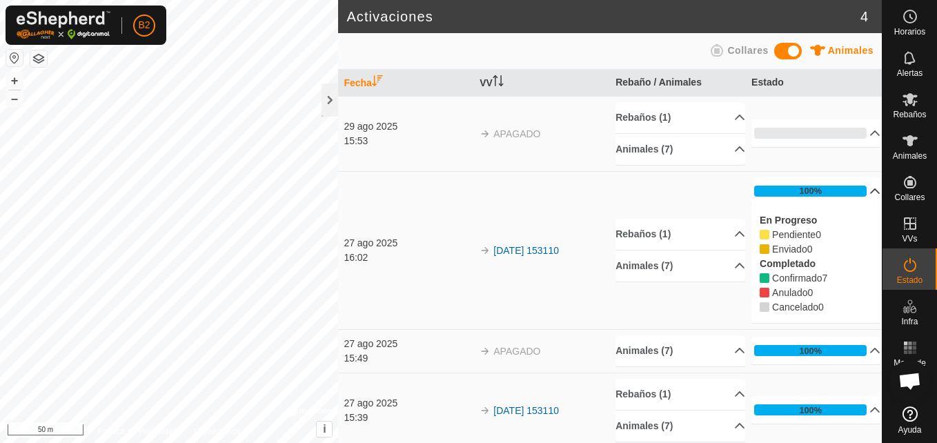
click at [804, 212] on p-accordion-panel "100% En Progreso Pendiente 0 Enviado 0 Completado Confirmado 7 Anulado 0 Cancel…" at bounding box center [815, 250] width 129 height 146
click at [858, 190] on p-accordion-header "100%" at bounding box center [815, 191] width 129 height 28
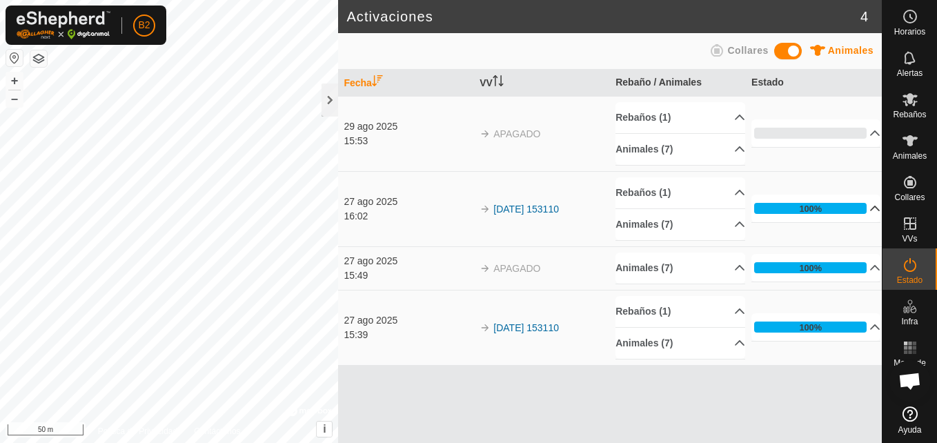
click at [781, 52] on span at bounding box center [788, 51] width 28 height 17
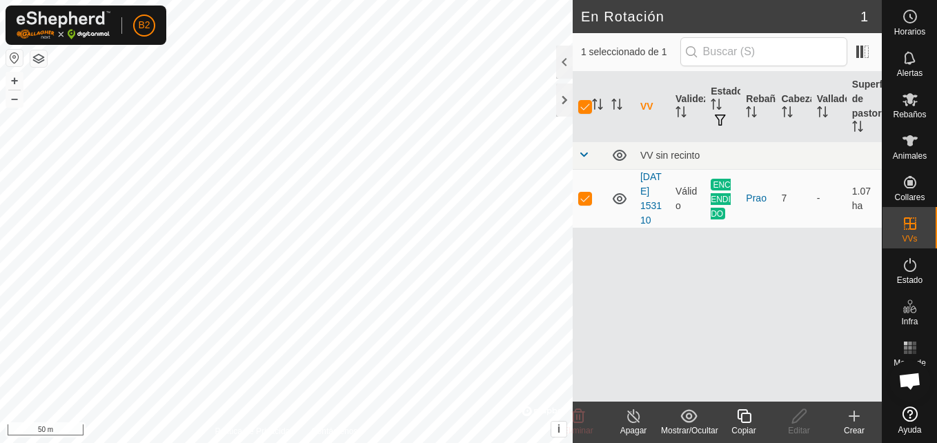
checkbox input "false"
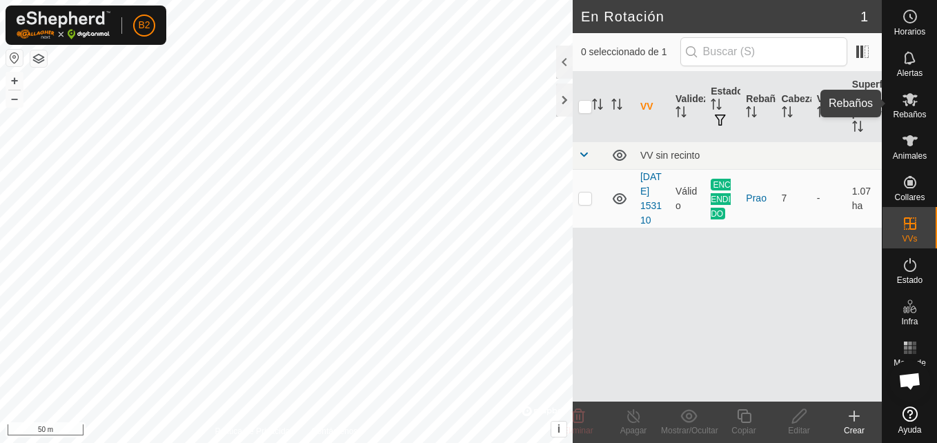
click at [921, 101] on es-mob-svg-icon at bounding box center [910, 99] width 25 height 22
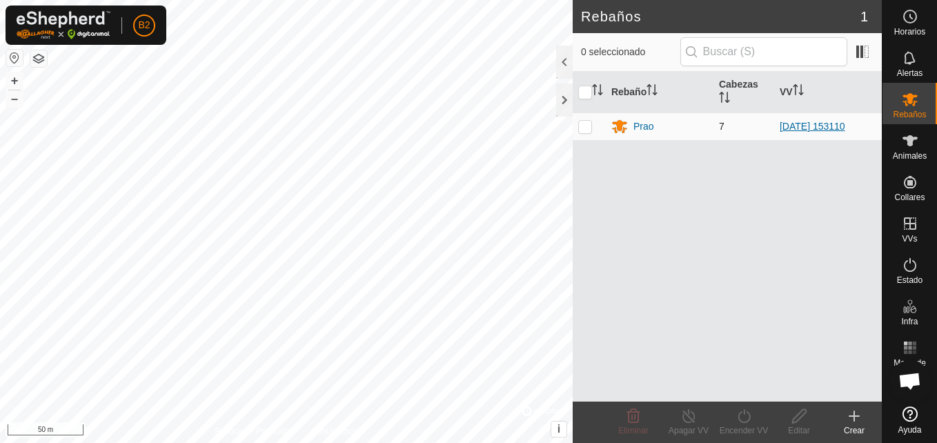
click at [789, 125] on link "[DATE] 153110" at bounding box center [813, 126] width 66 height 11
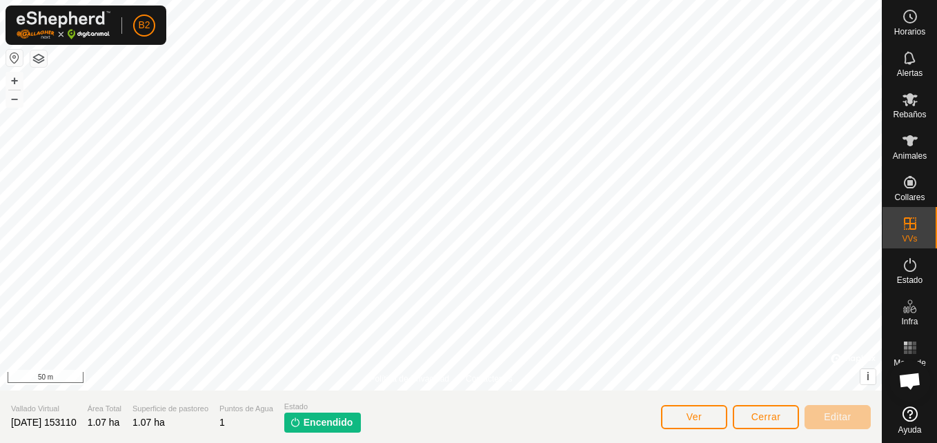
click at [899, 421] on link "Ayuda" at bounding box center [909, 420] width 54 height 39
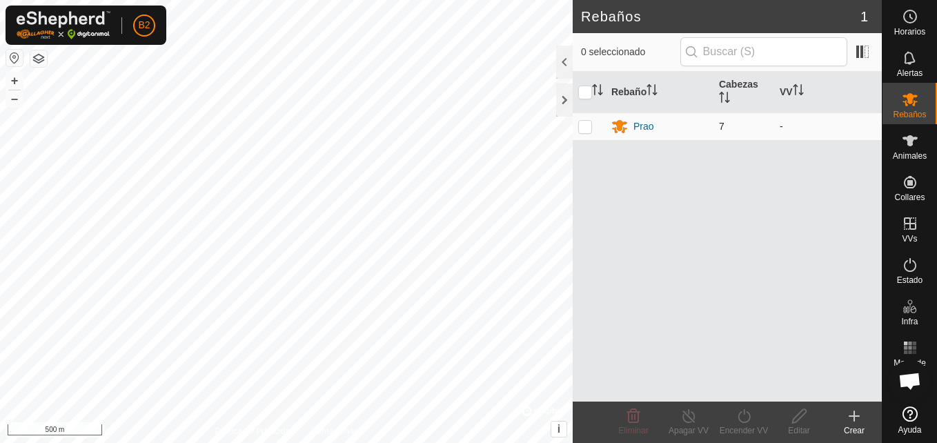
click at [586, 128] on p-checkbox at bounding box center [585, 126] width 14 height 11
checkbox input "true"
click at [731, 427] on div "Encender VV" at bounding box center [743, 430] width 55 height 12
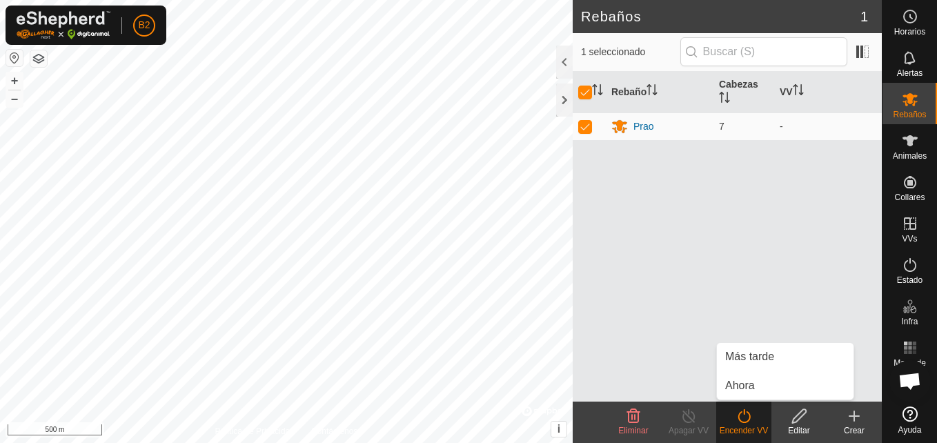
click at [795, 427] on div "Editar" at bounding box center [798, 430] width 55 height 12
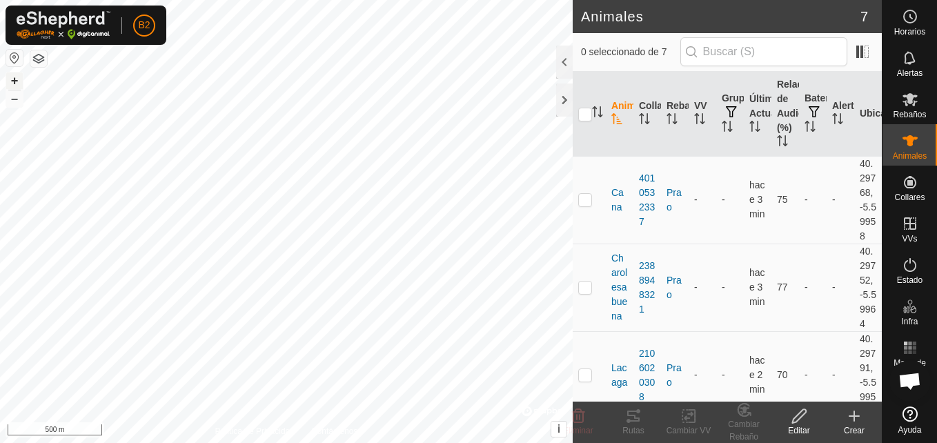
click at [16, 83] on button "+" at bounding box center [14, 80] width 17 height 17
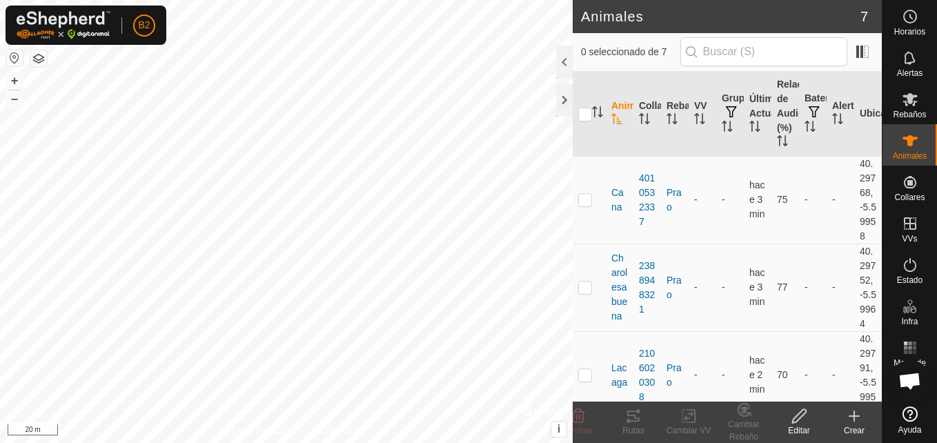
click at [0, 97] on html "B2 Horarios Alertas Rebaños Animales Collares VVs Estado Infra Mapa de Calor Ay…" at bounding box center [468, 221] width 937 height 443
click at [10, 102] on button "–" at bounding box center [14, 98] width 17 height 17
click at [802, 423] on icon at bounding box center [799, 416] width 17 height 17
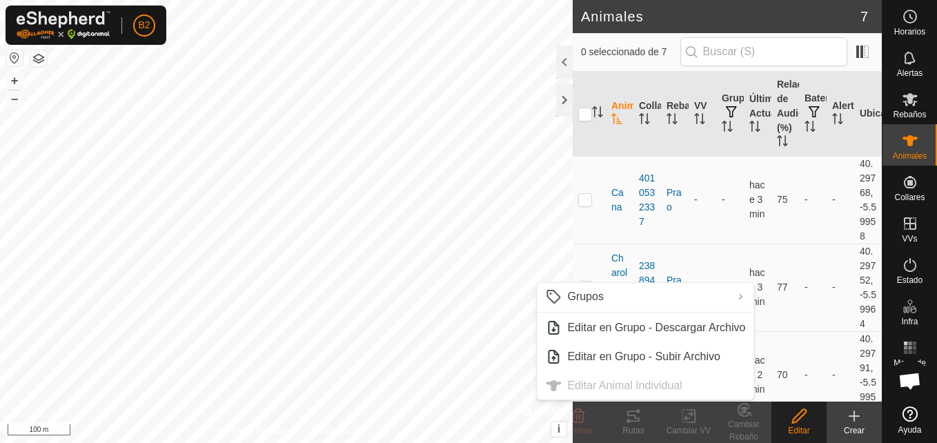
click at [802, 423] on icon at bounding box center [799, 416] width 17 height 17
click at [669, 386] on ul "Grupos Limpiar Grupos Gestionar Grupos Editar en Grupo - Descargar Archivo Edit…" at bounding box center [645, 341] width 217 height 117
click at [804, 430] on div "Editar" at bounding box center [798, 430] width 55 height 12
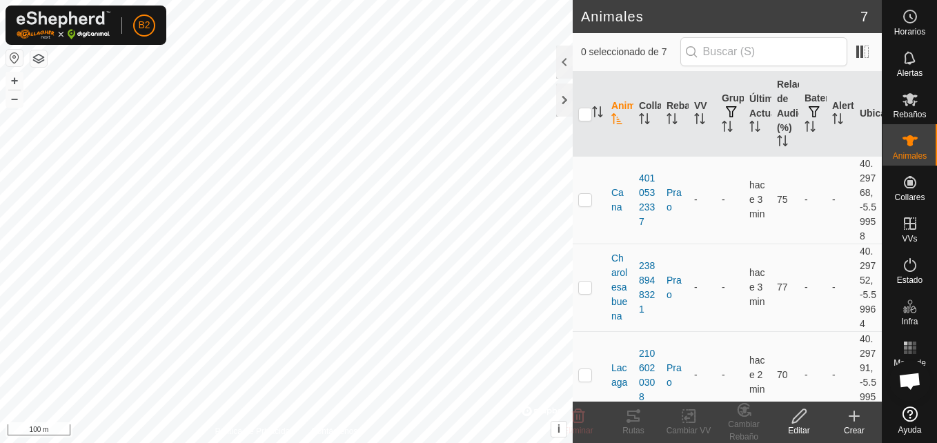
click at [849, 418] on icon at bounding box center [854, 416] width 17 height 17
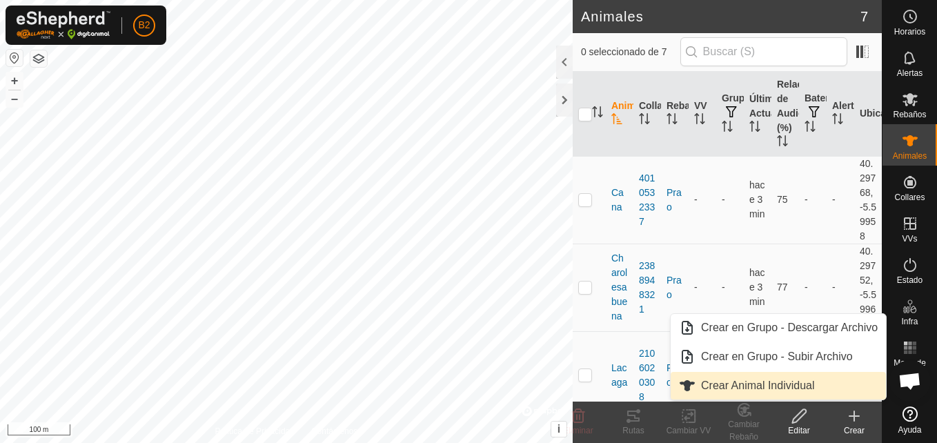
click at [818, 388] on link "Crear Animal Individual" at bounding box center [778, 386] width 215 height 28
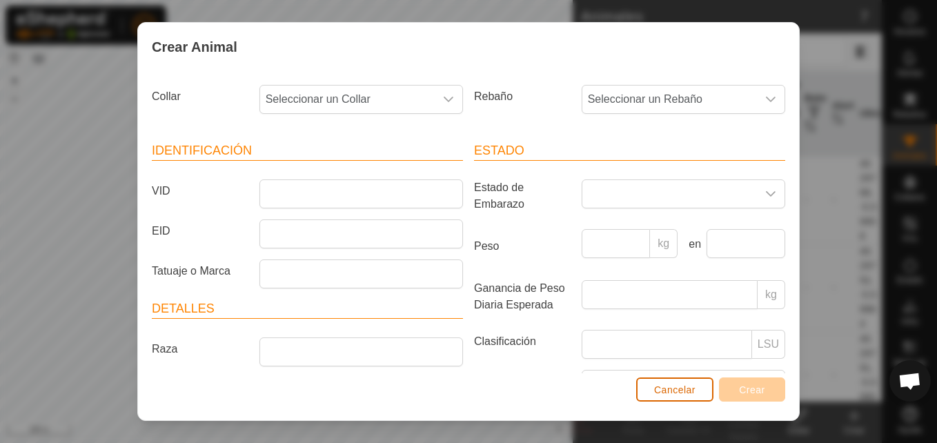
click at [666, 402] on button "Cancelar" at bounding box center [674, 389] width 77 height 24
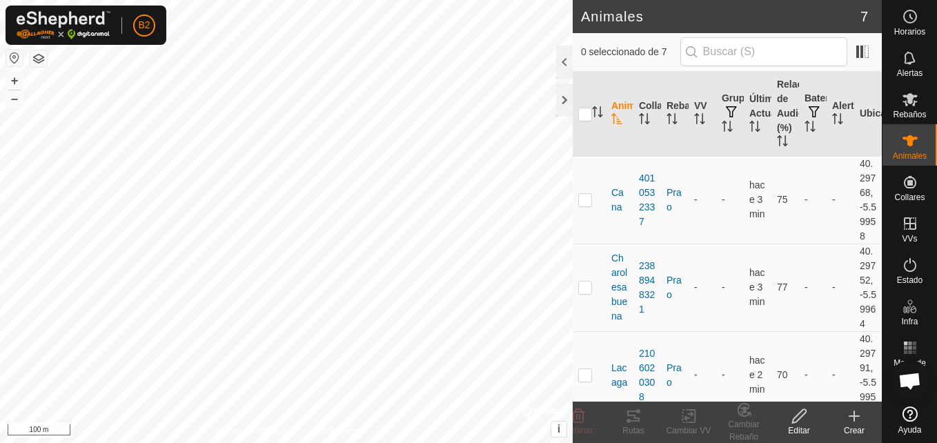
click at [797, 419] on icon at bounding box center [799, 416] width 17 height 17
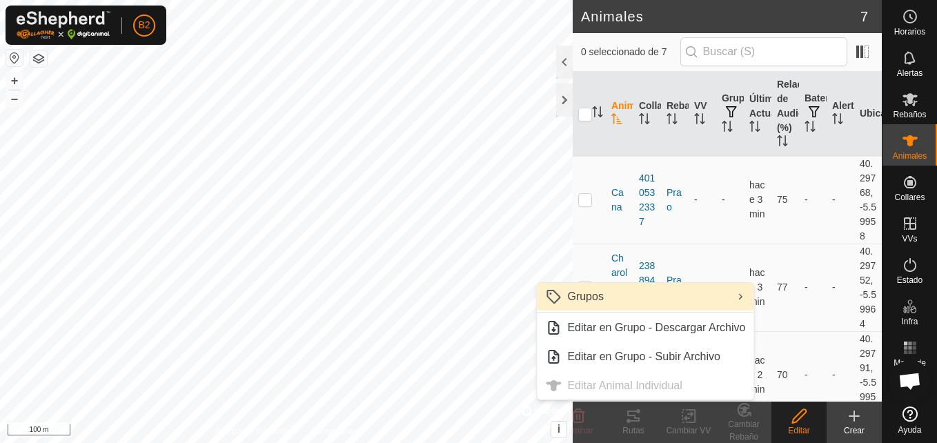
click at [640, 299] on link "Grupos" at bounding box center [645, 297] width 217 height 28
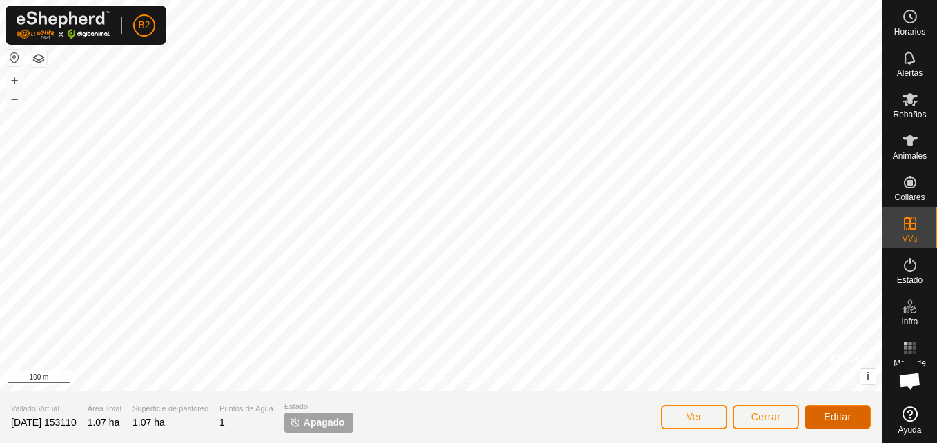
click at [819, 414] on button "Editar" at bounding box center [837, 417] width 66 height 24
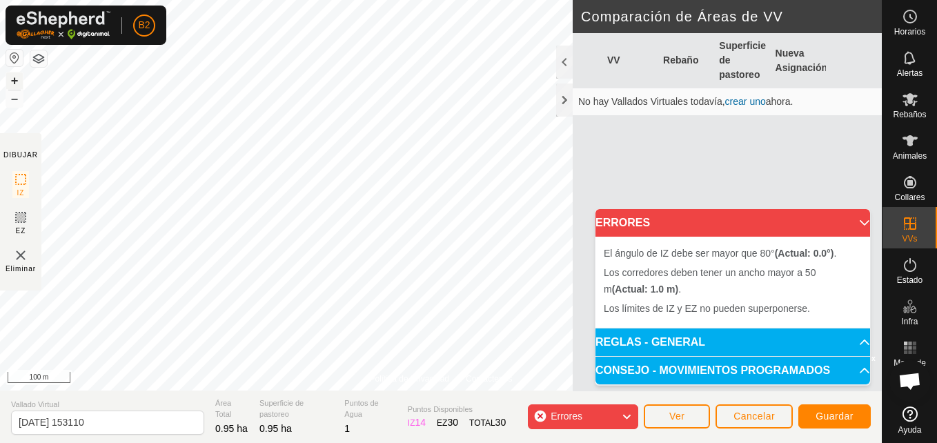
click at [13, 83] on button "+" at bounding box center [14, 80] width 17 height 17
click at [5, 149] on div "Política de Privacidad Contáctenos Estado: APAGADO Tipo: Zona de Inclusión + – …" at bounding box center [441, 221] width 882 height 443
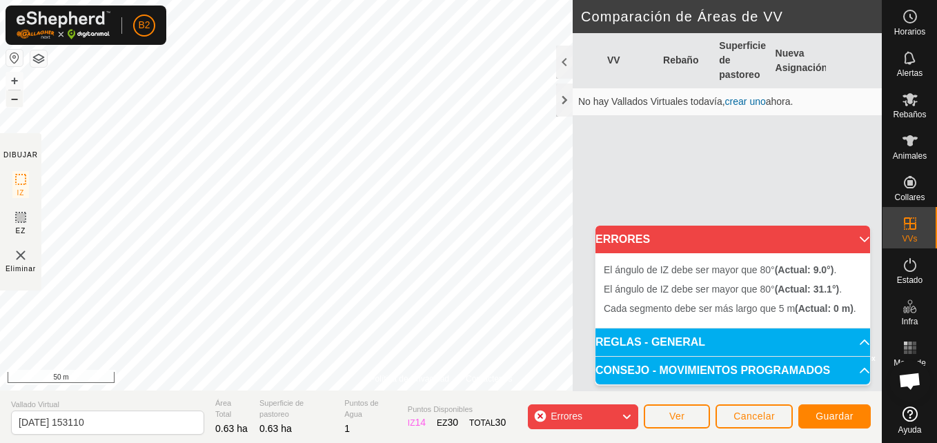
click at [9, 105] on button "–" at bounding box center [14, 98] width 17 height 17
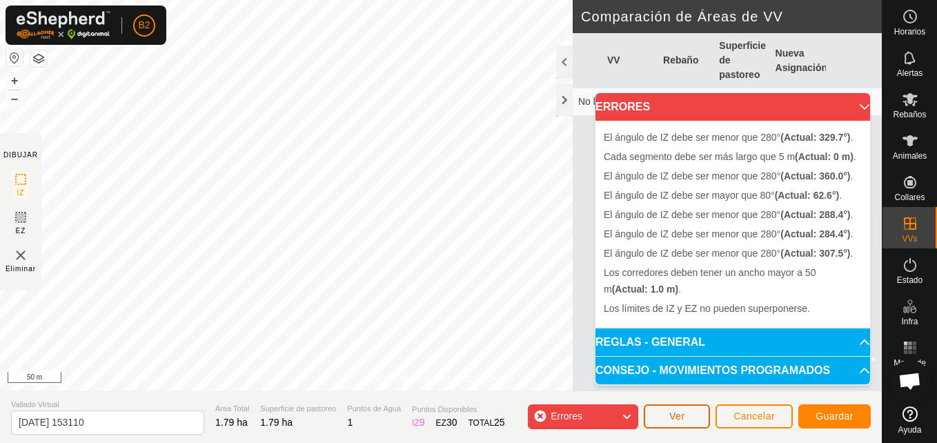
click at [689, 424] on button "Ver" at bounding box center [677, 416] width 66 height 24
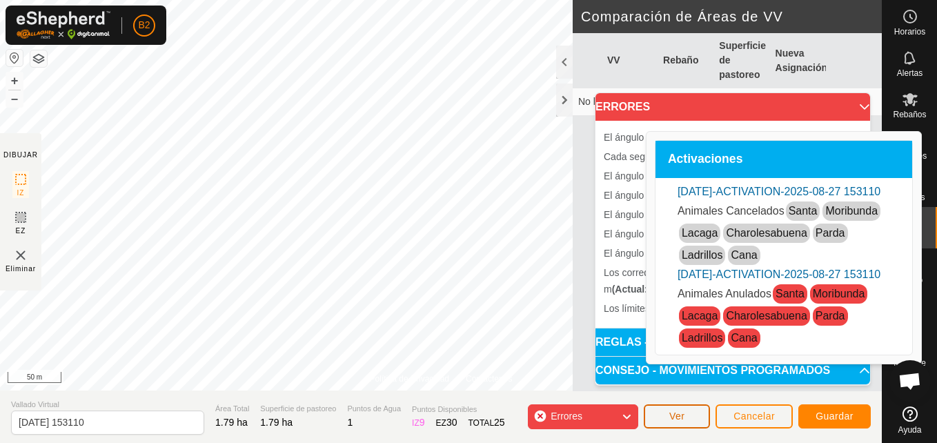
click at [689, 424] on button "Ver" at bounding box center [677, 416] width 66 height 24
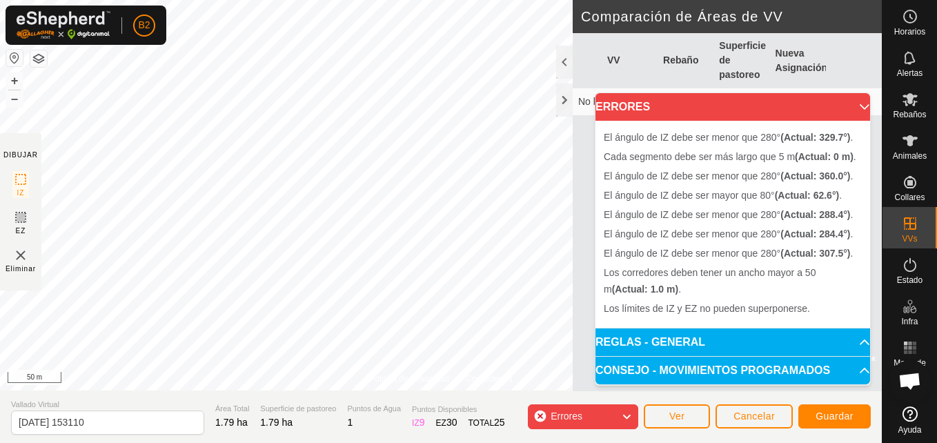
click at [604, 419] on div "Errores" at bounding box center [583, 416] width 110 height 25
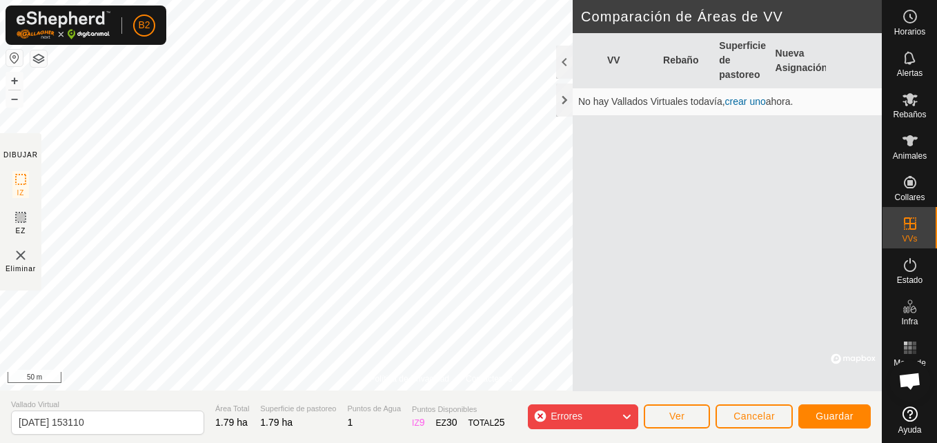
click at [604, 419] on div "Errores" at bounding box center [583, 416] width 110 height 25
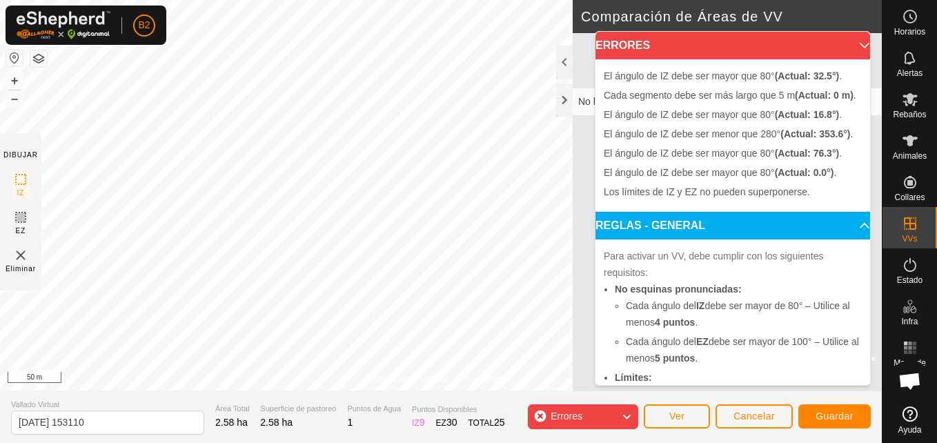
click at [14, 253] on img at bounding box center [20, 255] width 17 height 17
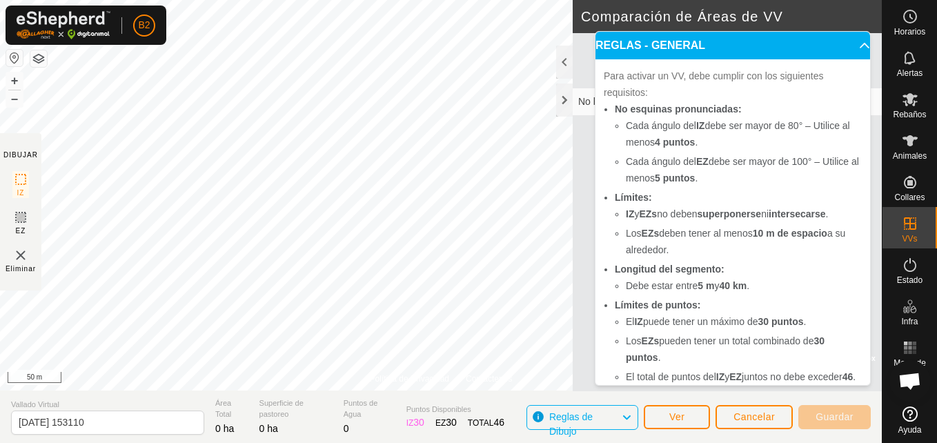
click at [840, 42] on p-accordion-header "REGLAS - GENERAL" at bounding box center [732, 46] width 275 height 28
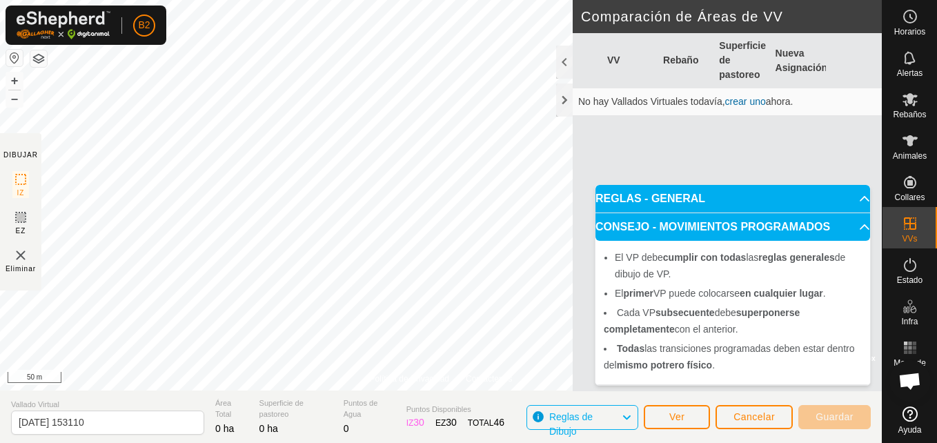
click at [840, 195] on span at bounding box center [840, 195] width 0 height 0
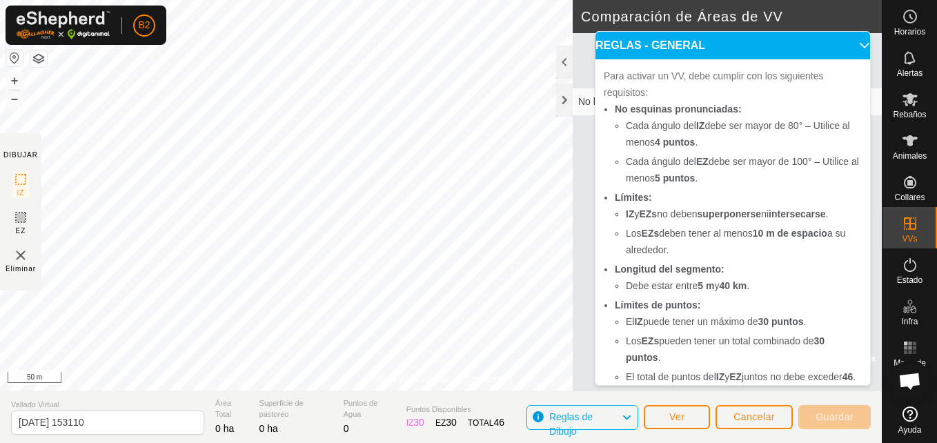
click at [846, 46] on p-accordion-header "REGLAS - GENERAL" at bounding box center [732, 46] width 275 height 28
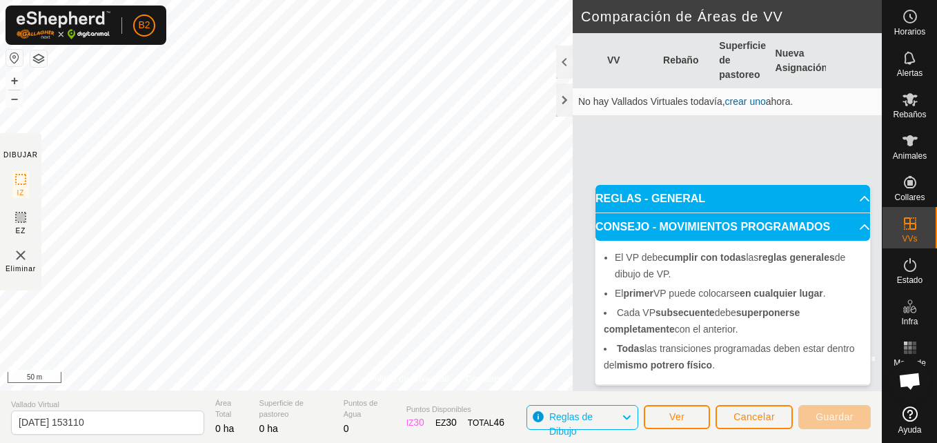
click at [744, 101] on link "crear uno" at bounding box center [745, 101] width 41 height 11
click at [593, 421] on span "Reglas de Dibujo" at bounding box center [570, 424] width 43 height 26
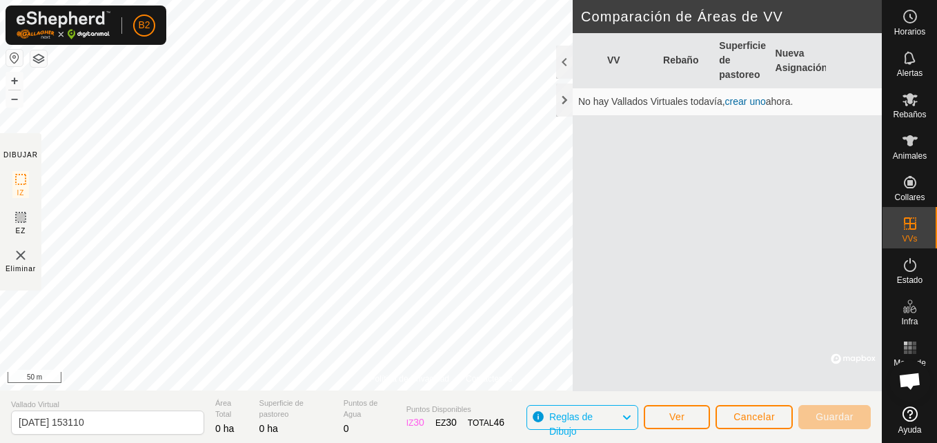
click at [737, 101] on link "crear uno" at bounding box center [745, 101] width 41 height 11
click at [23, 259] on img at bounding box center [20, 255] width 17 height 17
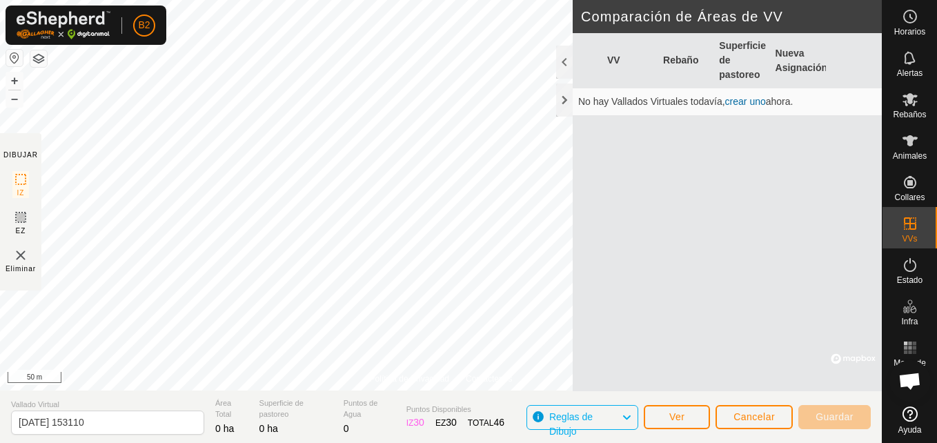
click at [23, 259] on img at bounding box center [20, 255] width 17 height 17
click at [21, 255] on img at bounding box center [20, 255] width 17 height 17
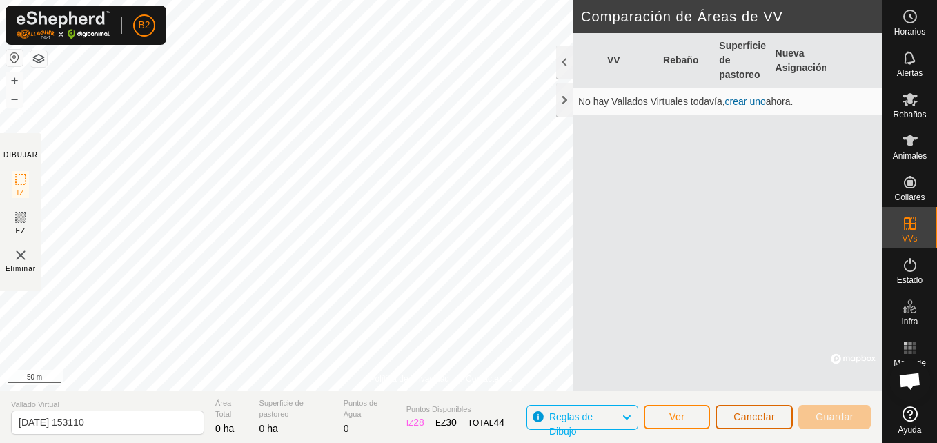
click at [744, 419] on span "Cancelar" at bounding box center [753, 416] width 41 height 11
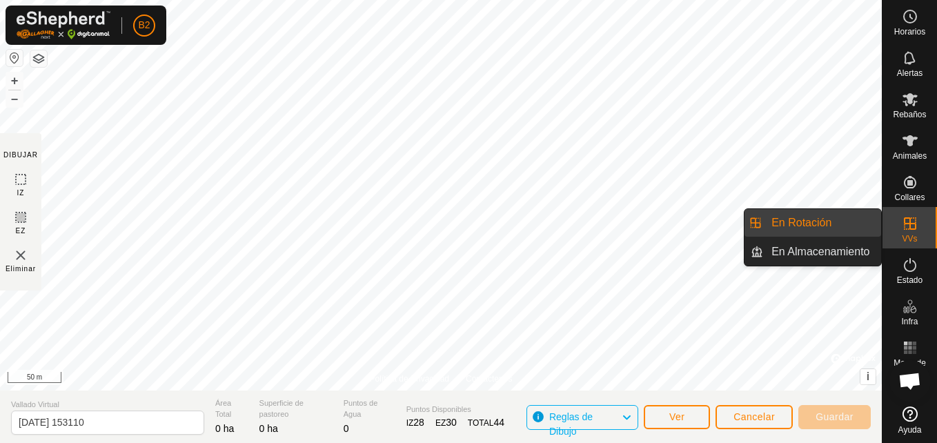
click at [826, 227] on link "En Rotación" at bounding box center [822, 223] width 118 height 28
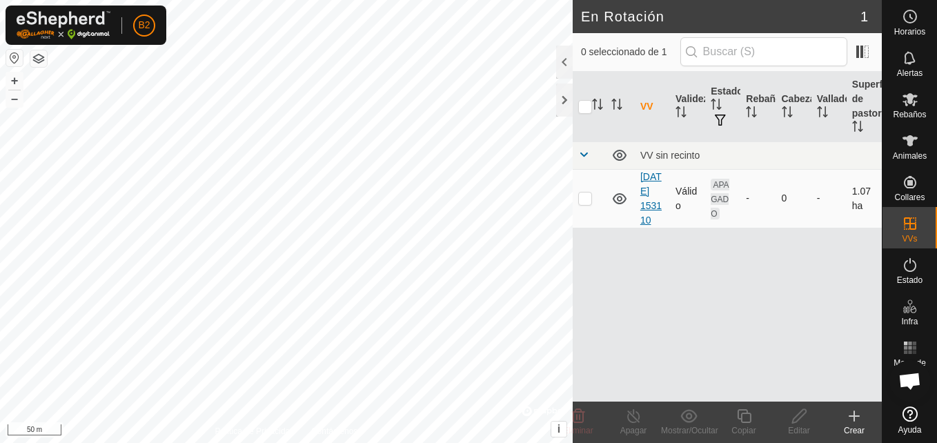
click at [648, 195] on link "[DATE] 153110" at bounding box center [650, 198] width 21 height 54
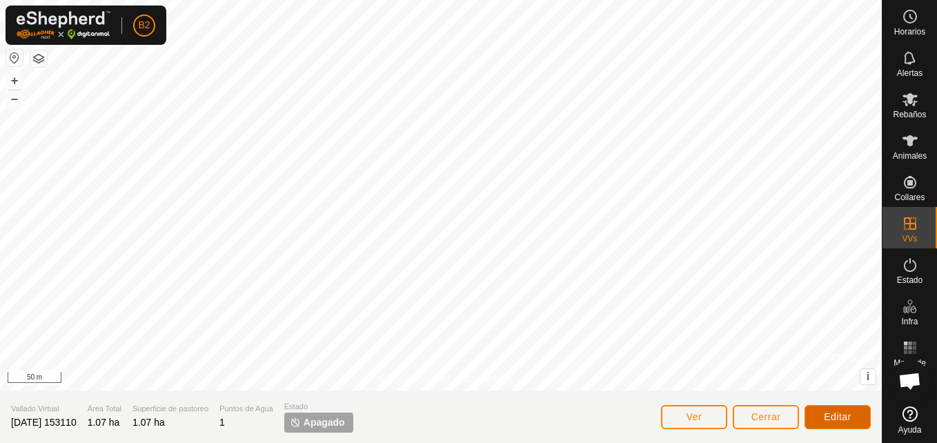
click at [843, 415] on span "Editar" at bounding box center [838, 416] width 28 height 11
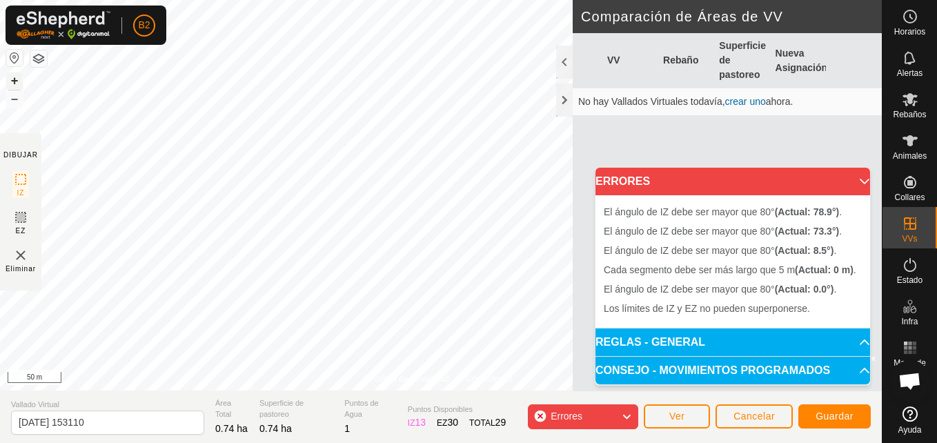
click at [10, 77] on button "+" at bounding box center [14, 80] width 17 height 17
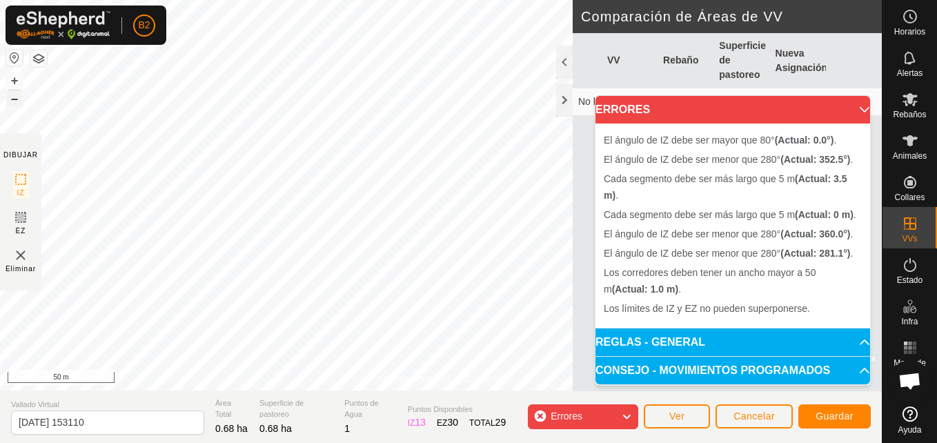
click at [11, 101] on button "–" at bounding box center [14, 98] width 17 height 17
click at [11, 84] on button "+" at bounding box center [14, 80] width 17 height 17
click at [0, 191] on html "B2 Horarios Alertas Rebaños Animales Collares VVs Estado Infra Mapa de Calor Ay…" at bounding box center [468, 221] width 937 height 443
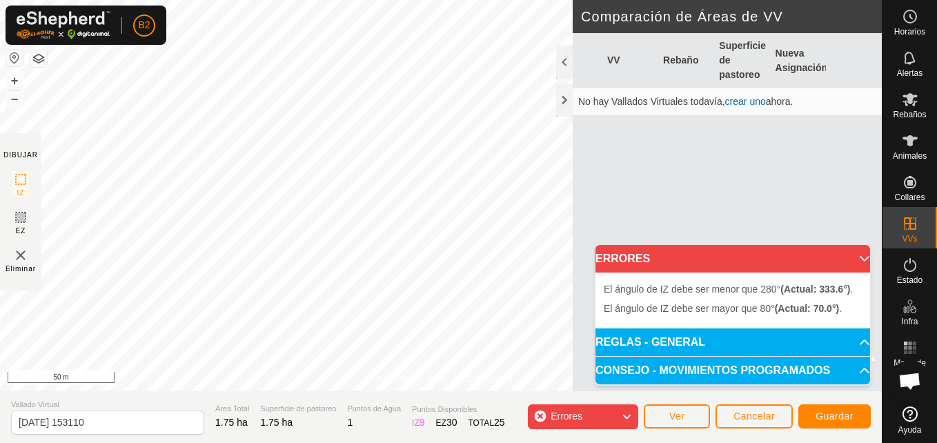
click at [473, 0] on html "B2 Horarios Alertas Rebaños Animales Collares VVs Estado Infra Mapa de Calor Ay…" at bounding box center [468, 221] width 937 height 443
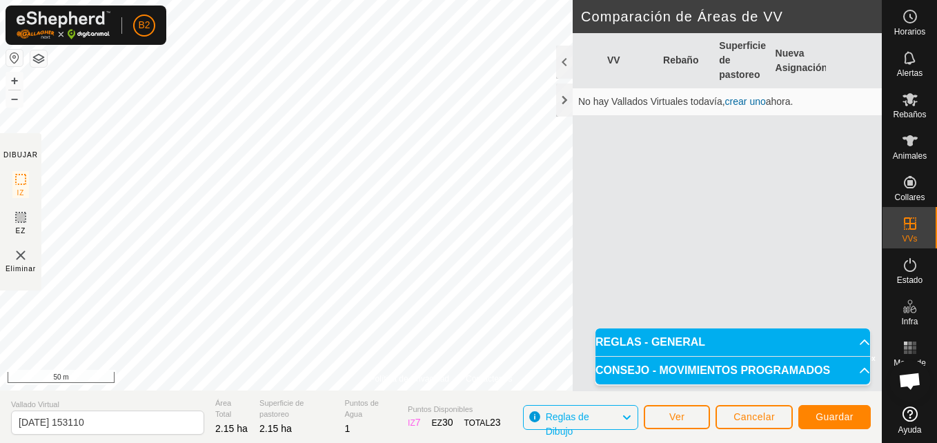
click at [375, 442] on html "B2 Horarios Alertas Rebaños Animales Collares VVs Estado Infra Mapa de Calor Ay…" at bounding box center [468, 221] width 937 height 443
click at [17, 96] on button "–" at bounding box center [14, 98] width 17 height 17
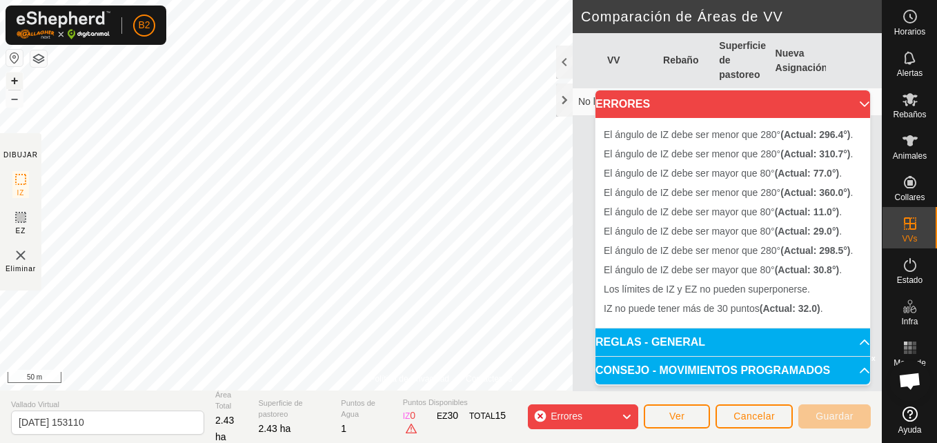
click at [12, 82] on button "+" at bounding box center [14, 80] width 17 height 17
click at [17, 76] on button "+" at bounding box center [14, 80] width 17 height 17
click at [16, 98] on button "–" at bounding box center [14, 98] width 17 height 17
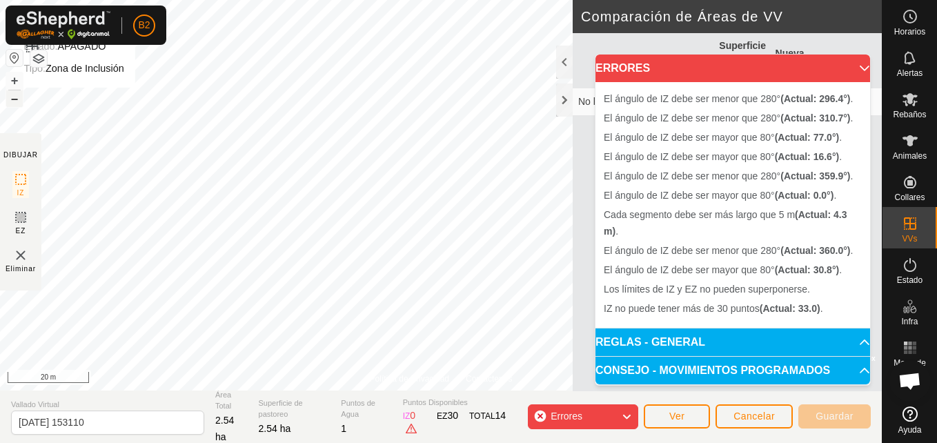
click at [13, 101] on button "–" at bounding box center [14, 98] width 17 height 17
click at [14, 104] on button "–" at bounding box center [14, 98] width 17 height 17
click at [8, 83] on button "+" at bounding box center [14, 80] width 17 height 17
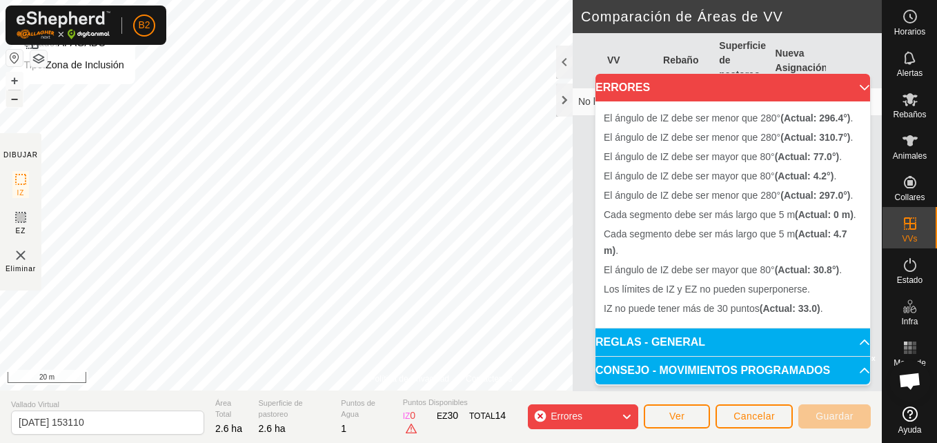
click at [17, 98] on button "–" at bounding box center [14, 98] width 17 height 17
click at [14, 77] on button "+" at bounding box center [14, 80] width 17 height 17
click at [0, 357] on html "B2 Horarios Alertas Rebaños Animales Collares VVs Estado Infra Mapa de Calor Ay…" at bounding box center [468, 221] width 937 height 443
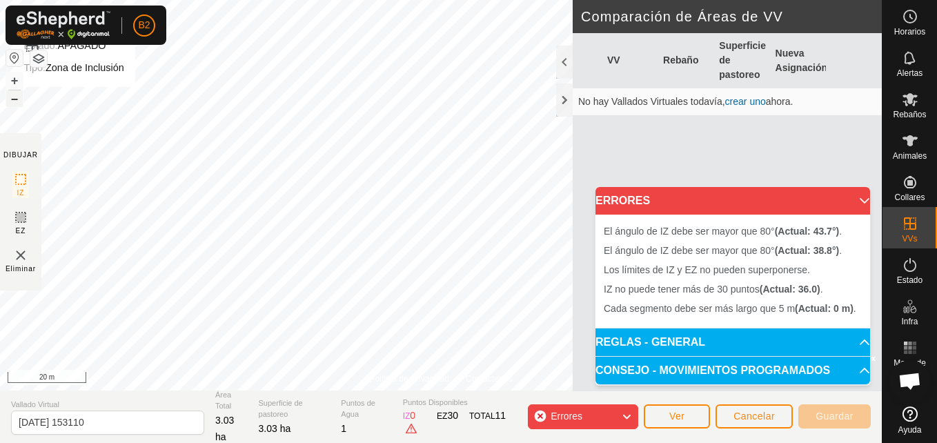
click at [14, 101] on button "–" at bounding box center [14, 98] width 17 height 17
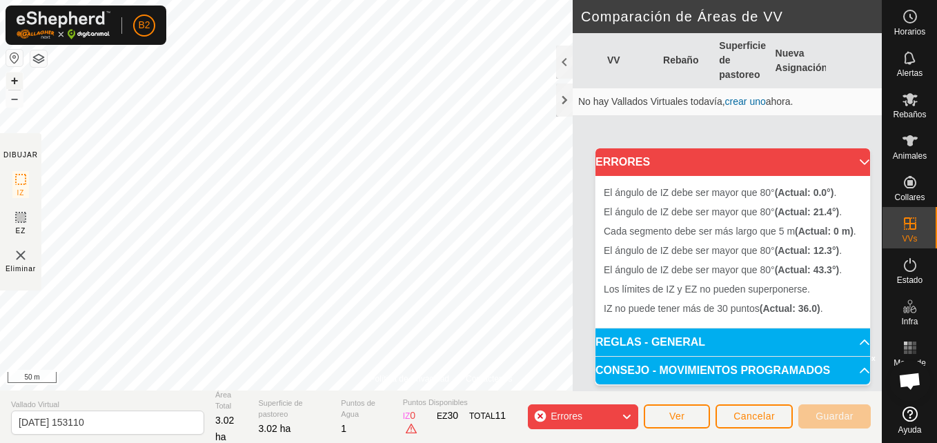
click at [12, 79] on button "+" at bounding box center [14, 80] width 17 height 17
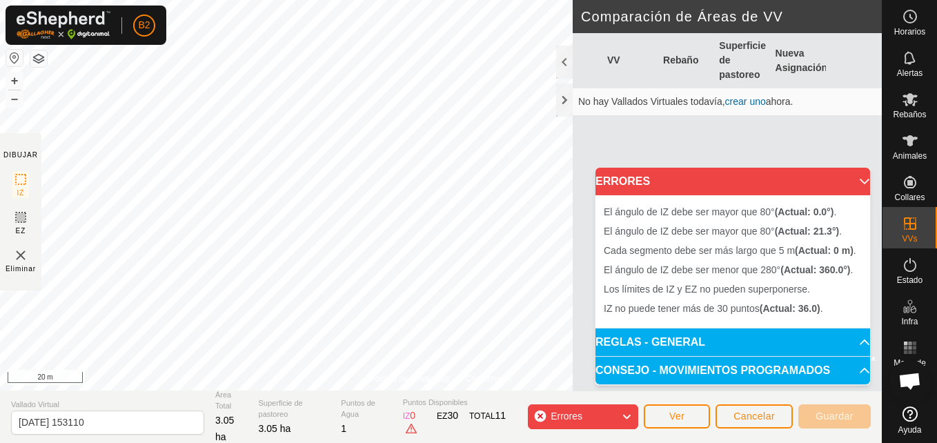
click at [575, 218] on div "Política de Privacidad Contáctenos Estado: APAGADO Tipo: Zona de Inclusión + – …" at bounding box center [441, 221] width 882 height 443
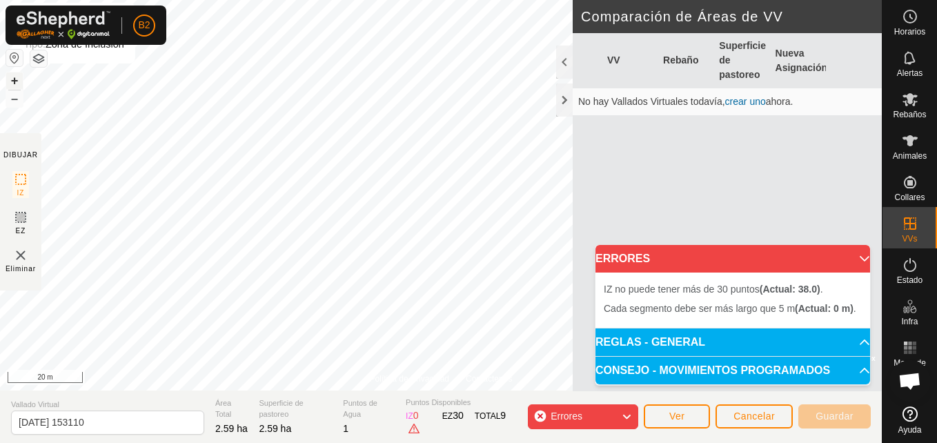
click at [14, 77] on button "+" at bounding box center [14, 80] width 17 height 17
click at [12, 98] on button "–" at bounding box center [14, 98] width 17 height 17
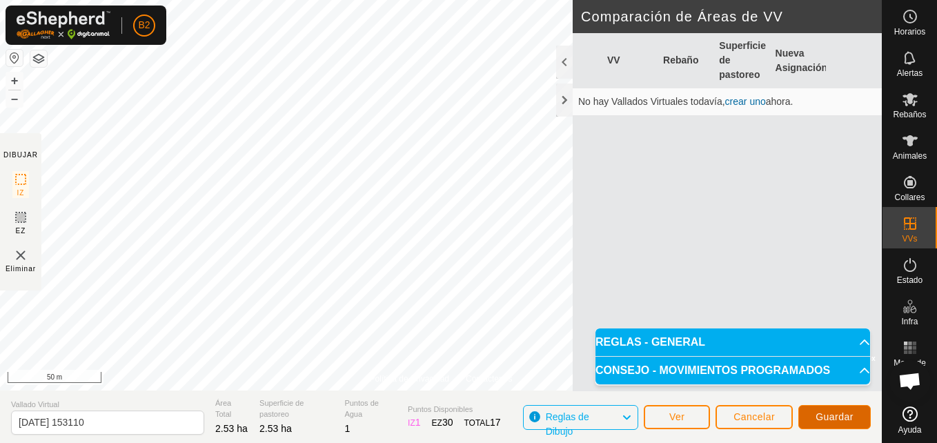
click at [831, 413] on span "Guardar" at bounding box center [834, 416] width 38 height 11
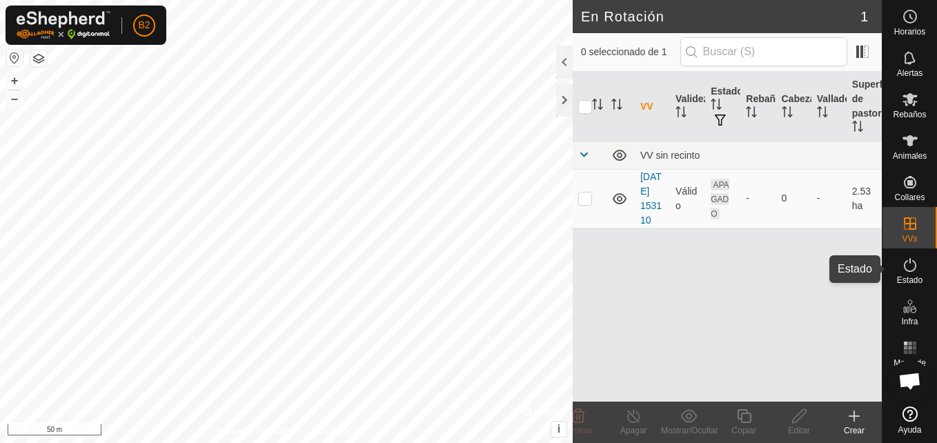
click at [911, 261] on icon at bounding box center [910, 265] width 17 height 17
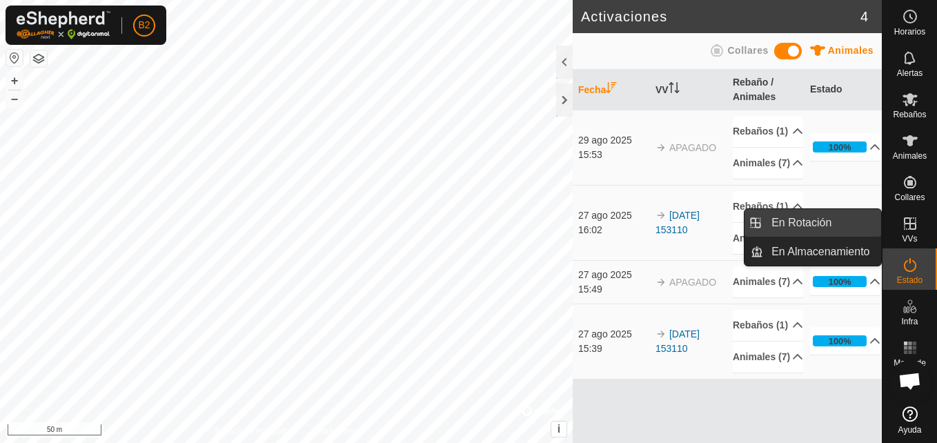
click at [854, 224] on link "En Rotación" at bounding box center [822, 223] width 118 height 28
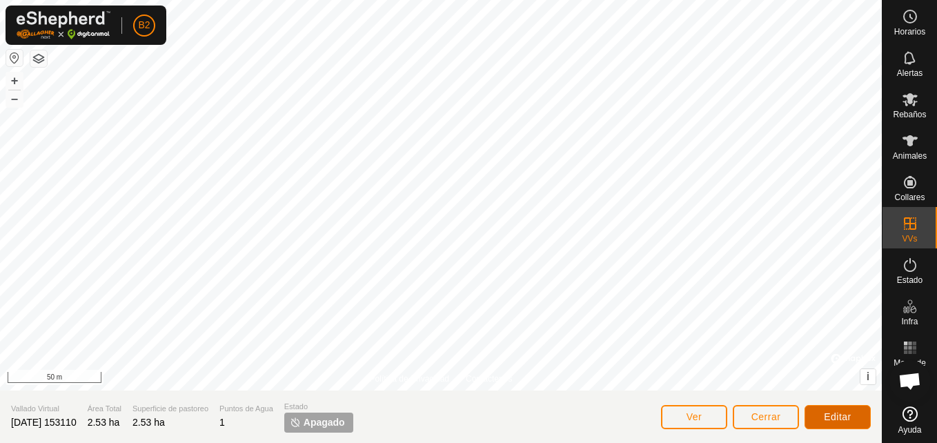
click at [845, 416] on span "Editar" at bounding box center [838, 416] width 28 height 11
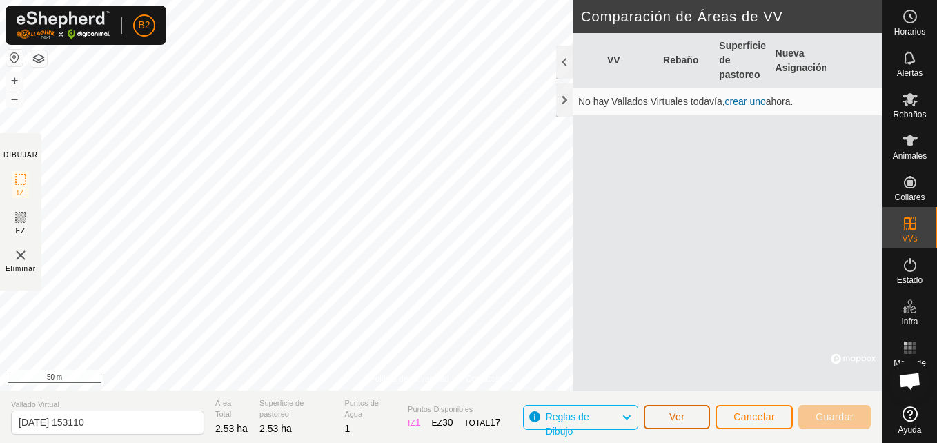
click at [680, 420] on span "Ver" at bounding box center [677, 416] width 16 height 11
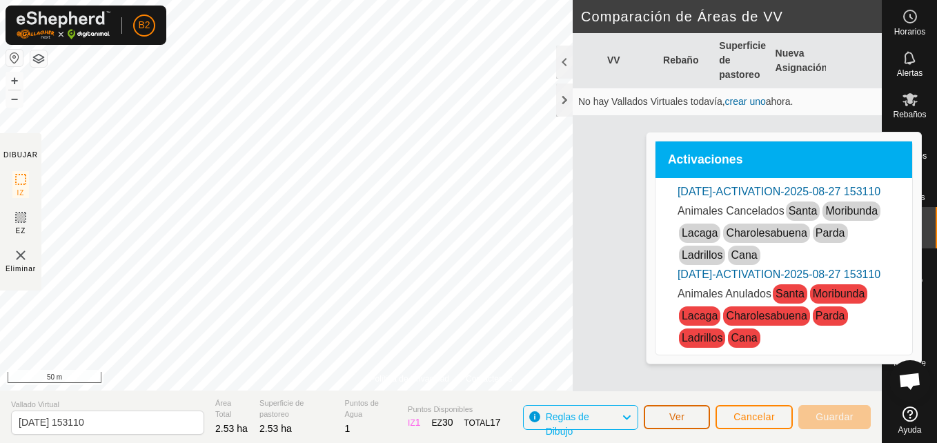
click at [680, 420] on span "Ver" at bounding box center [677, 416] width 16 height 11
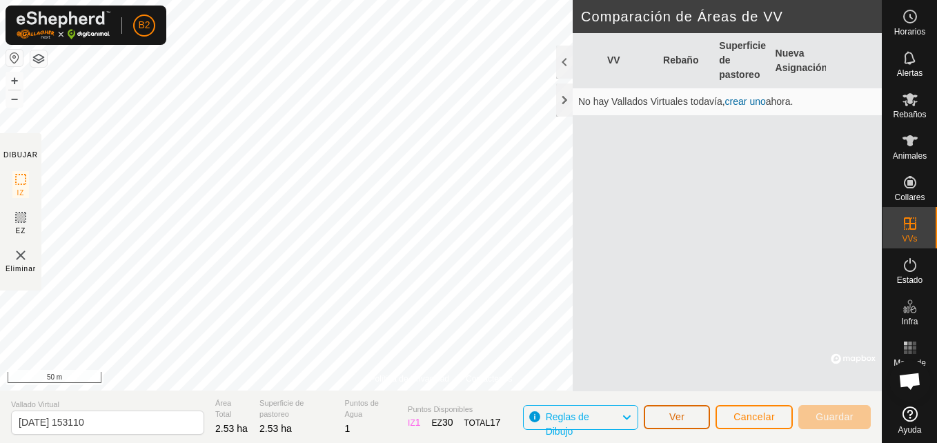
click at [680, 420] on span "Ver" at bounding box center [677, 416] width 16 height 11
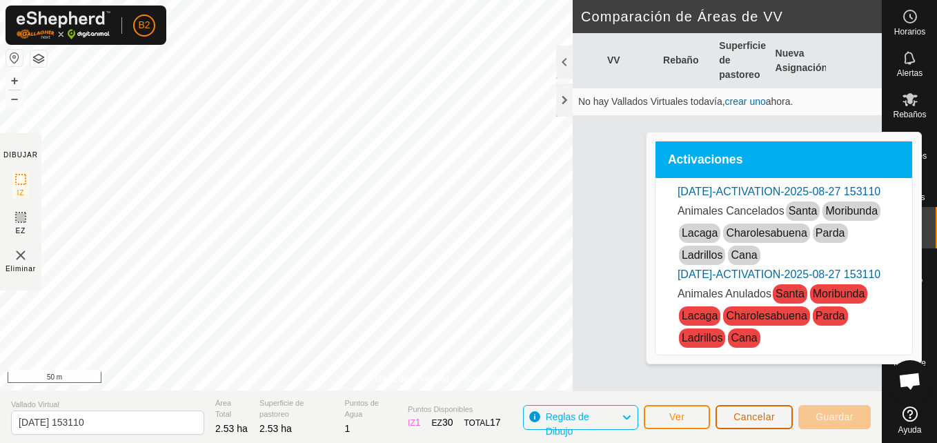
click at [743, 419] on span "Cancelar" at bounding box center [753, 416] width 41 height 11
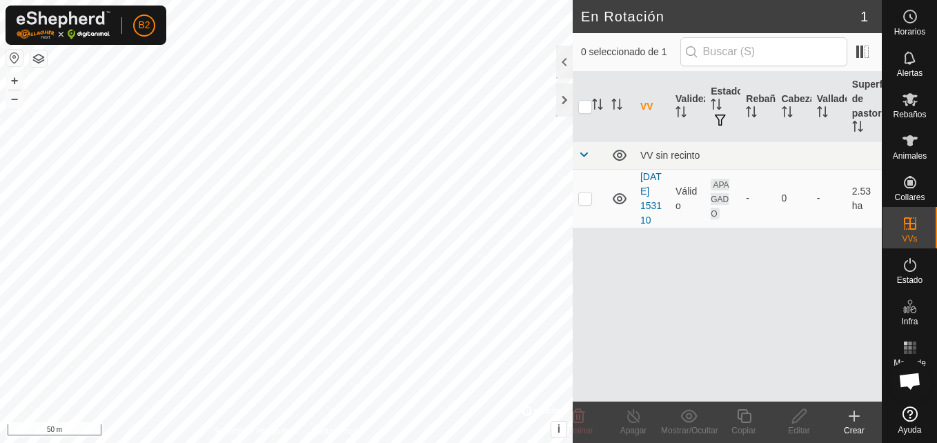
click at [646, 99] on th "VV" at bounding box center [652, 107] width 35 height 70
click at [902, 106] on icon at bounding box center [910, 99] width 17 height 17
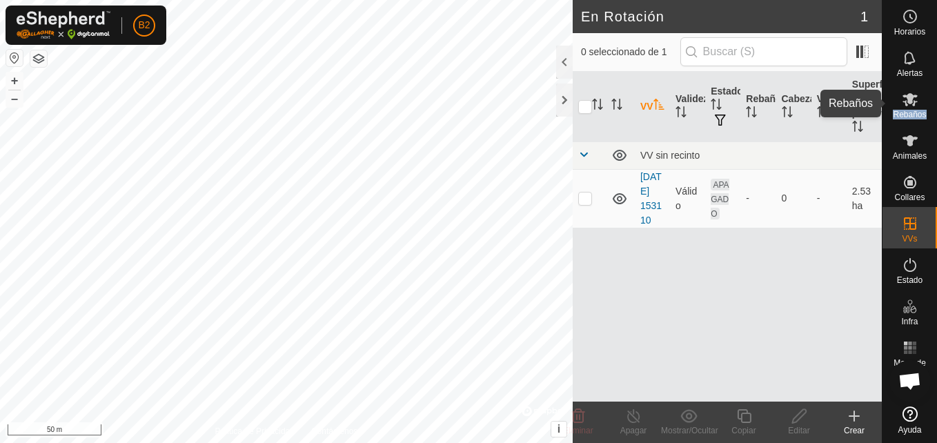
click at [902, 106] on icon at bounding box center [910, 99] width 17 height 17
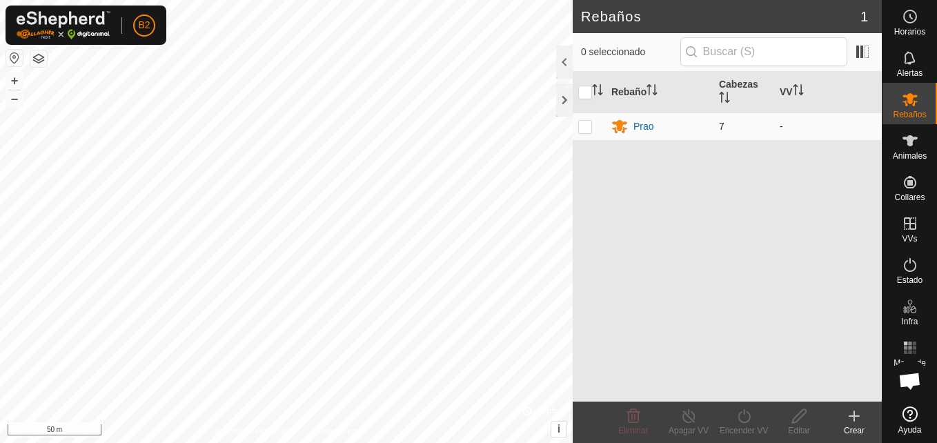
click at [588, 132] on td at bounding box center [589, 126] width 33 height 28
checkbox input "true"
click at [737, 429] on div "Encender VV" at bounding box center [743, 430] width 55 height 12
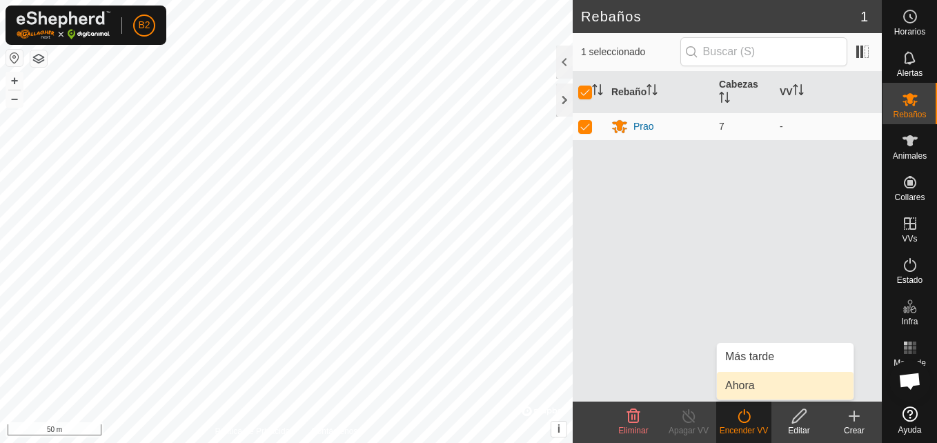
click at [738, 385] on link "Ahora" at bounding box center [785, 386] width 137 height 28
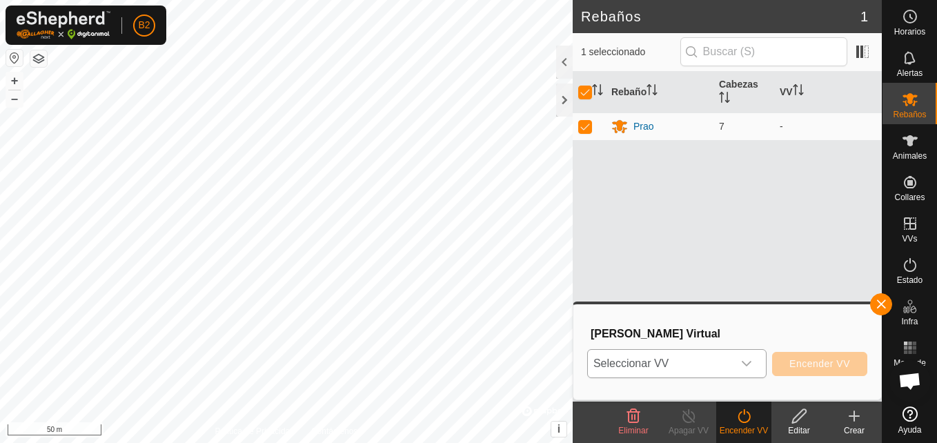
click at [752, 368] on icon "dropdown trigger" at bounding box center [746, 363] width 11 height 11
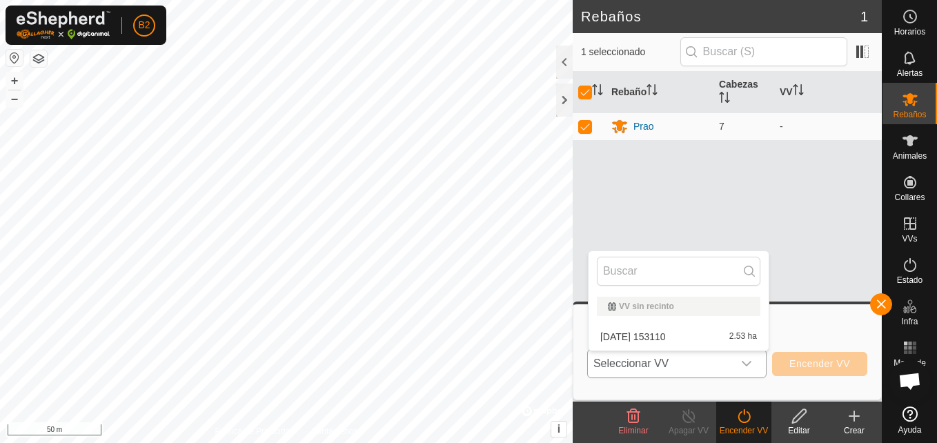
click at [725, 338] on li "[DATE] 153110 2.53 ha" at bounding box center [678, 337] width 180 height 28
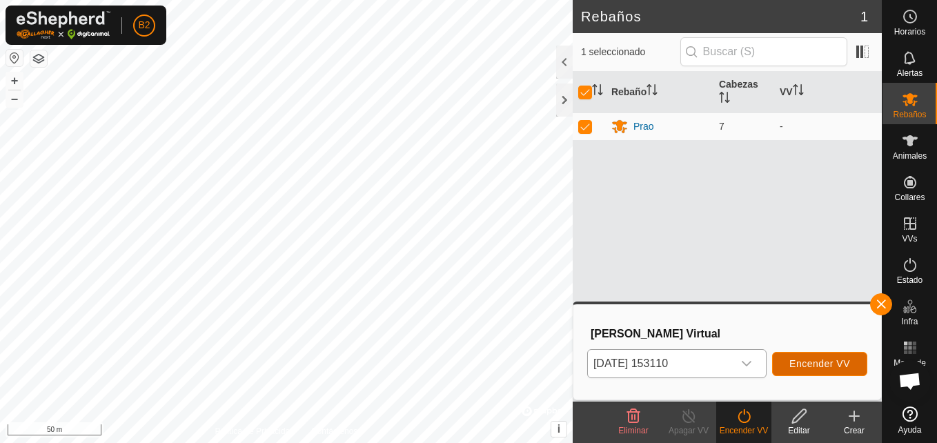
click at [793, 359] on span "Encender VV" at bounding box center [819, 363] width 61 height 11
